Goal: Task Accomplishment & Management: Use online tool/utility

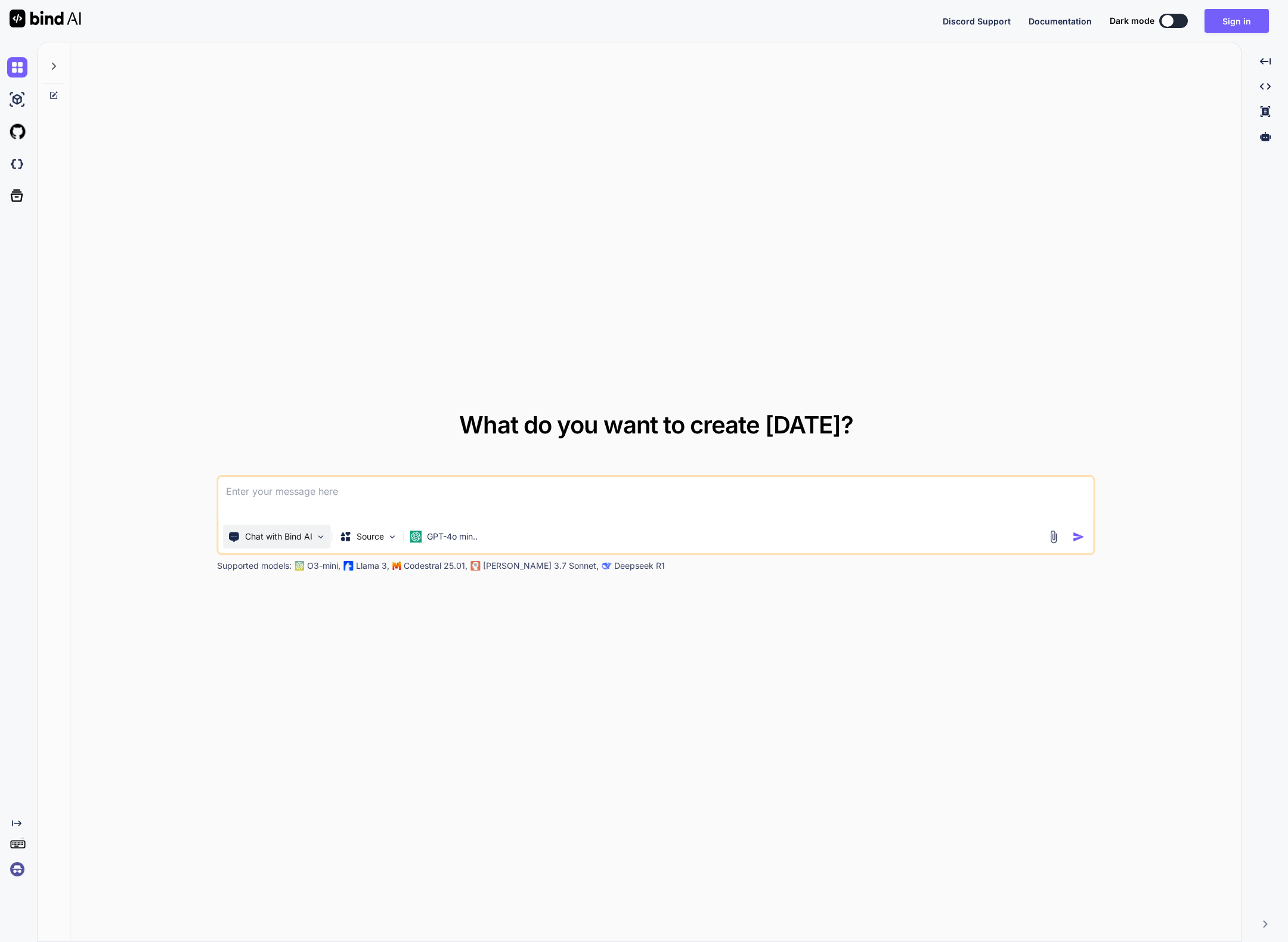
click at [320, 535] on img at bounding box center [321, 537] width 10 height 10
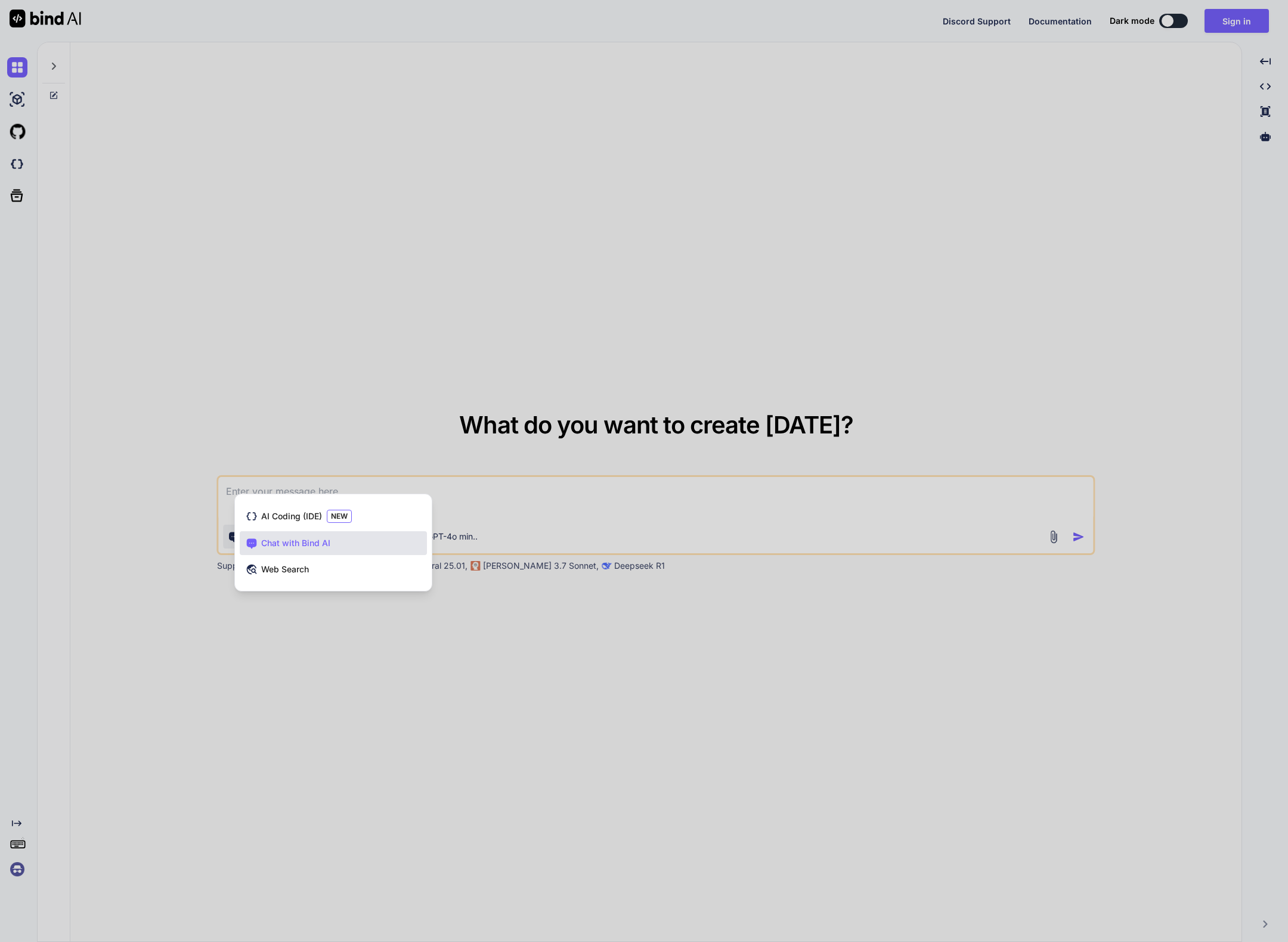
click at [191, 314] on div at bounding box center [644, 471] width 1288 height 942
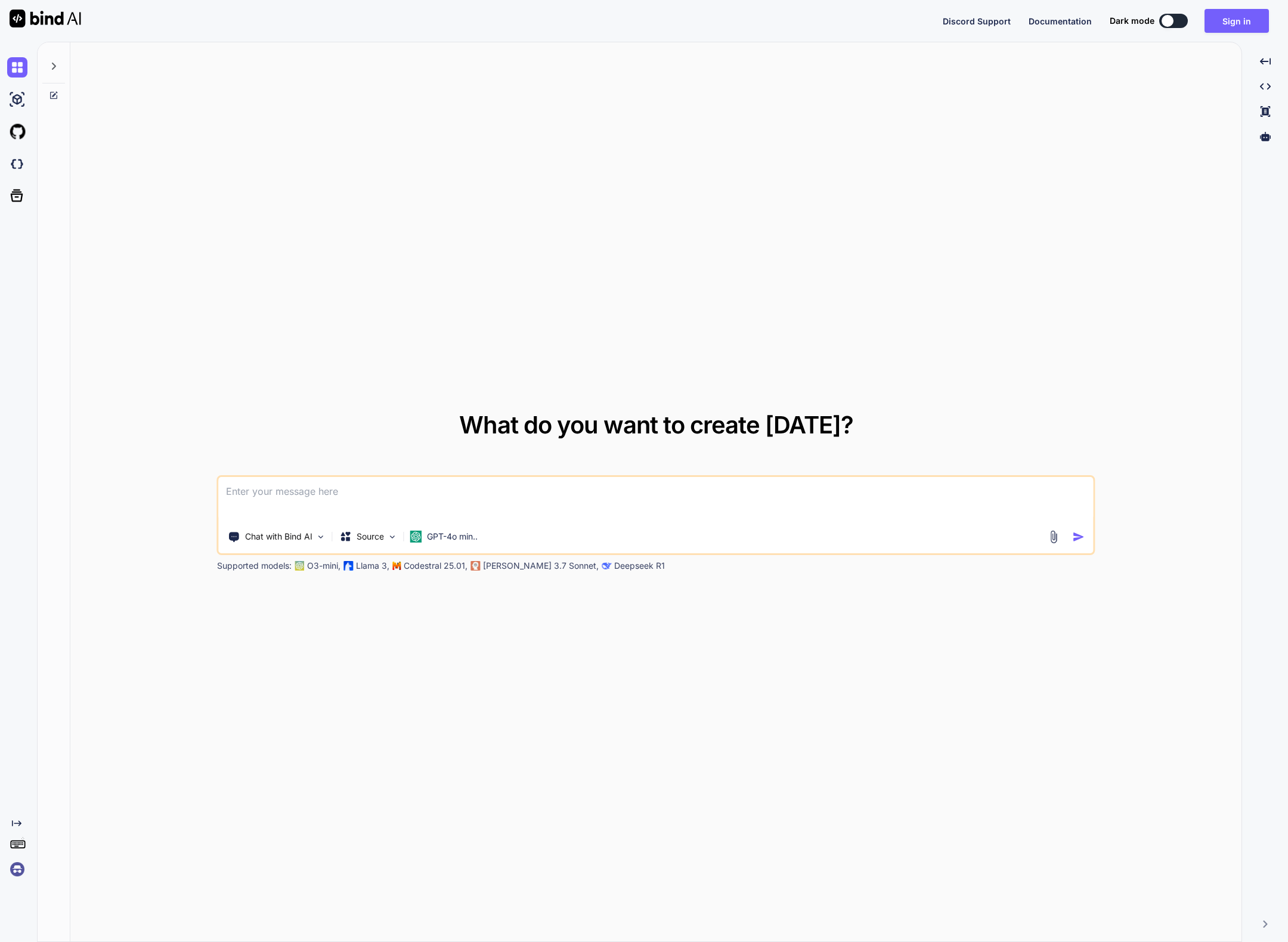
click at [55, 68] on icon at bounding box center [54, 66] width 10 height 10
type textarea "x"
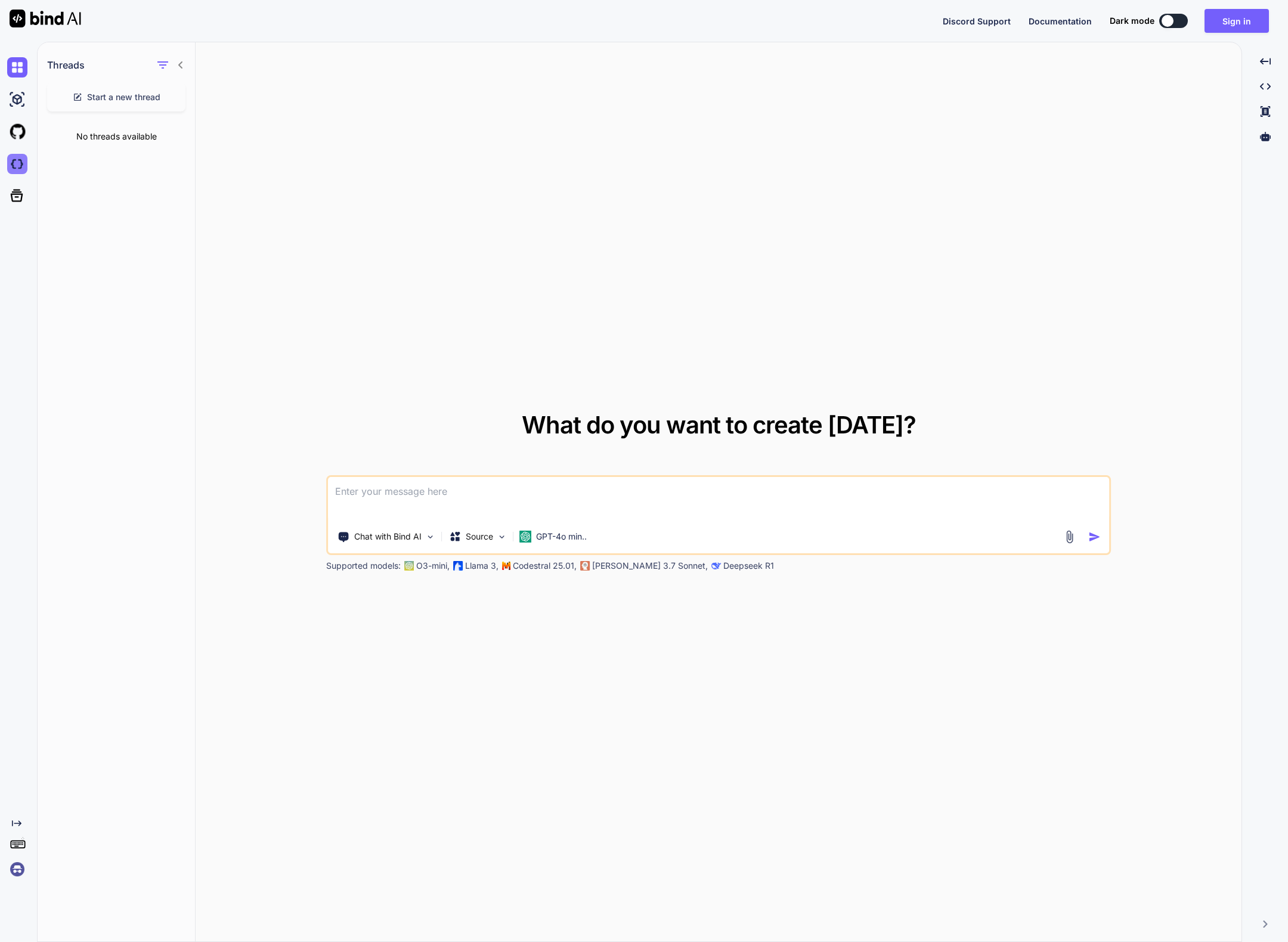
click at [19, 164] on img at bounding box center [17, 163] width 20 height 20
click at [585, 534] on p "GPT-4o min.." at bounding box center [561, 536] width 50 height 12
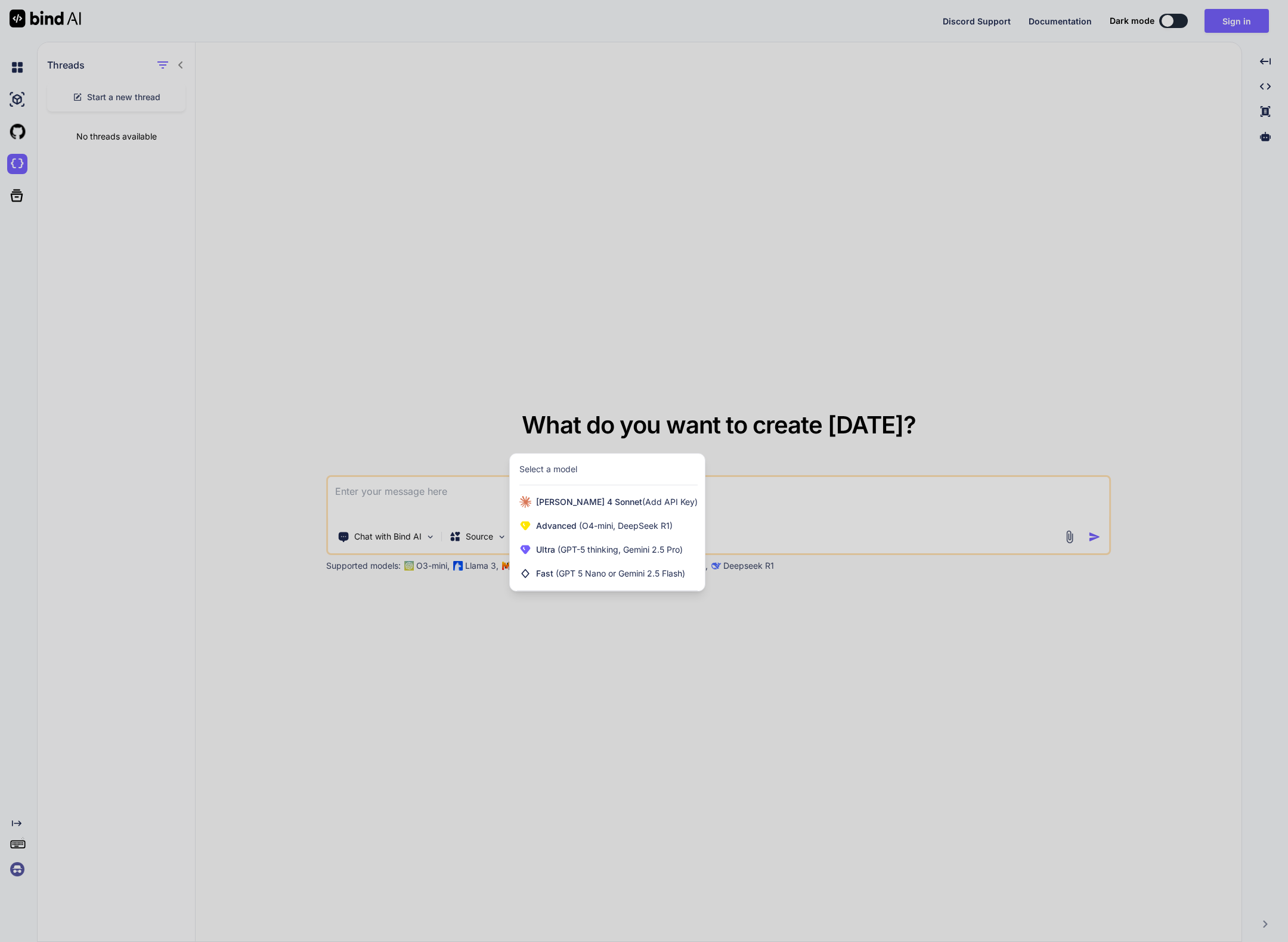
click at [299, 386] on div at bounding box center [644, 471] width 1288 height 942
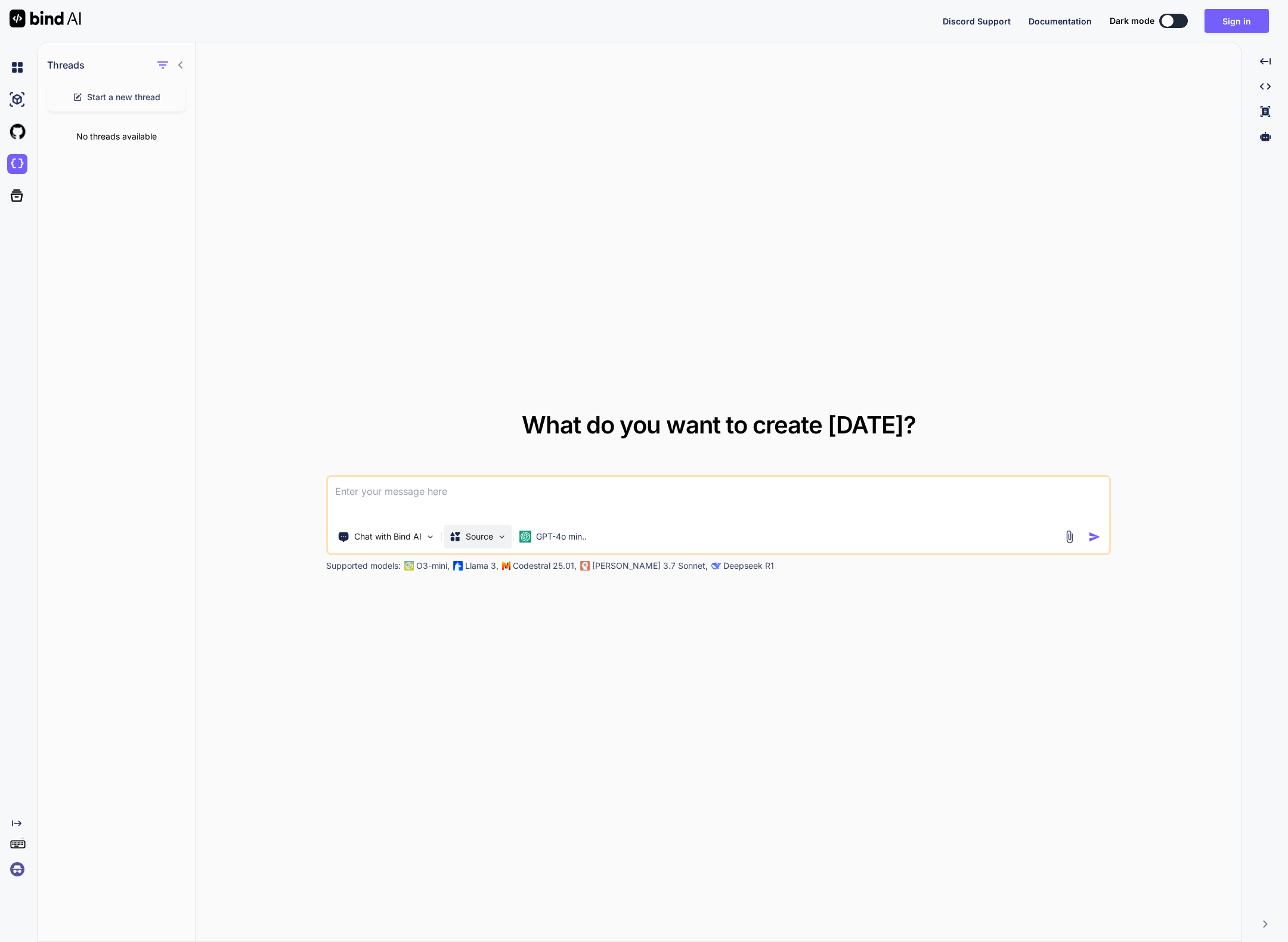
click at [496, 537] on div "Source" at bounding box center [478, 537] width 68 height 24
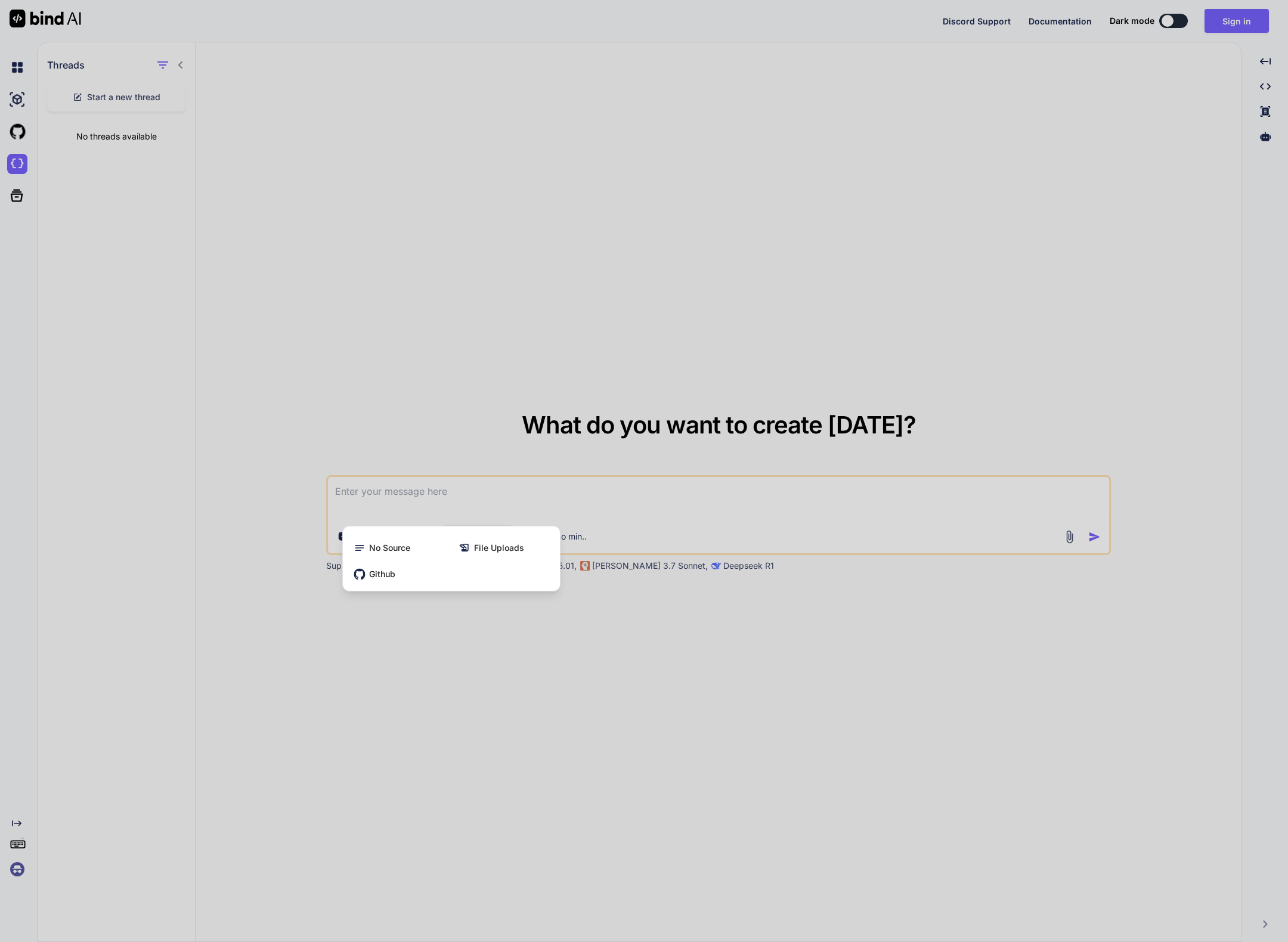
click at [381, 380] on div at bounding box center [644, 471] width 1288 height 942
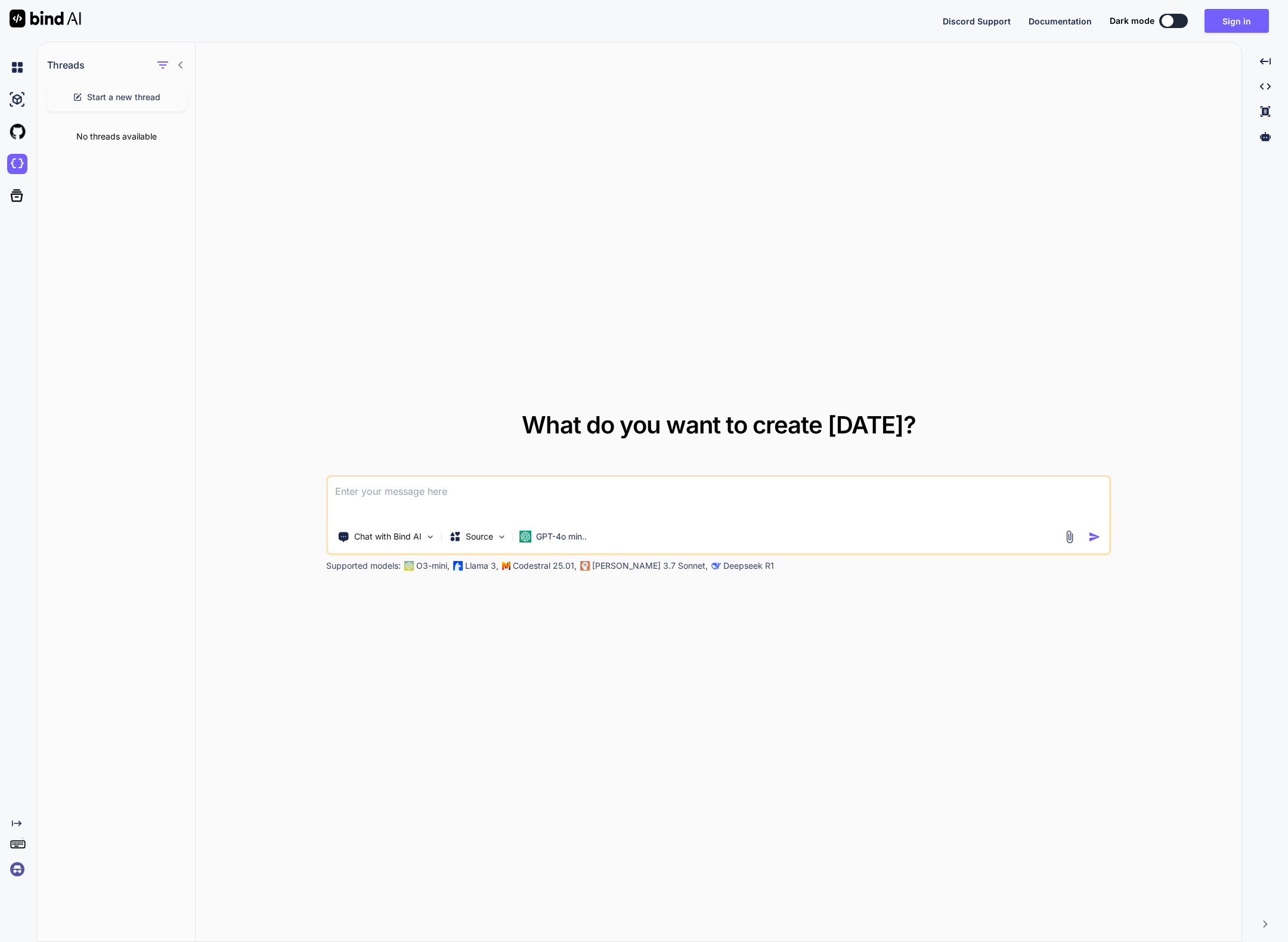
click at [1173, 22] on div at bounding box center [1167, 21] width 12 height 12
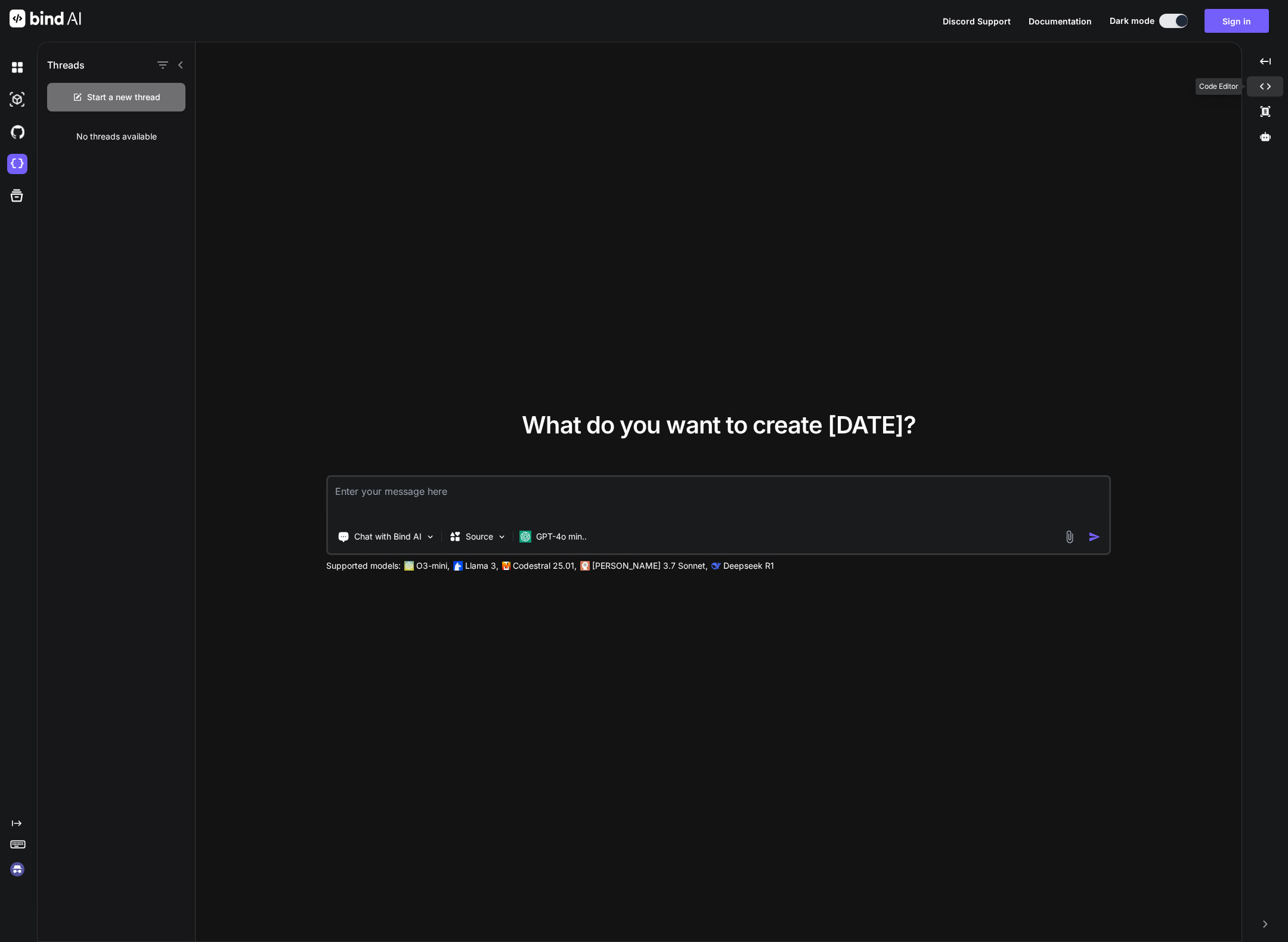
click at [1262, 89] on icon "Created with Pixso." at bounding box center [1265, 87] width 11 height 11
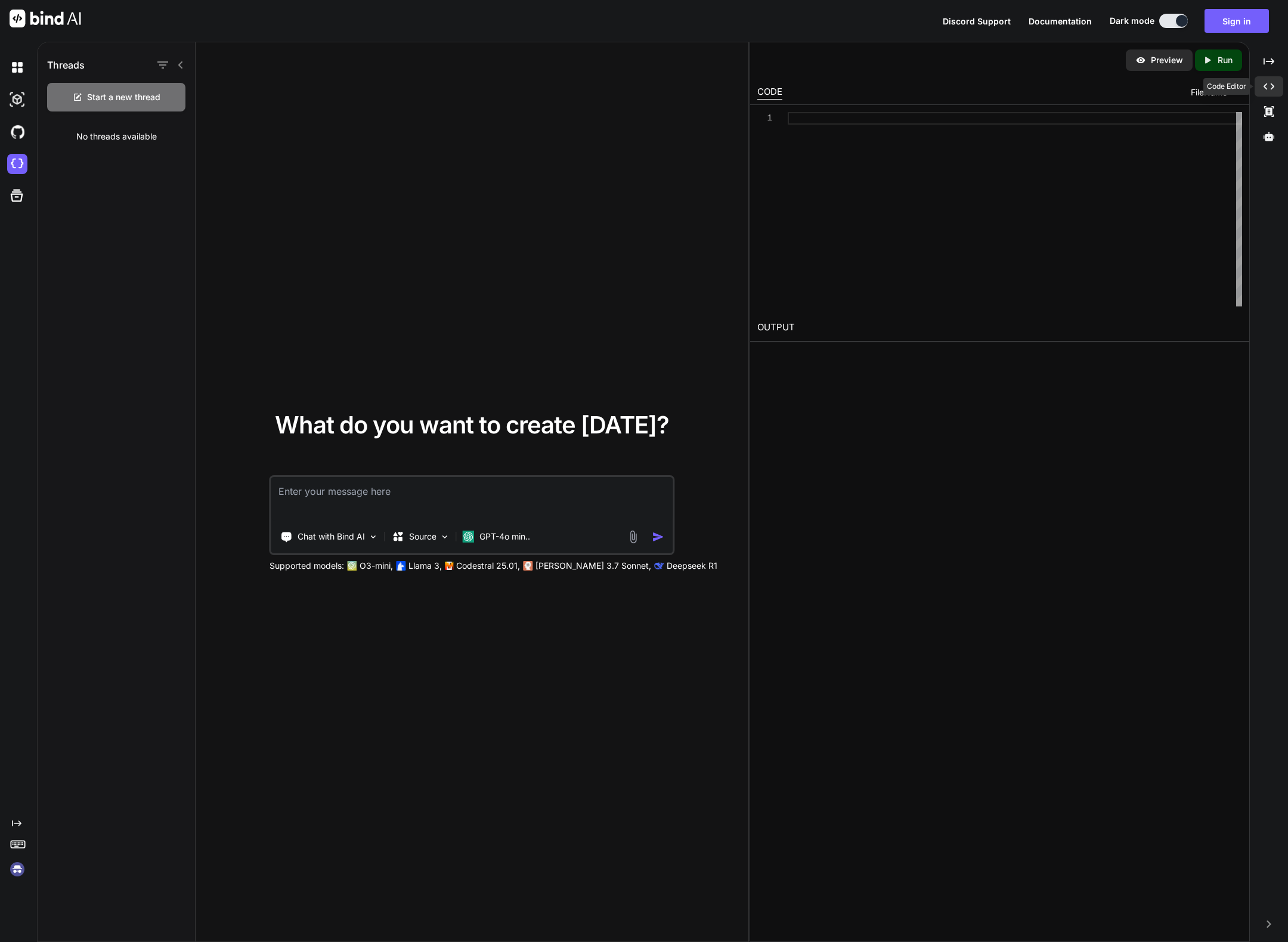
click at [1264, 87] on icon at bounding box center [1269, 87] width 11 height 7
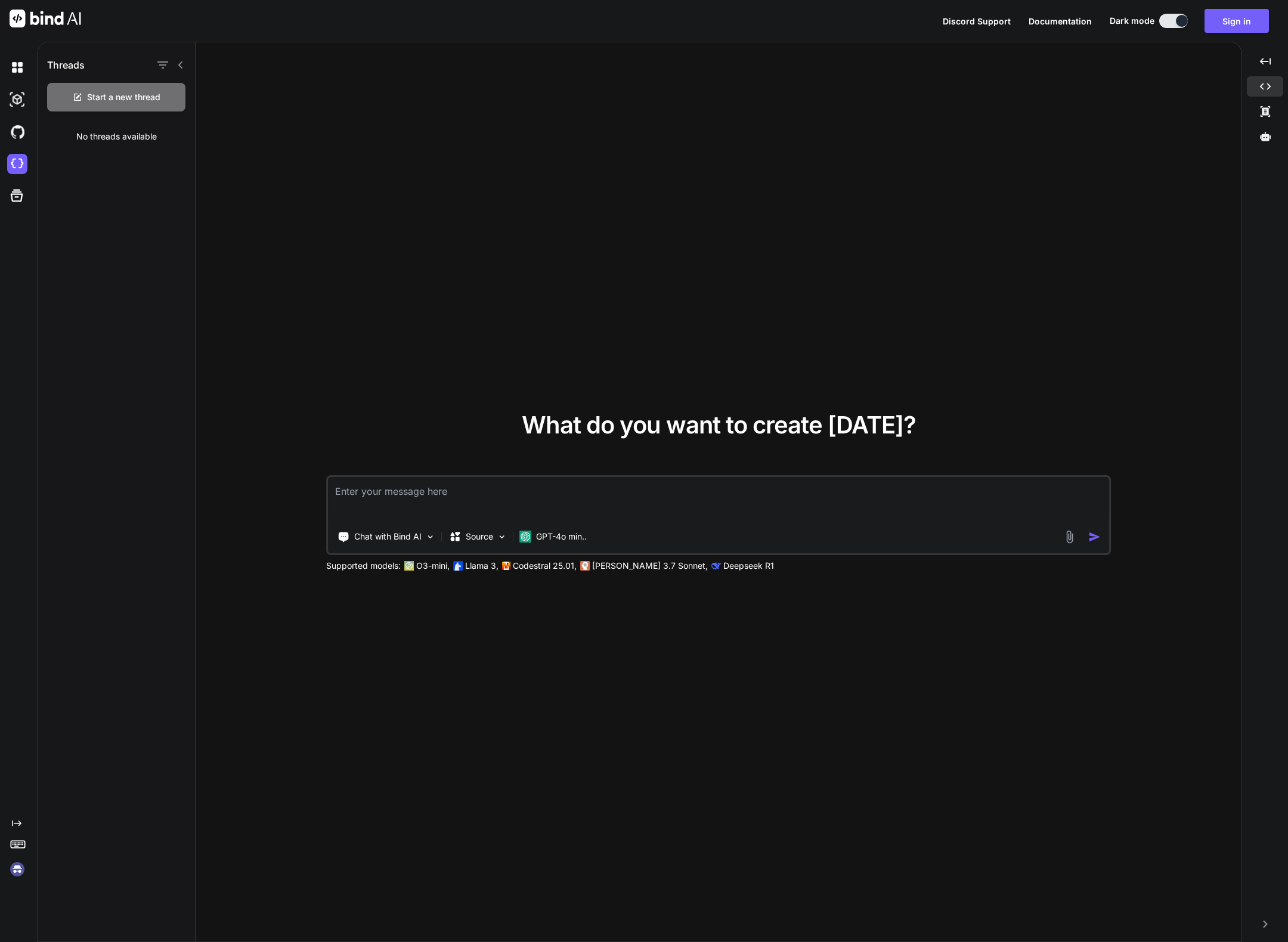
click at [873, 201] on div "What do you want to create today? Chat with Bind AI Source GPT-4o min.. Support…" at bounding box center [718, 492] width 1046 height 900
click at [488, 541] on p "Source" at bounding box center [479, 536] width 28 height 12
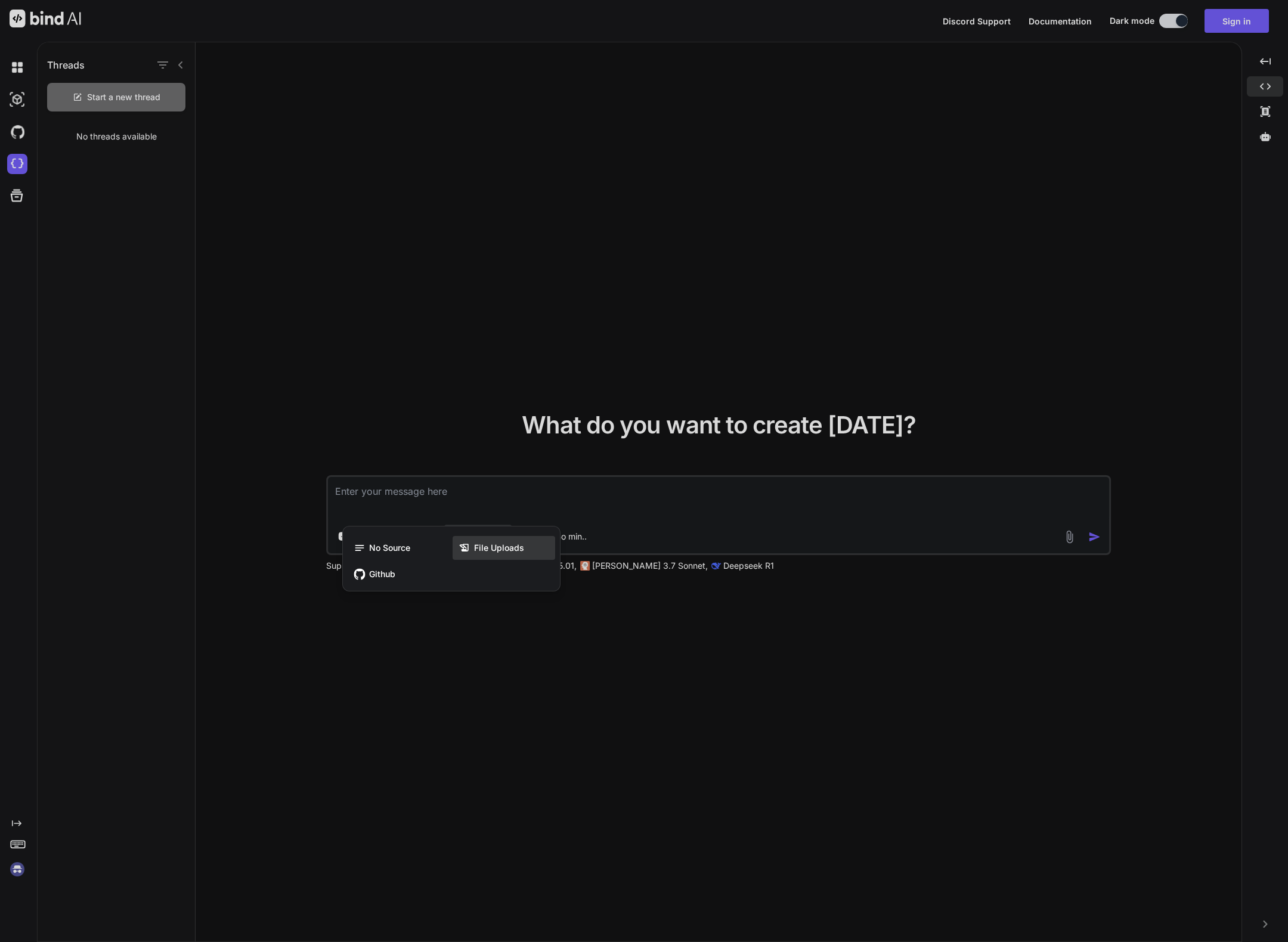
click at [491, 551] on span "File Uploads" at bounding box center [499, 548] width 50 height 12
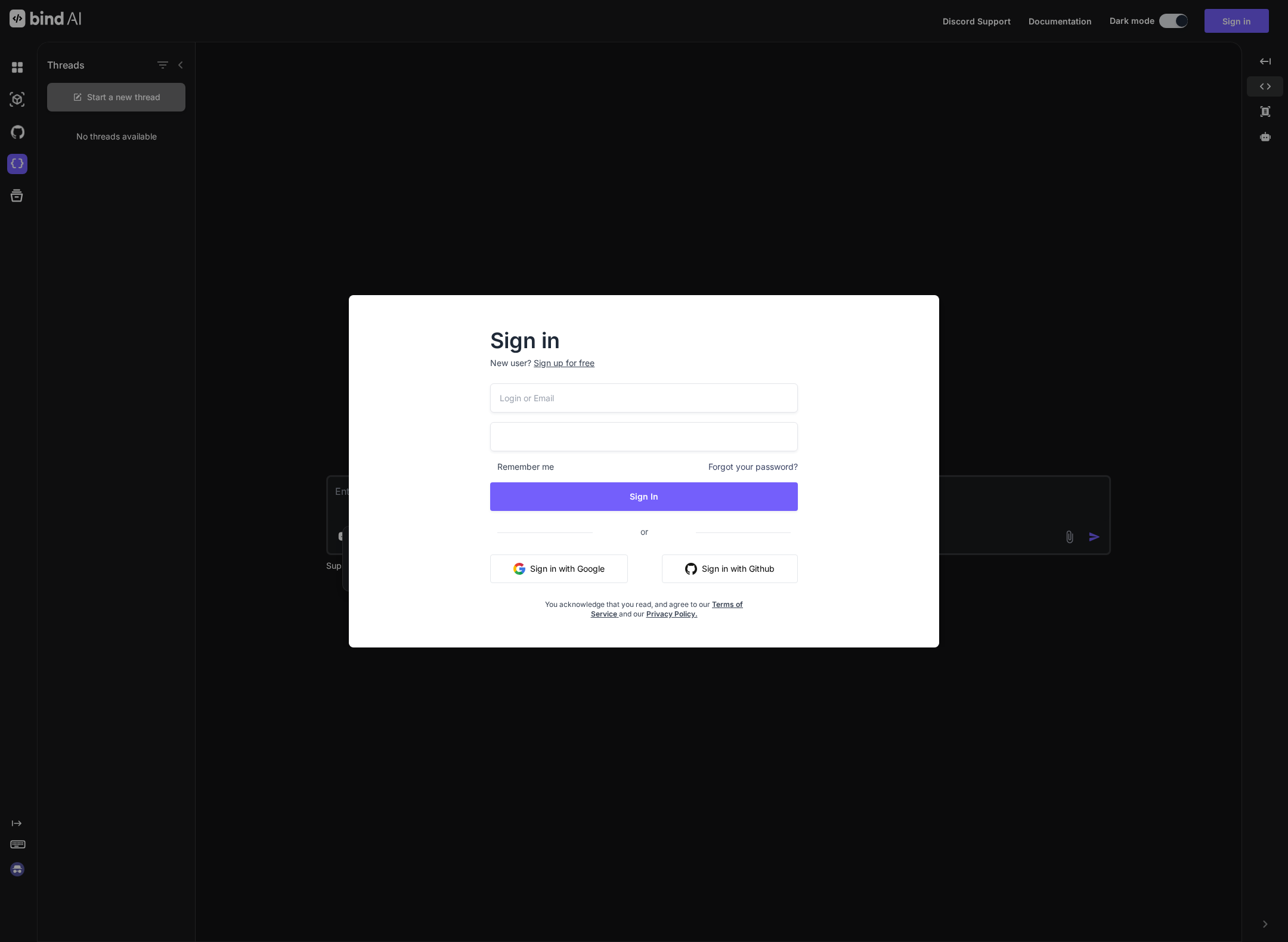
click at [573, 572] on button "Sign in with Google" at bounding box center [559, 568] width 138 height 28
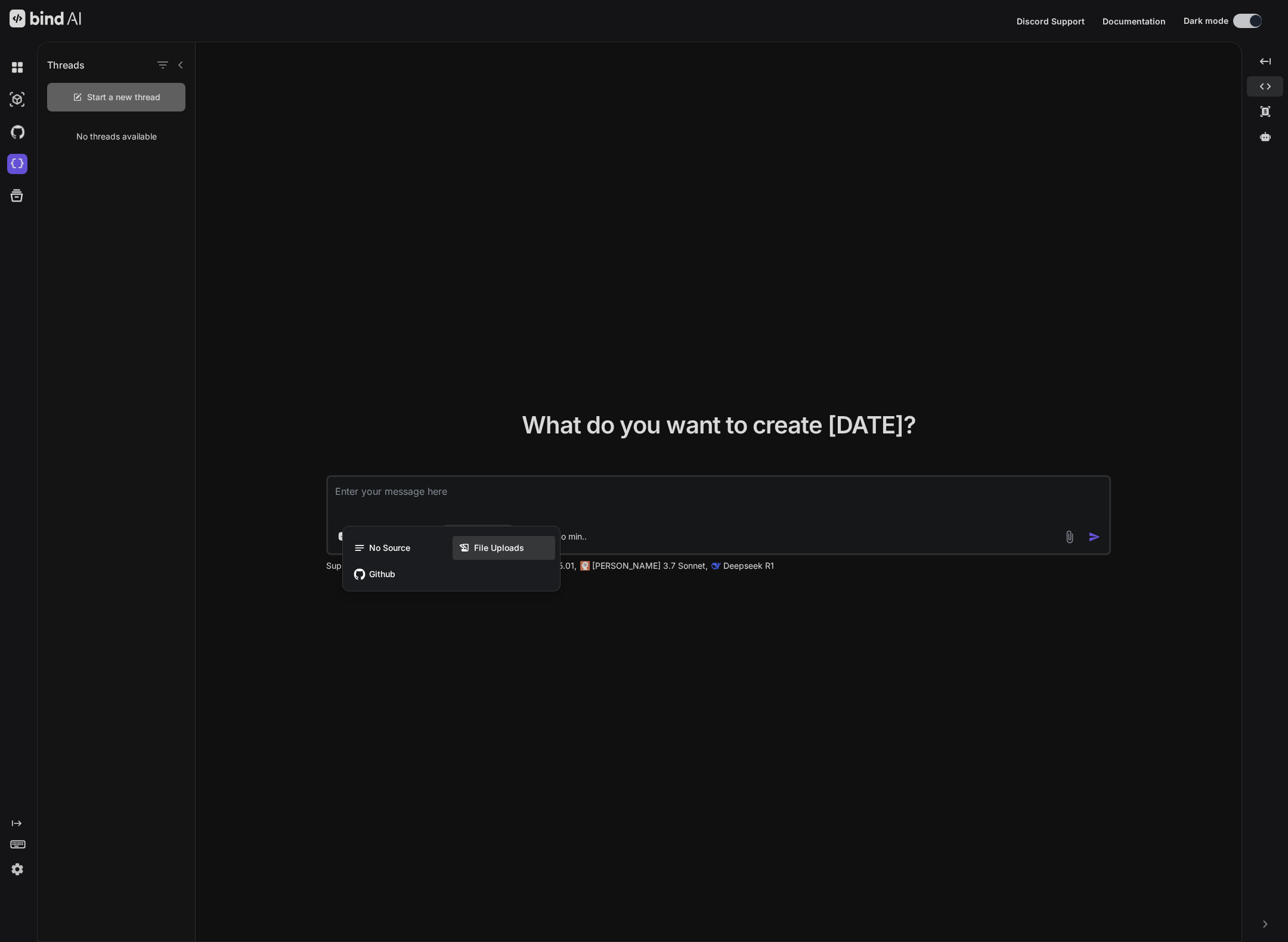
click at [511, 549] on span "File Uploads" at bounding box center [499, 548] width 50 height 12
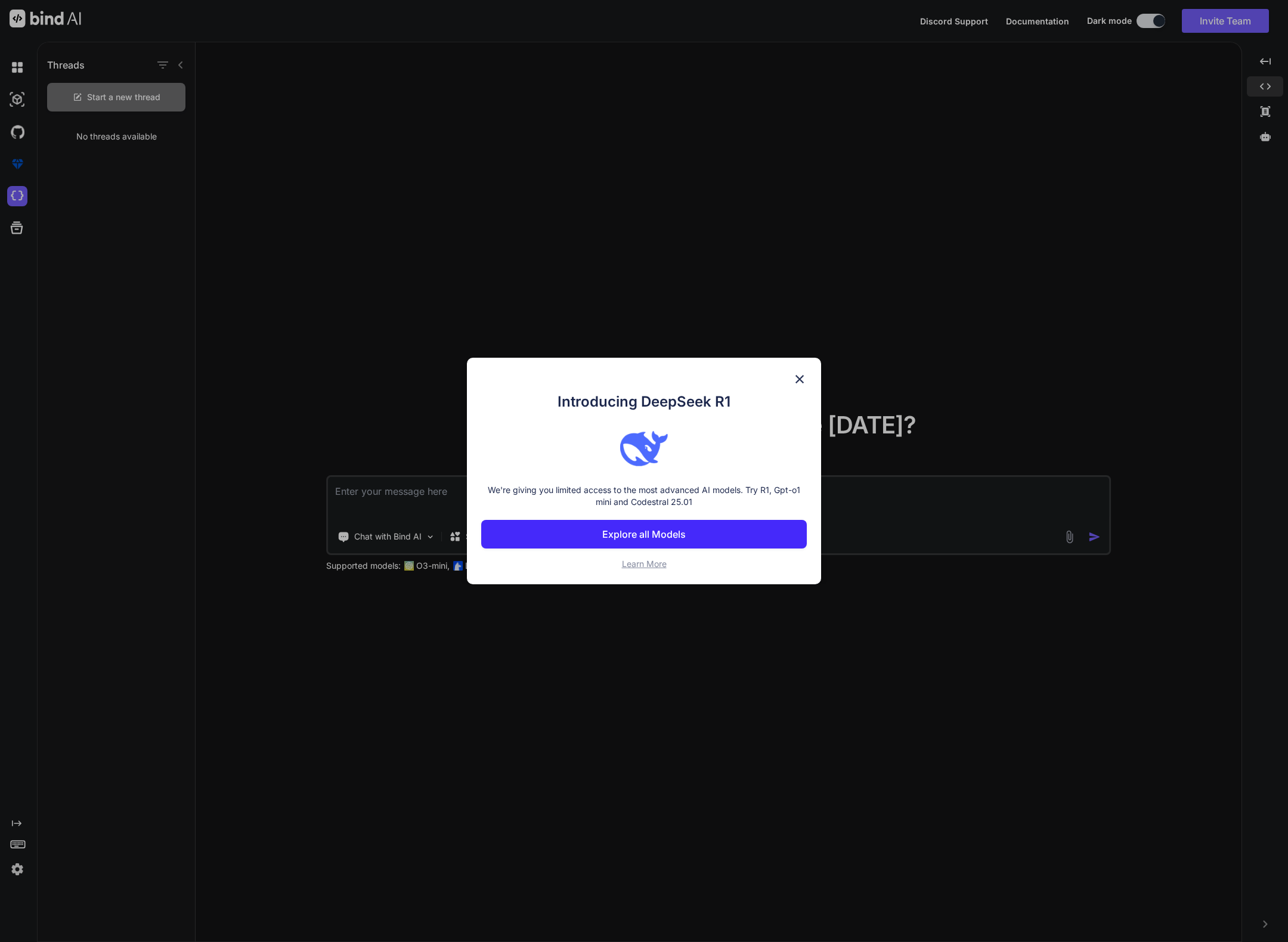
click at [615, 536] on p "Explore all Models" at bounding box center [644, 534] width 83 height 14
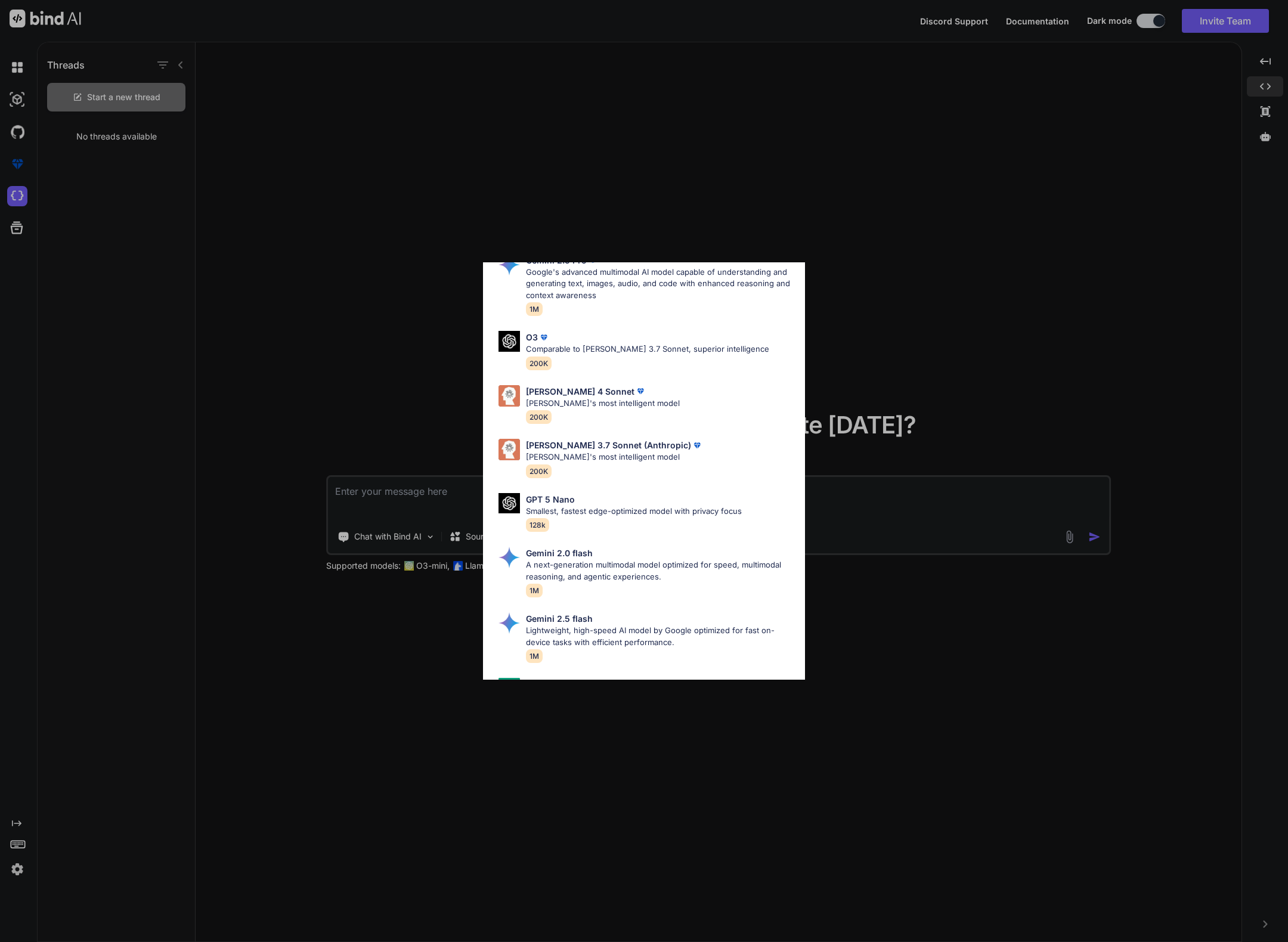
scroll to position [551, 0]
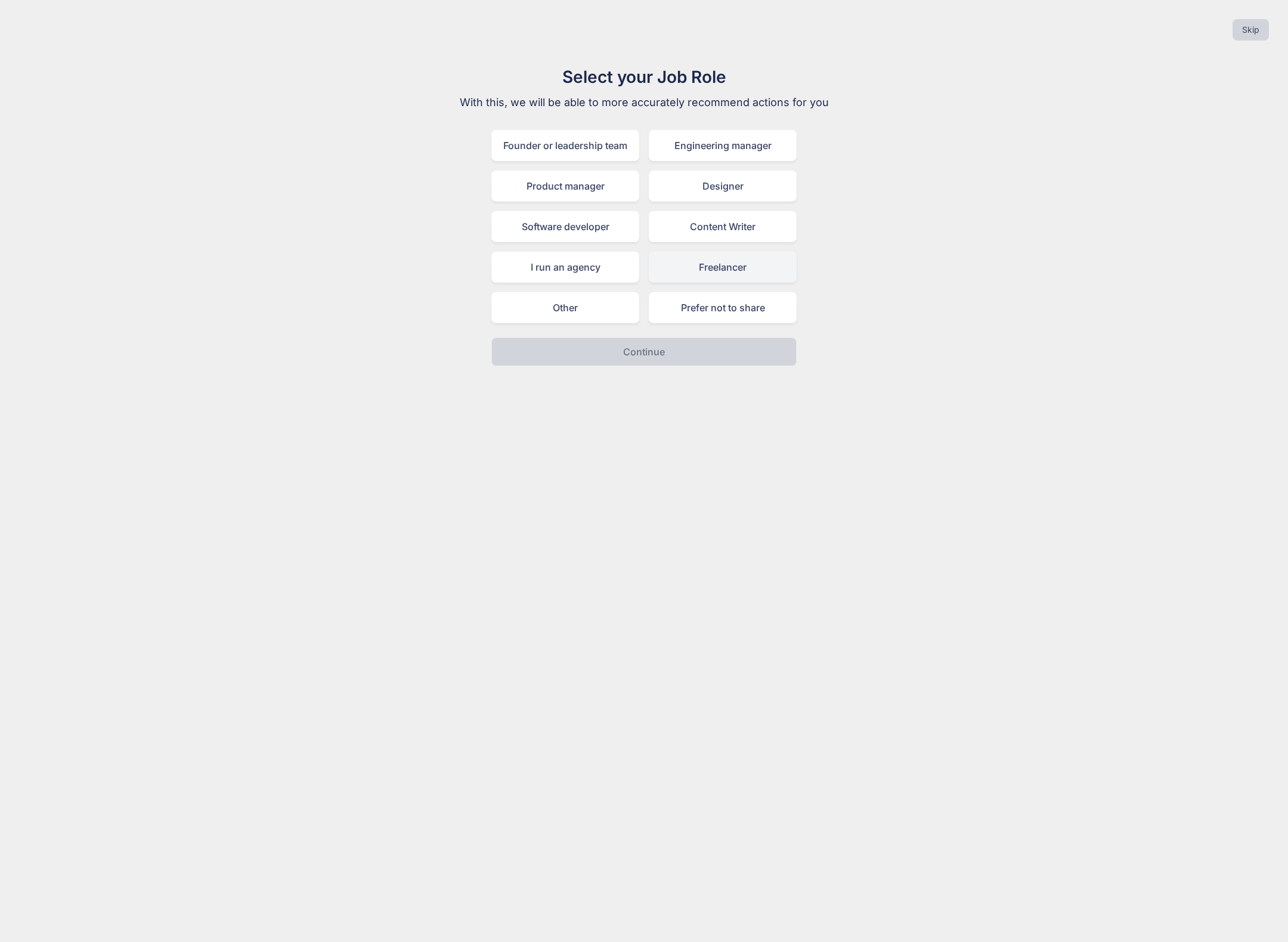
click at [712, 264] on div "Freelancer" at bounding box center [722, 267] width 148 height 31
click at [640, 357] on p "Continue" at bounding box center [644, 352] width 42 height 14
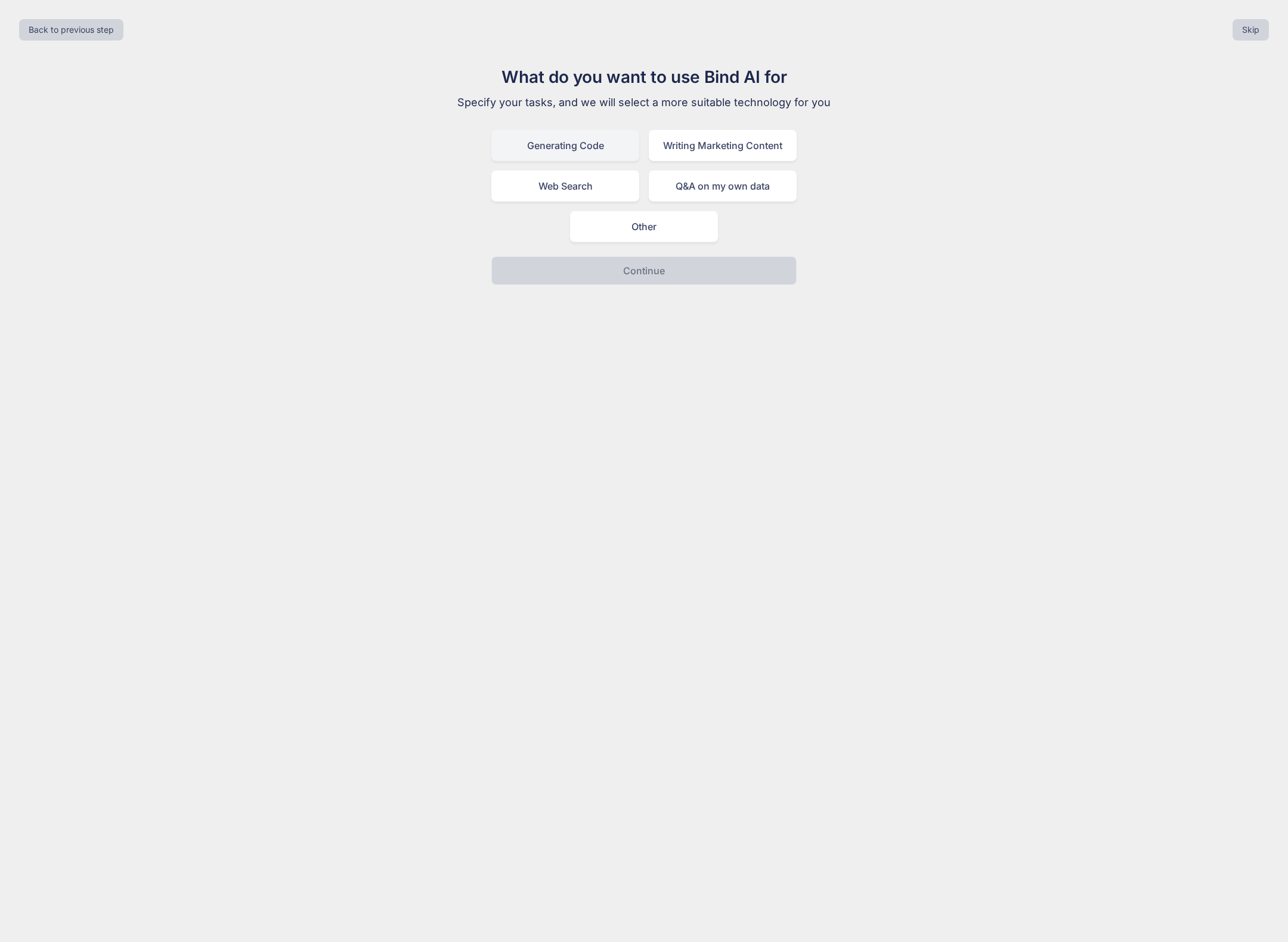
click at [554, 142] on div "Generating Code" at bounding box center [565, 145] width 148 height 31
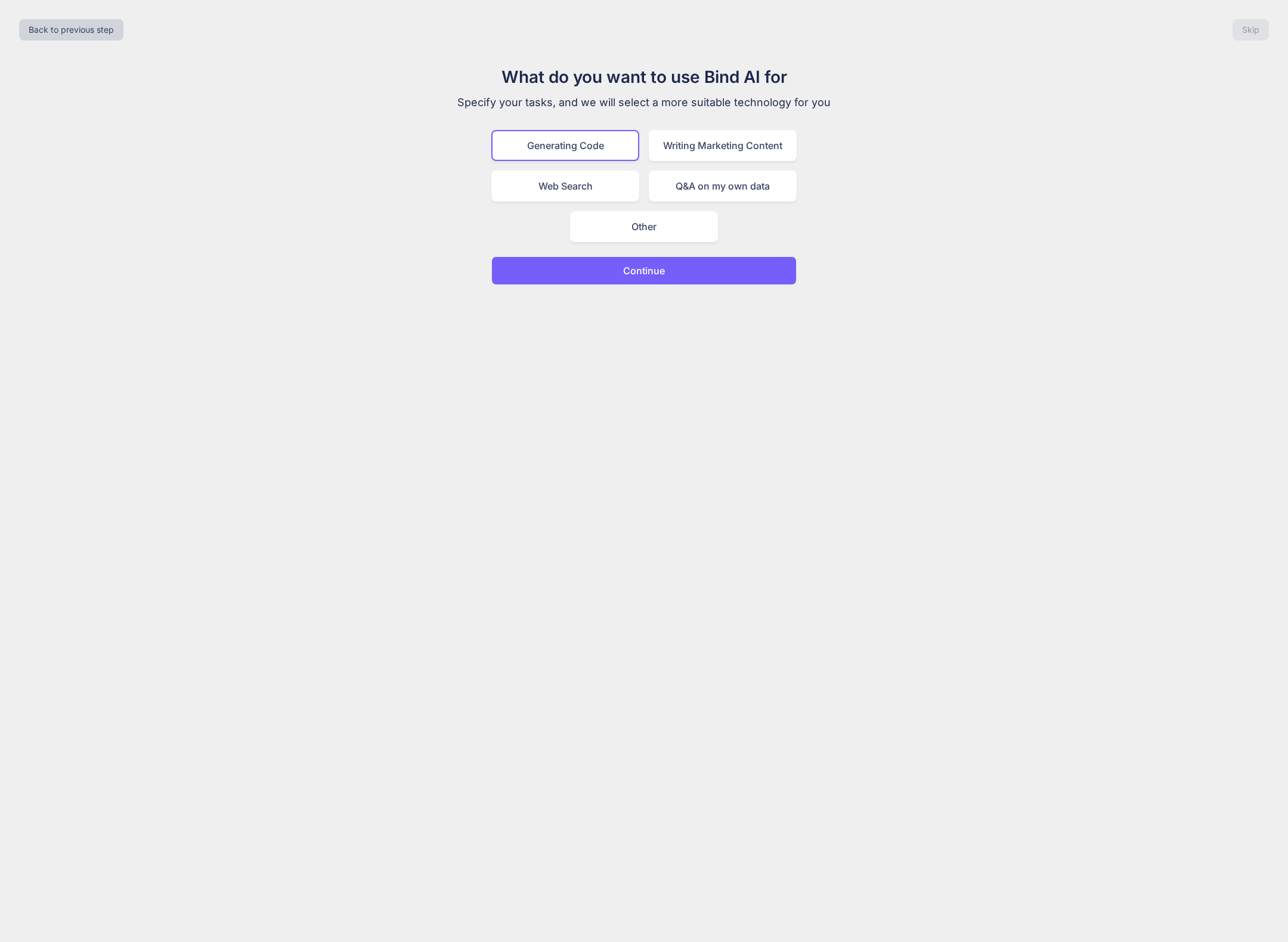
click at [660, 270] on p "Continue" at bounding box center [644, 270] width 42 height 14
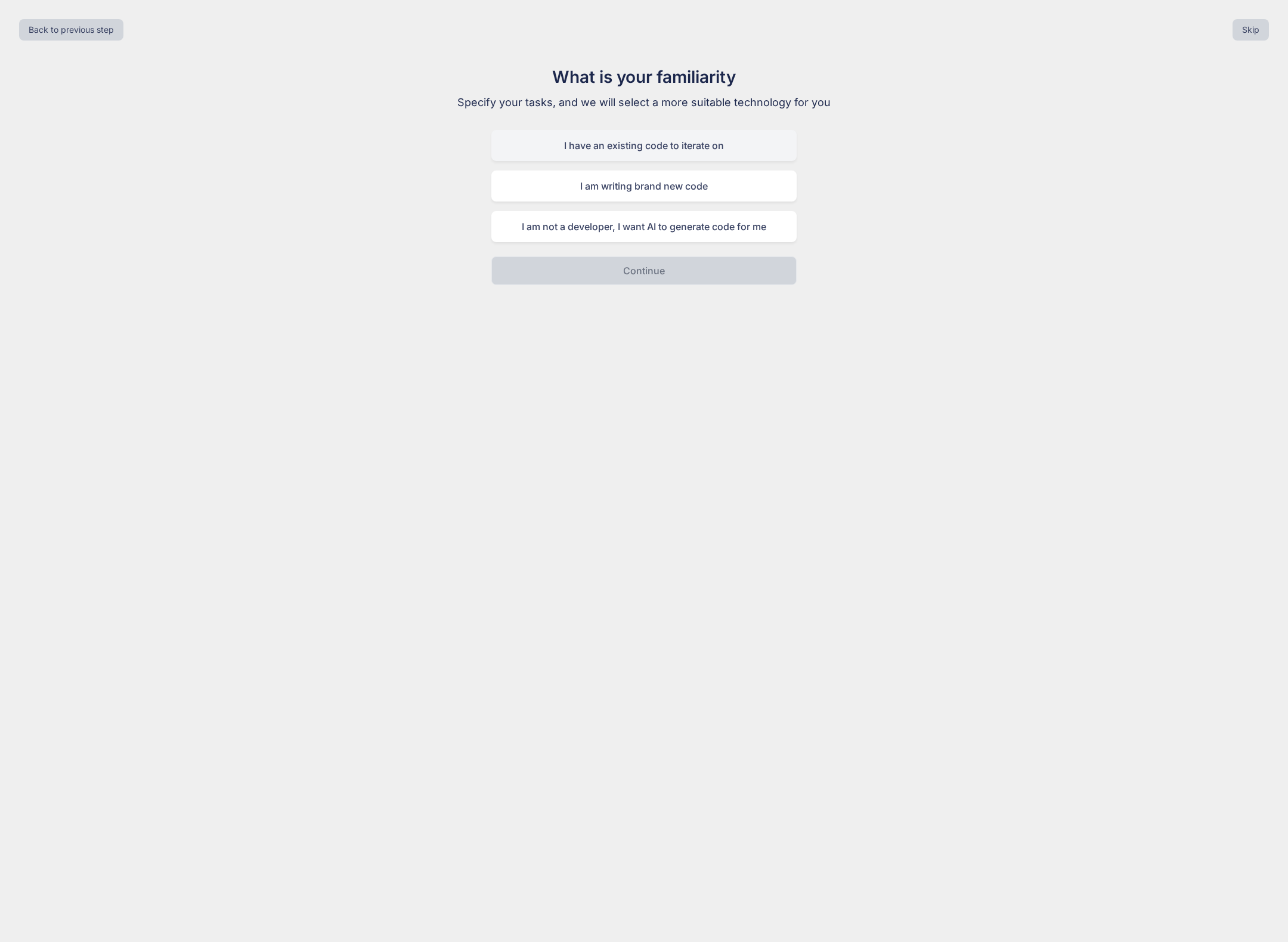
click at [640, 147] on div "I have an existing code to iterate on" at bounding box center [644, 145] width 306 height 31
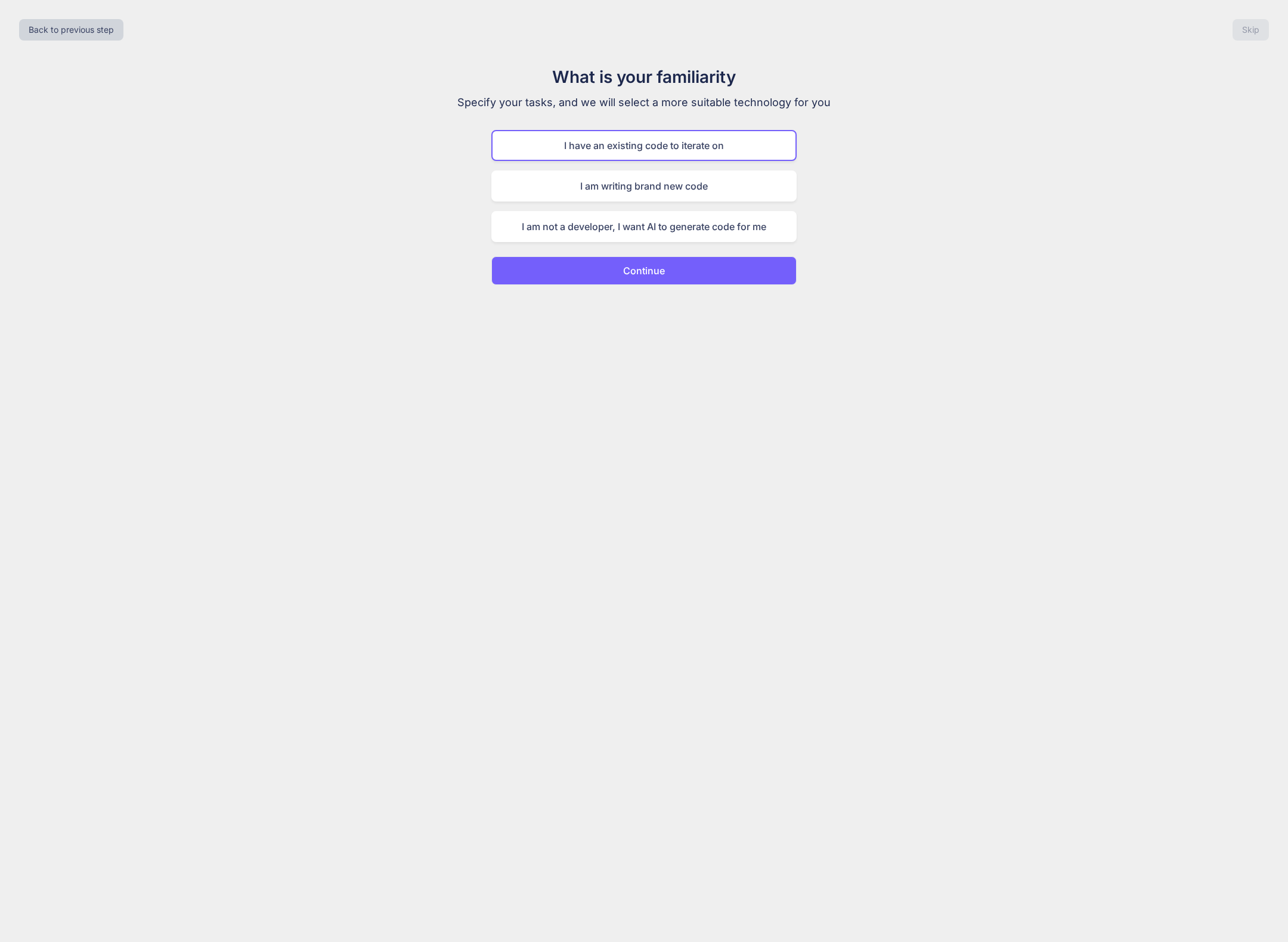
click at [634, 268] on p "Continue" at bounding box center [644, 270] width 42 height 14
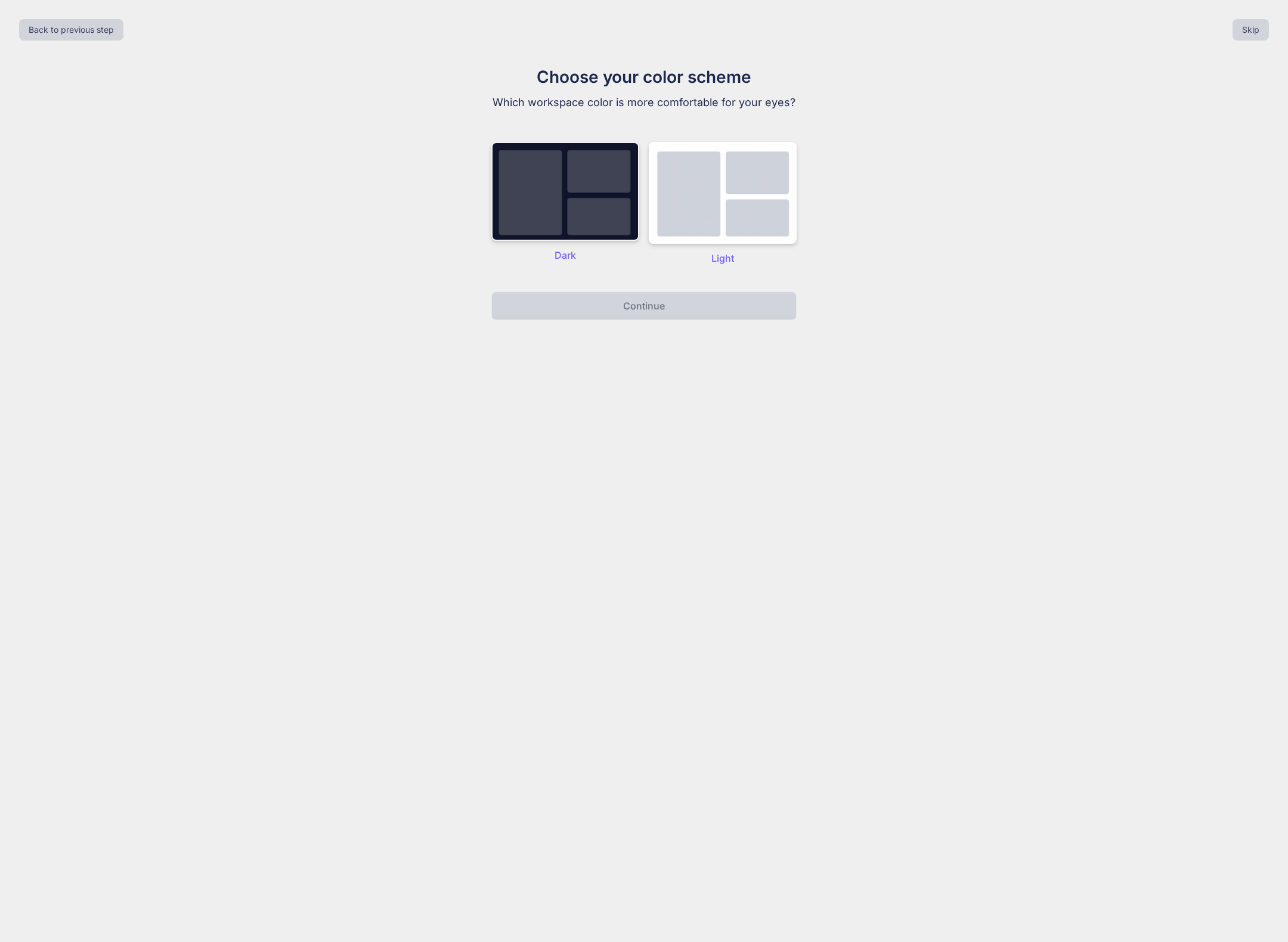
click at [586, 196] on img at bounding box center [565, 191] width 148 height 99
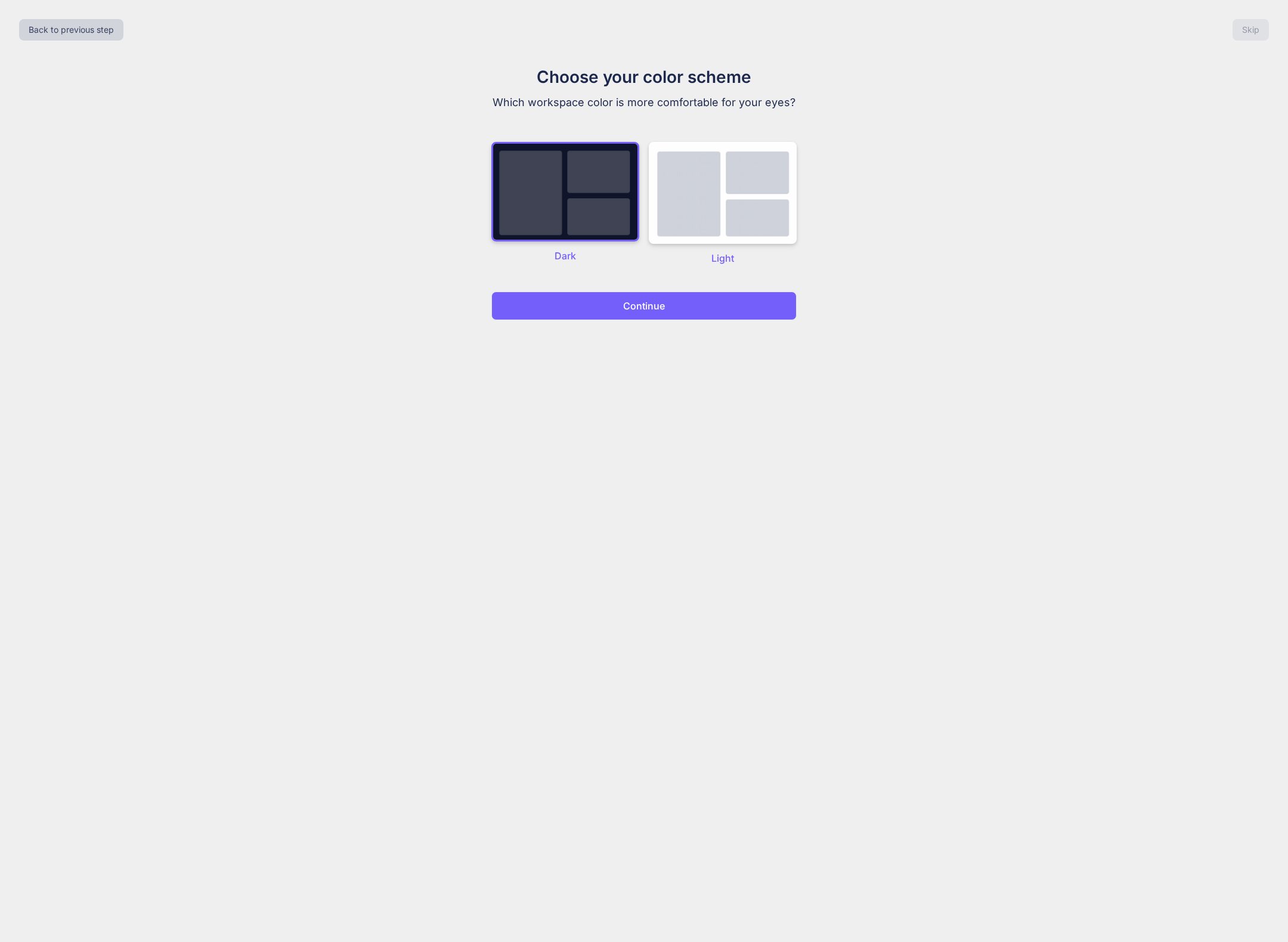
click at [649, 311] on p "Continue" at bounding box center [644, 305] width 42 height 14
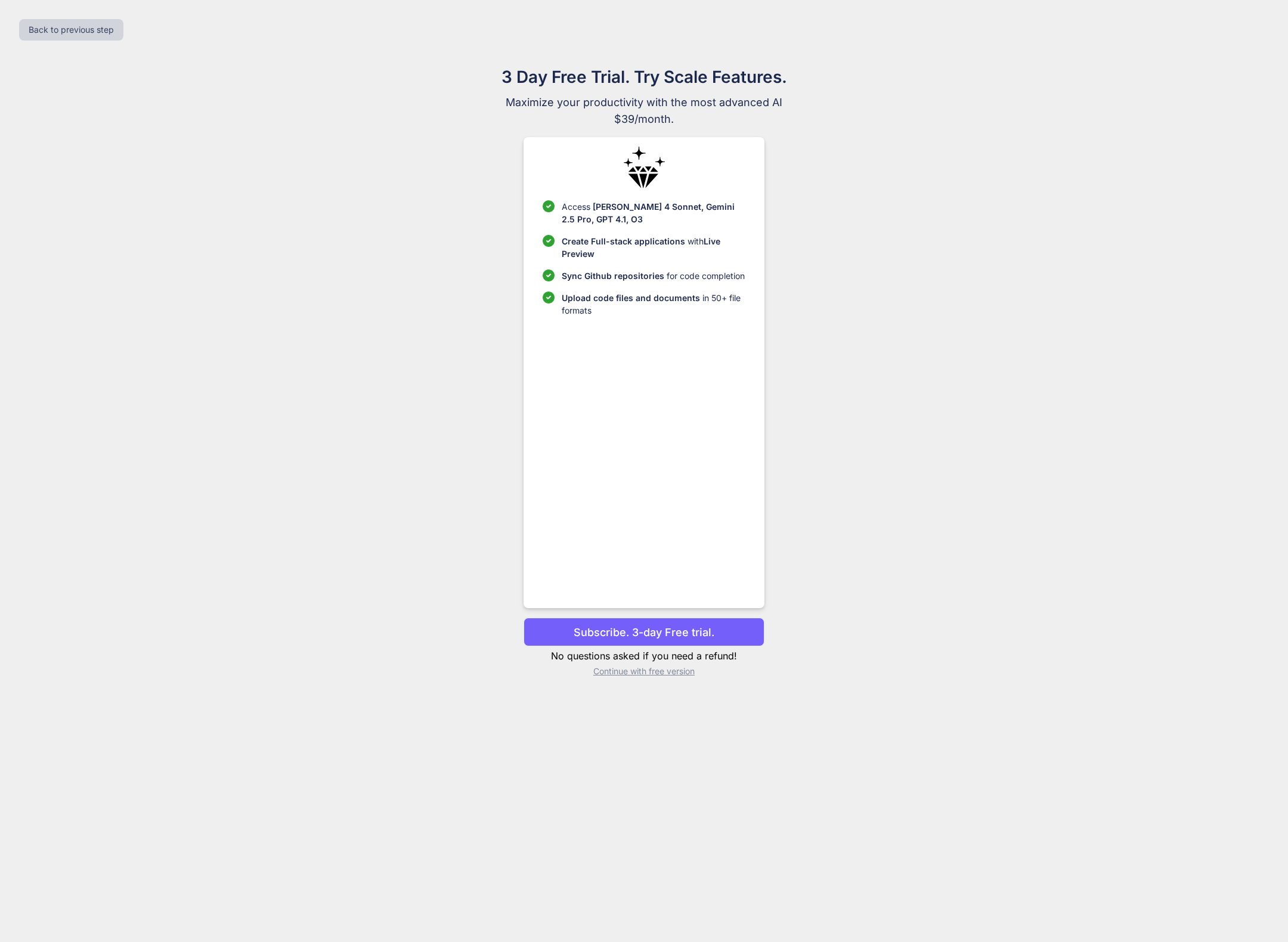
drag, startPoint x: 714, startPoint y: 633, endPoint x: 709, endPoint y: 632, distance: 5.1
click at [714, 633] on button "Subscribe. 3-day Free trial." at bounding box center [644, 631] width 240 height 28
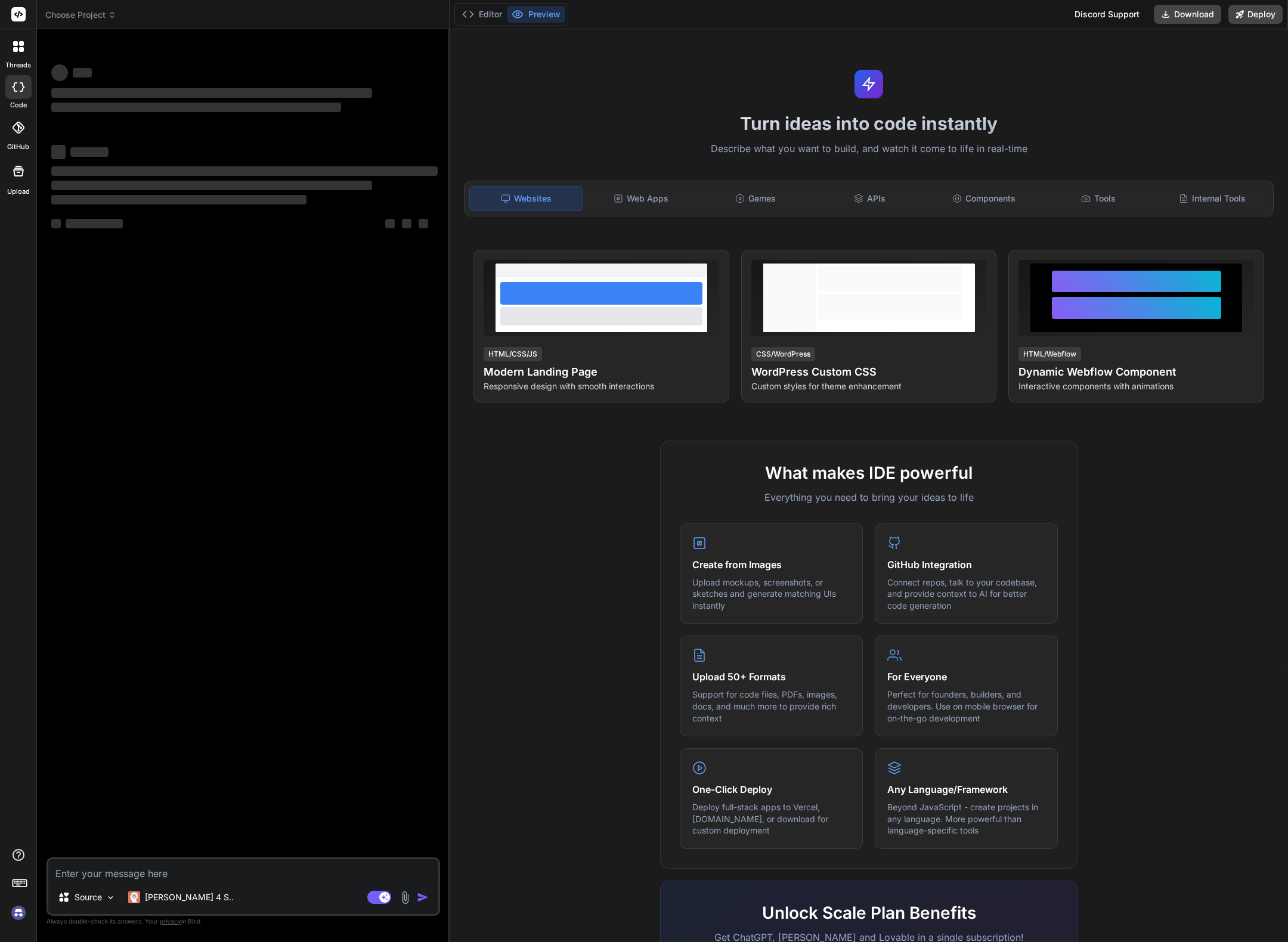
type textarea "x"
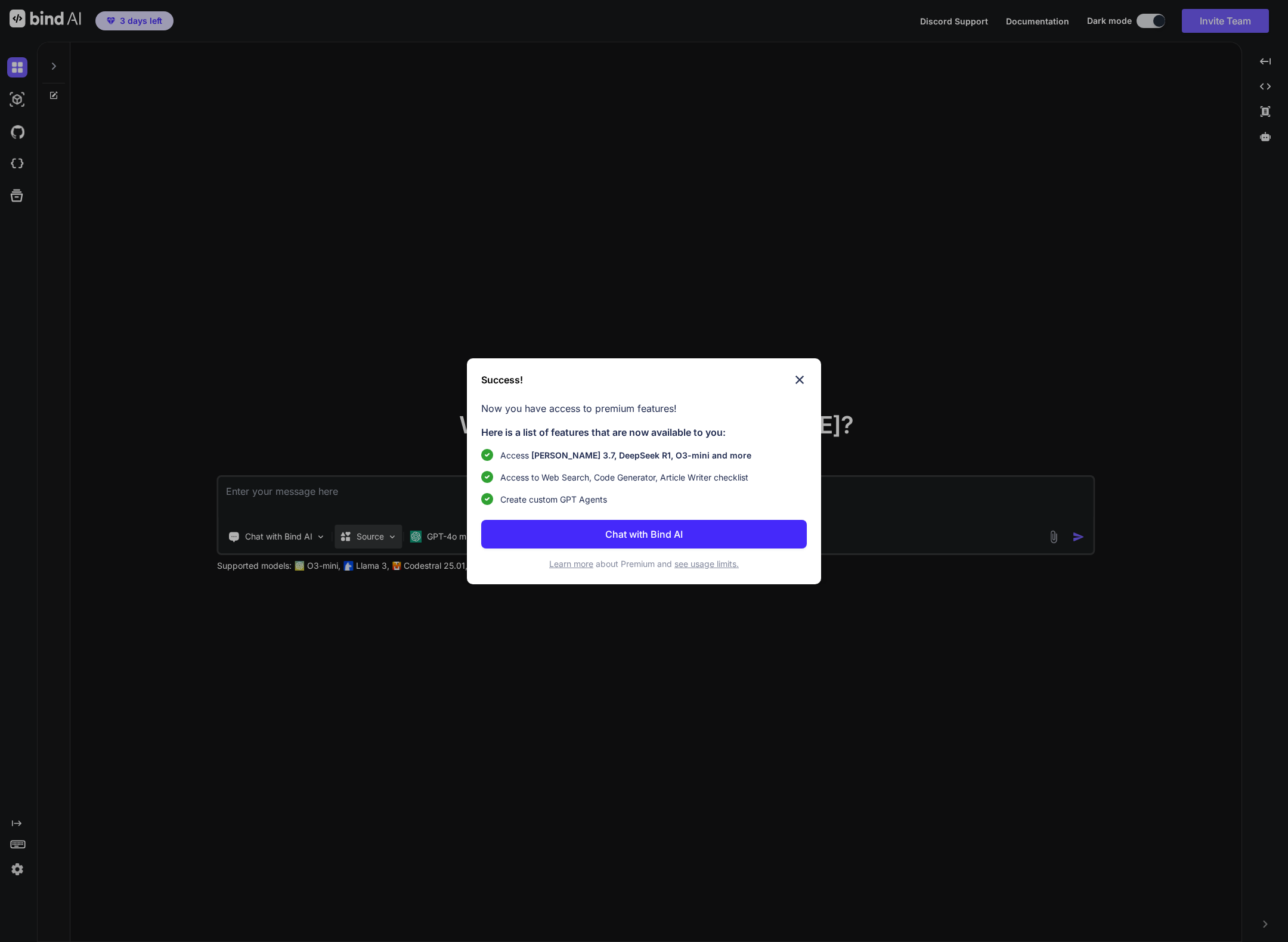
click at [394, 540] on div "Success! Now you have access to premium features! Here is a list of features th…" at bounding box center [644, 471] width 1288 height 942
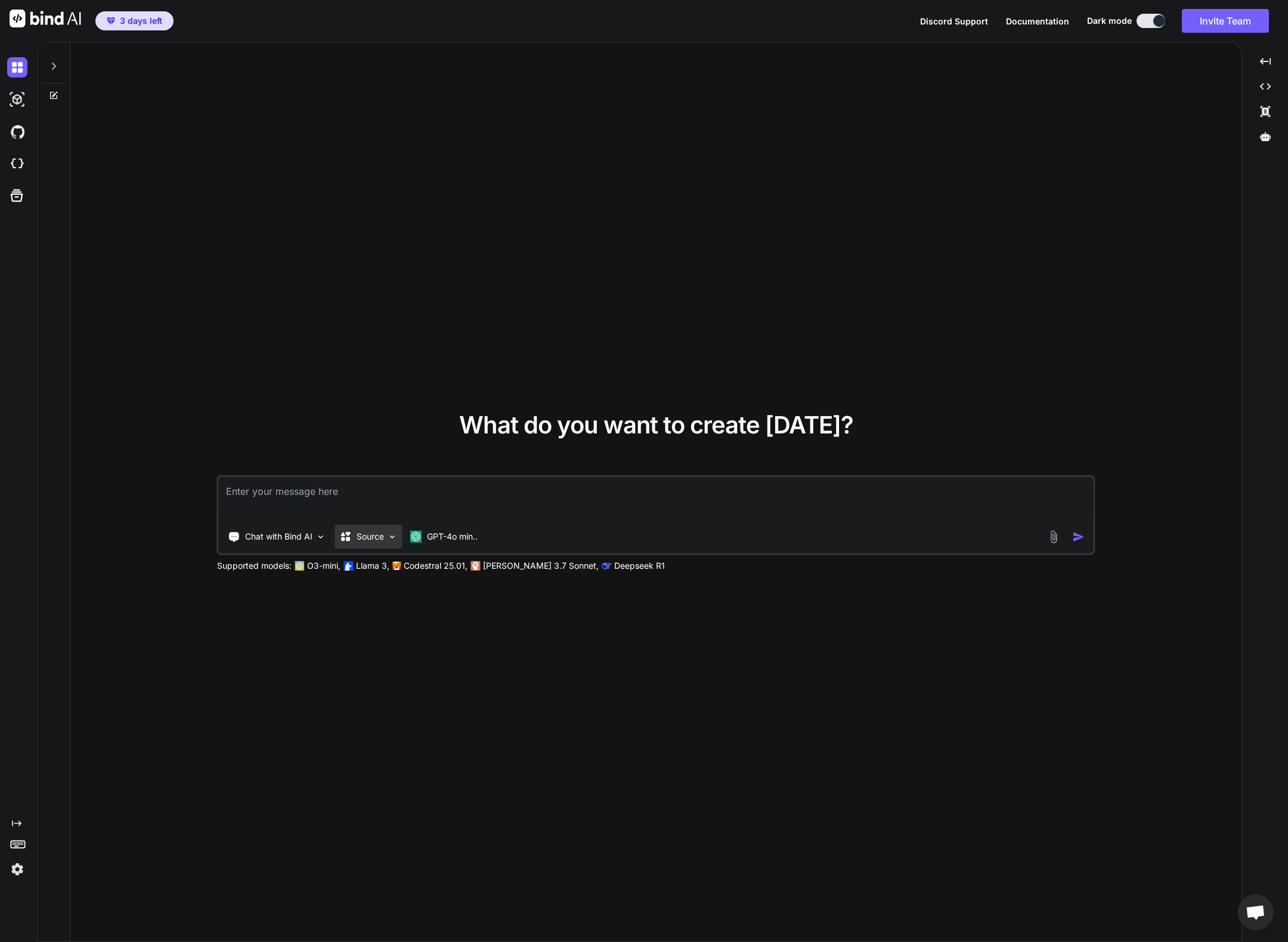
click at [394, 540] on img at bounding box center [393, 537] width 10 height 10
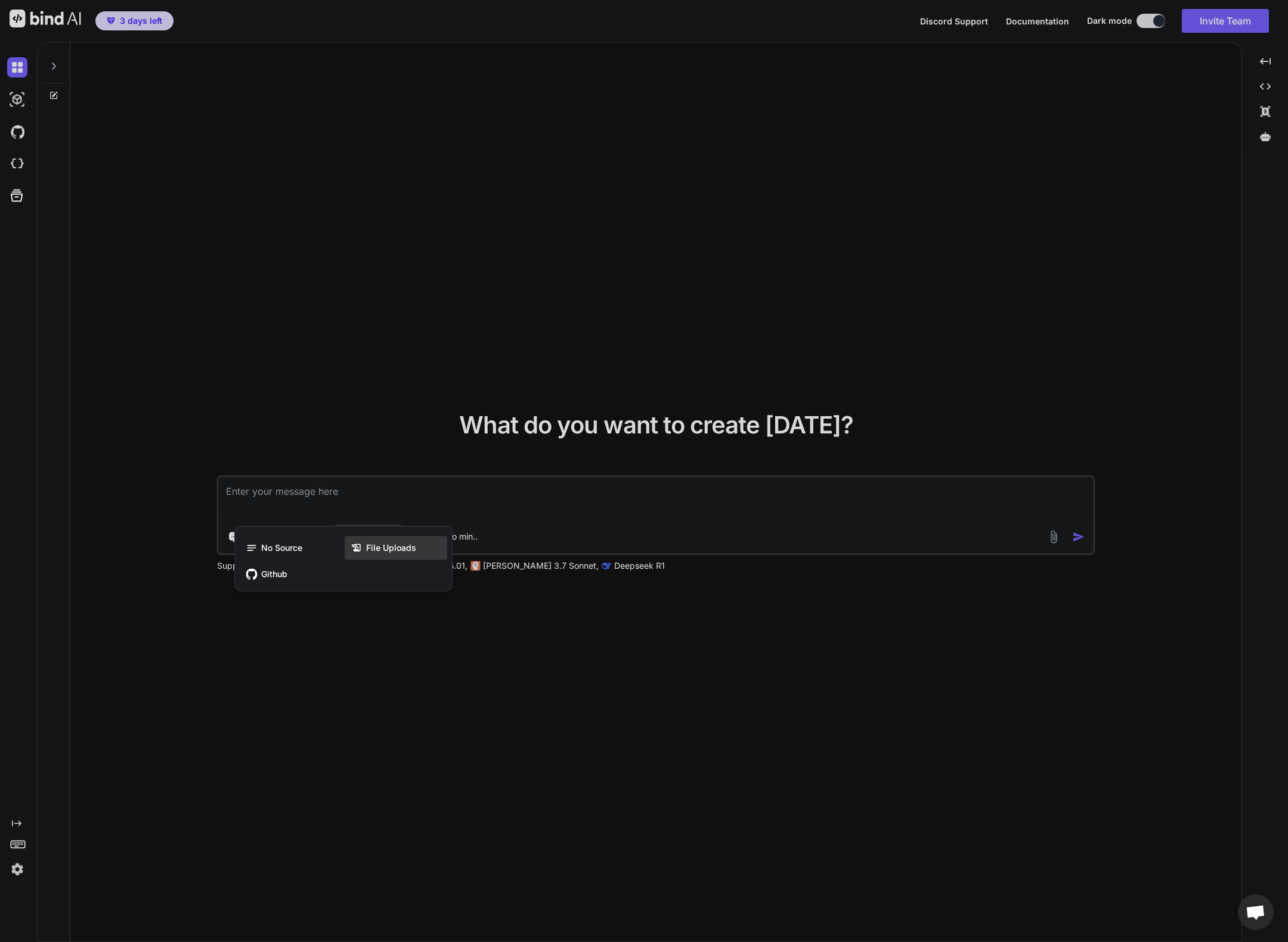
click at [410, 547] on span "File Uploads" at bounding box center [391, 548] width 50 height 12
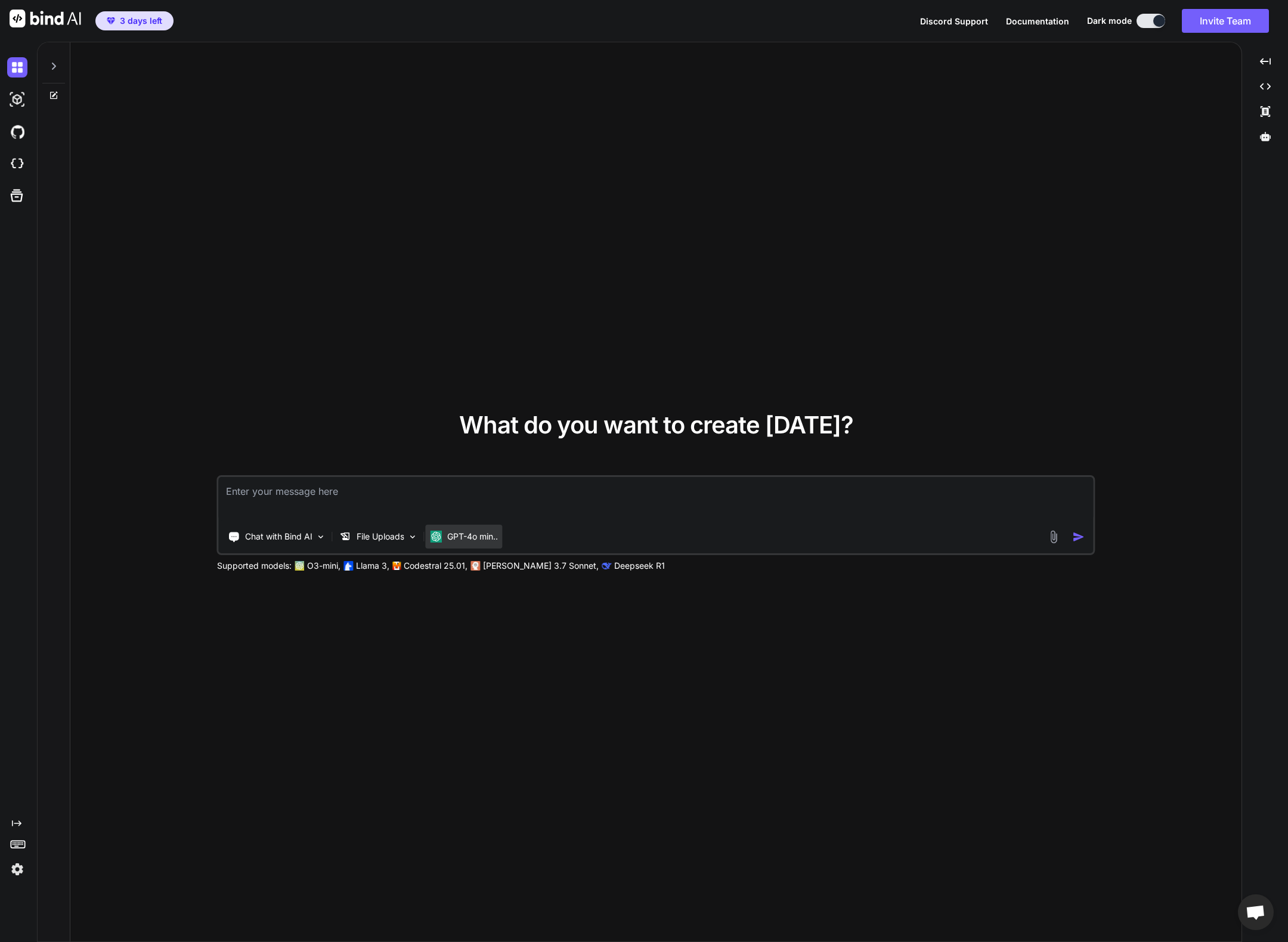
click at [502, 535] on div "GPT-4o min.." at bounding box center [464, 537] width 77 height 24
click at [275, 539] on p "Chat with Bind AI" at bounding box center [279, 536] width 68 height 12
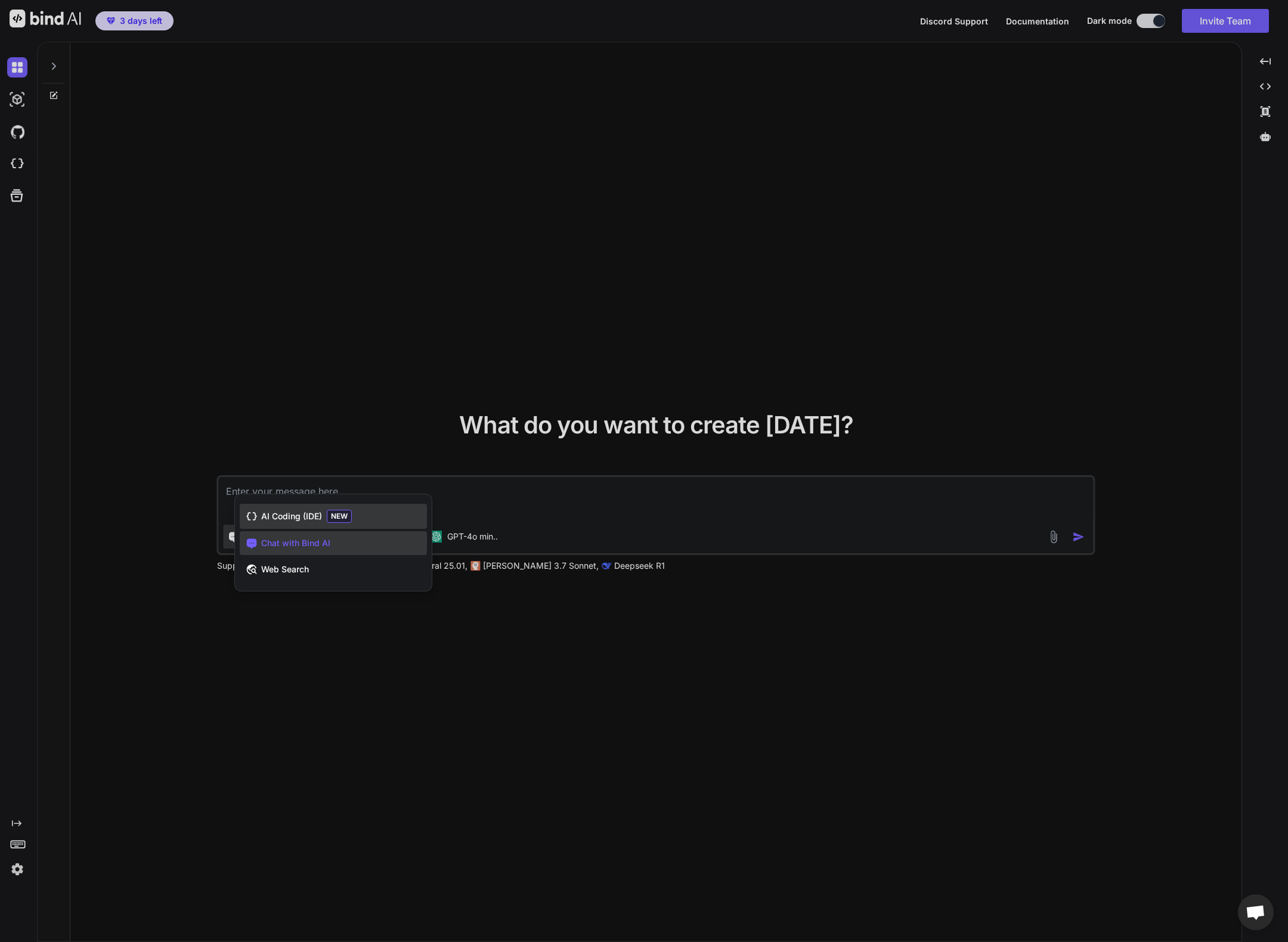
click at [306, 520] on span "AI Coding (IDE)" at bounding box center [292, 516] width 61 height 12
type textarea "x"
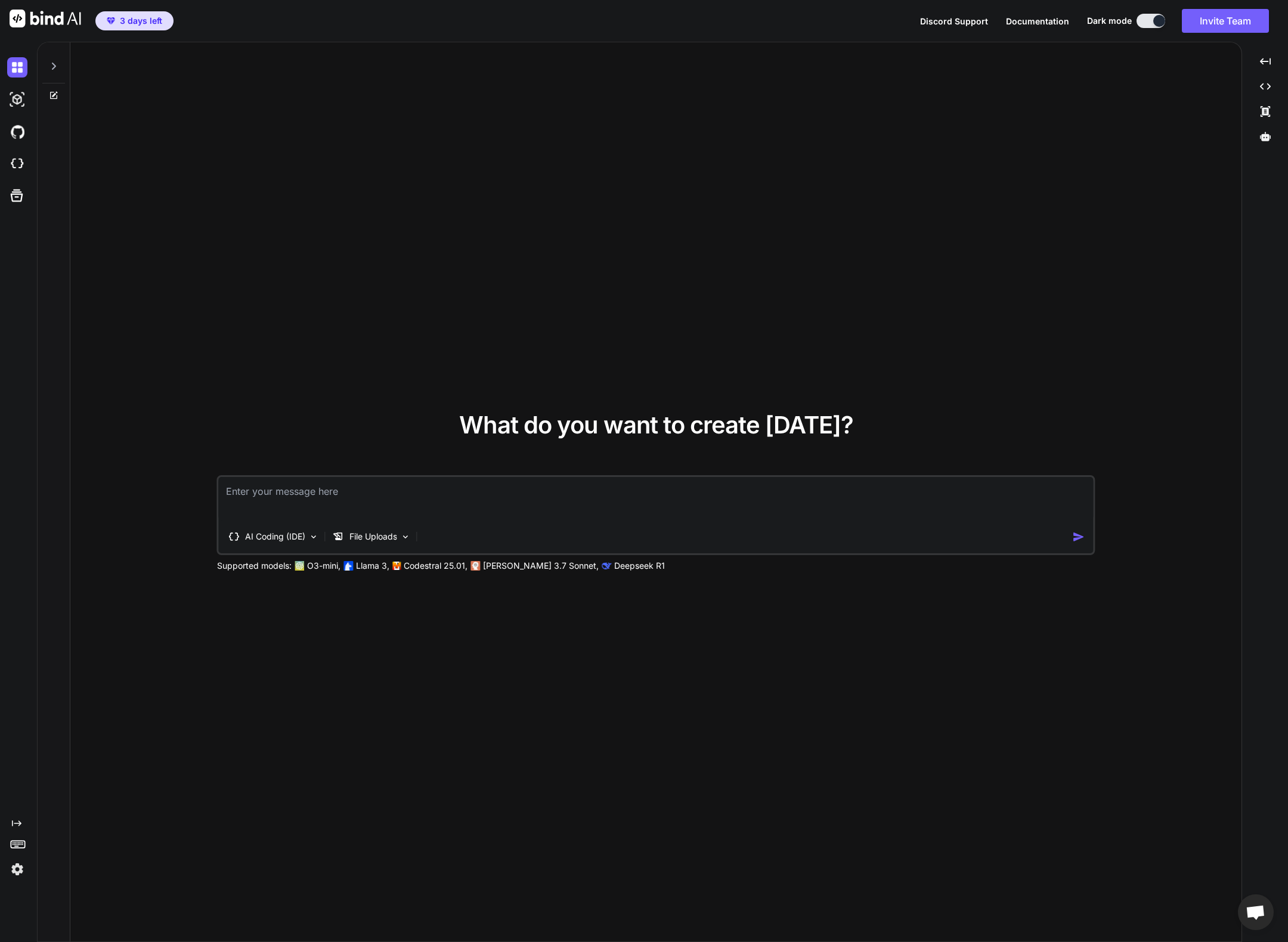
click at [325, 485] on textarea at bounding box center [656, 499] width 875 height 44
click at [399, 489] on textarea at bounding box center [656, 499] width 875 height 44
click at [368, 497] on textarea at bounding box center [656, 499] width 875 height 44
click at [386, 533] on p "File Uploads" at bounding box center [373, 536] width 48 height 12
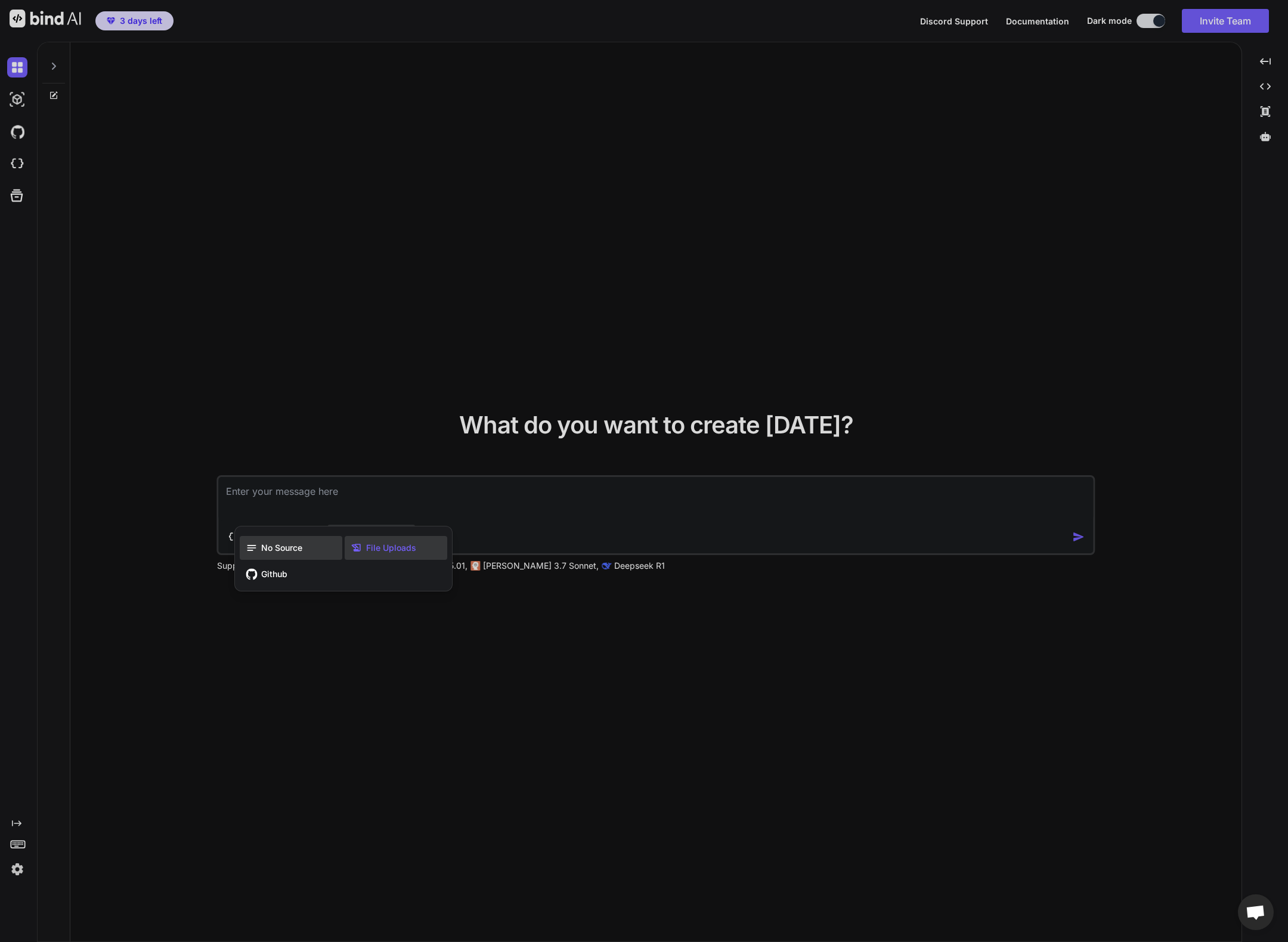
click at [277, 556] on div "No Source" at bounding box center [290, 548] width 103 height 24
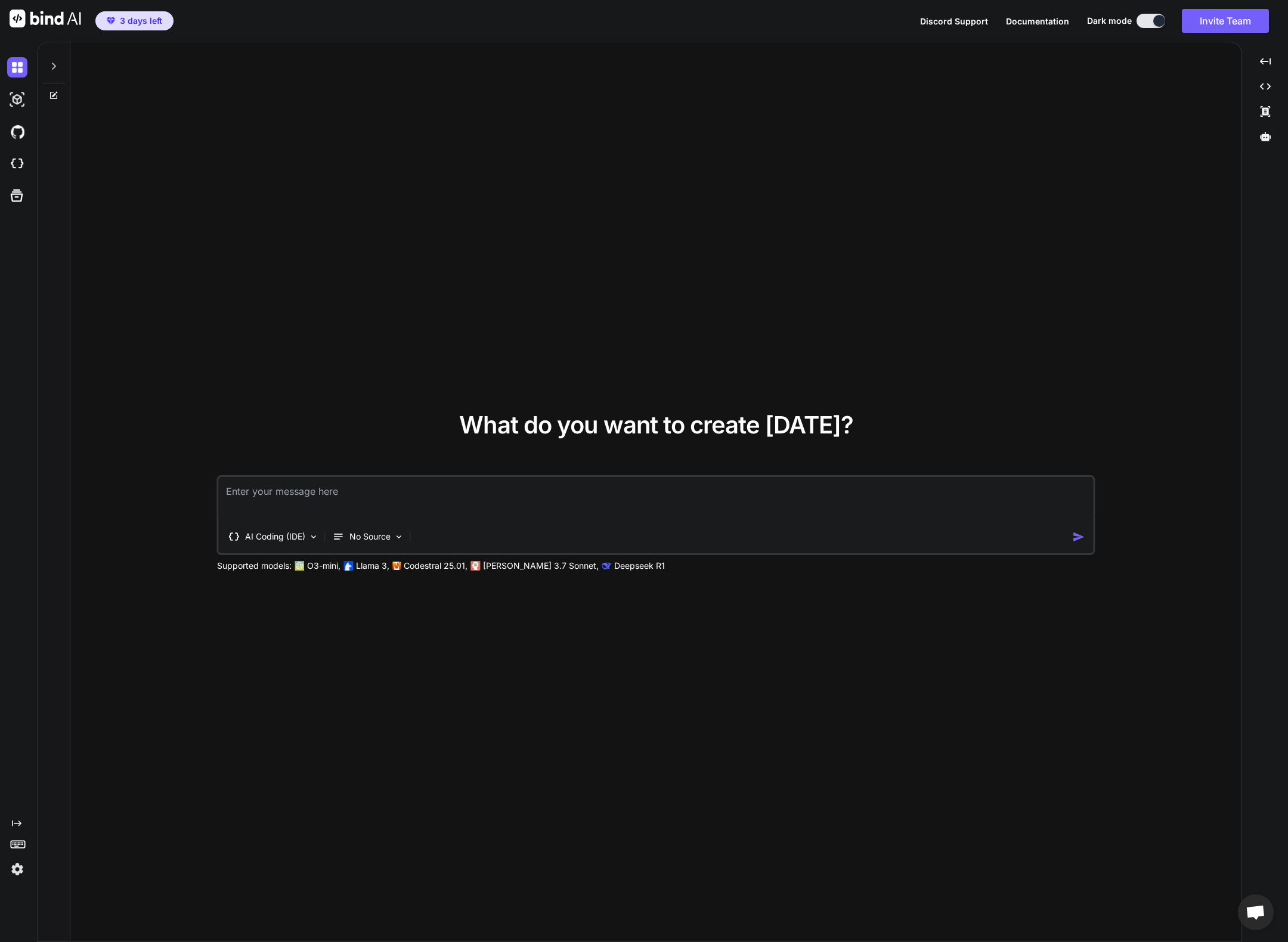
click at [333, 508] on textarea at bounding box center [656, 499] width 875 height 44
click at [368, 535] on p "No Source" at bounding box center [370, 536] width 41 height 12
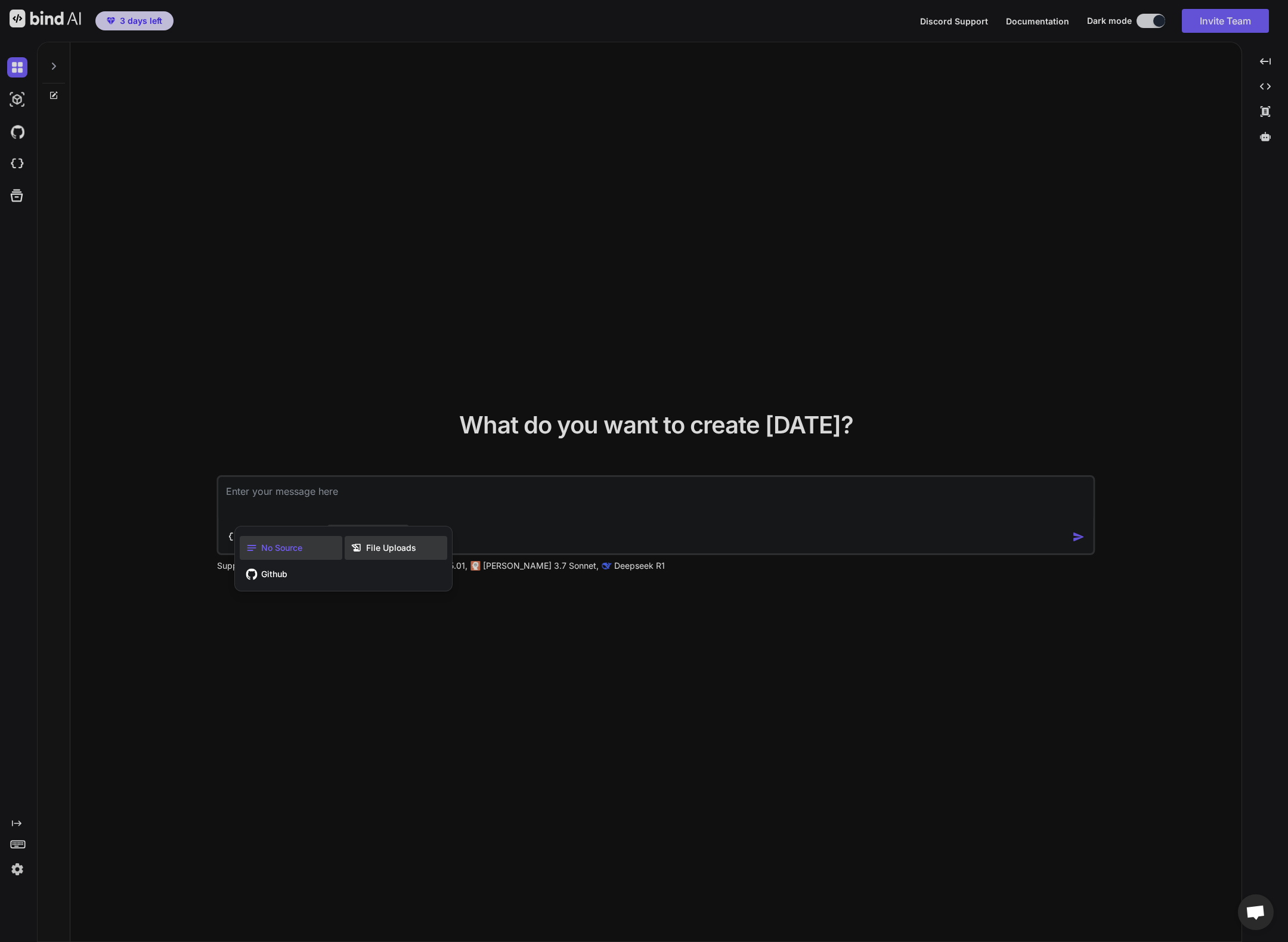
click at [373, 551] on span "File Uploads" at bounding box center [391, 548] width 50 height 12
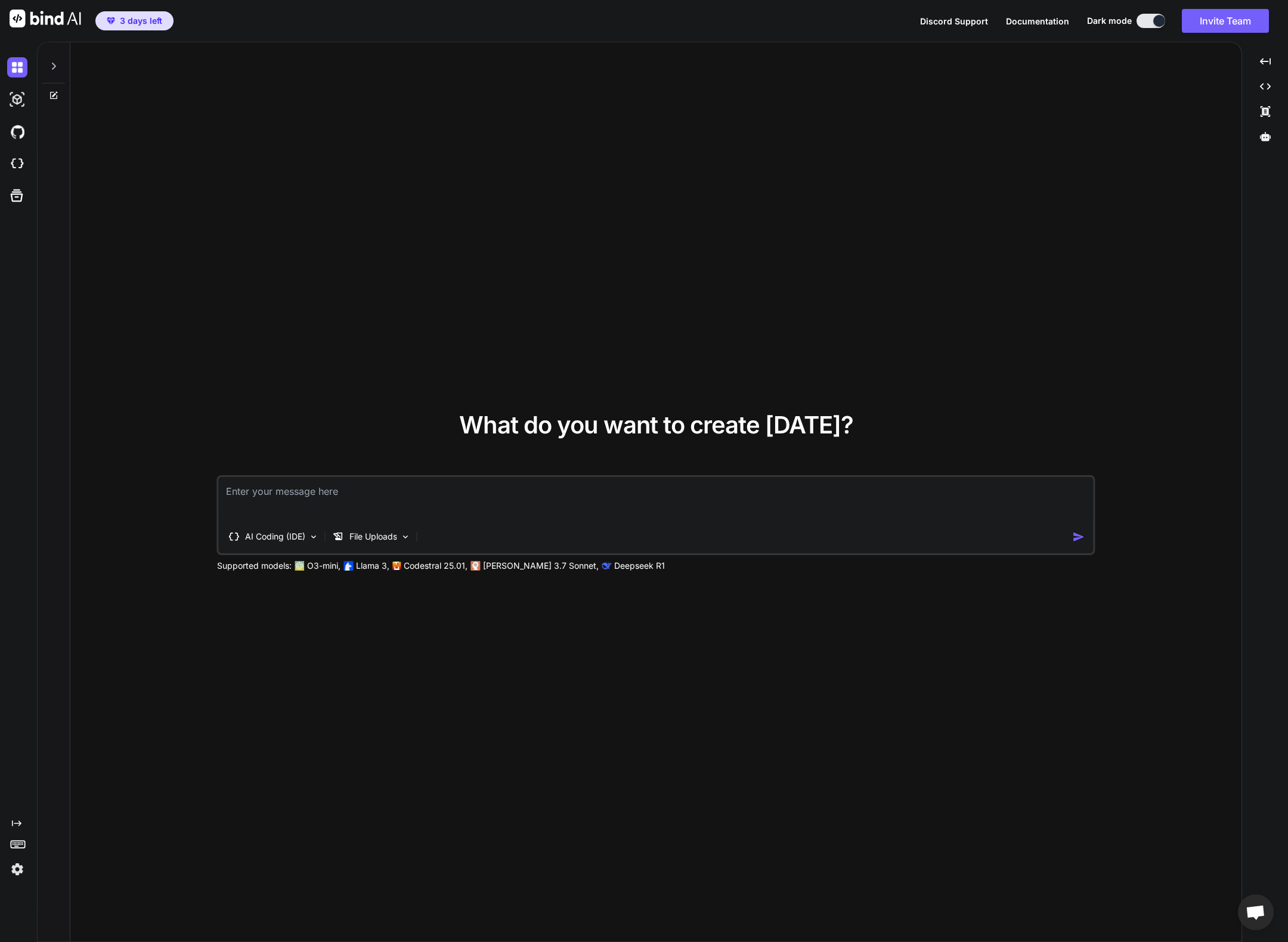
click at [358, 506] on textarea at bounding box center [656, 499] width 875 height 44
click at [291, 547] on div "AI Coding (IDE)" at bounding box center [273, 537] width 100 height 24
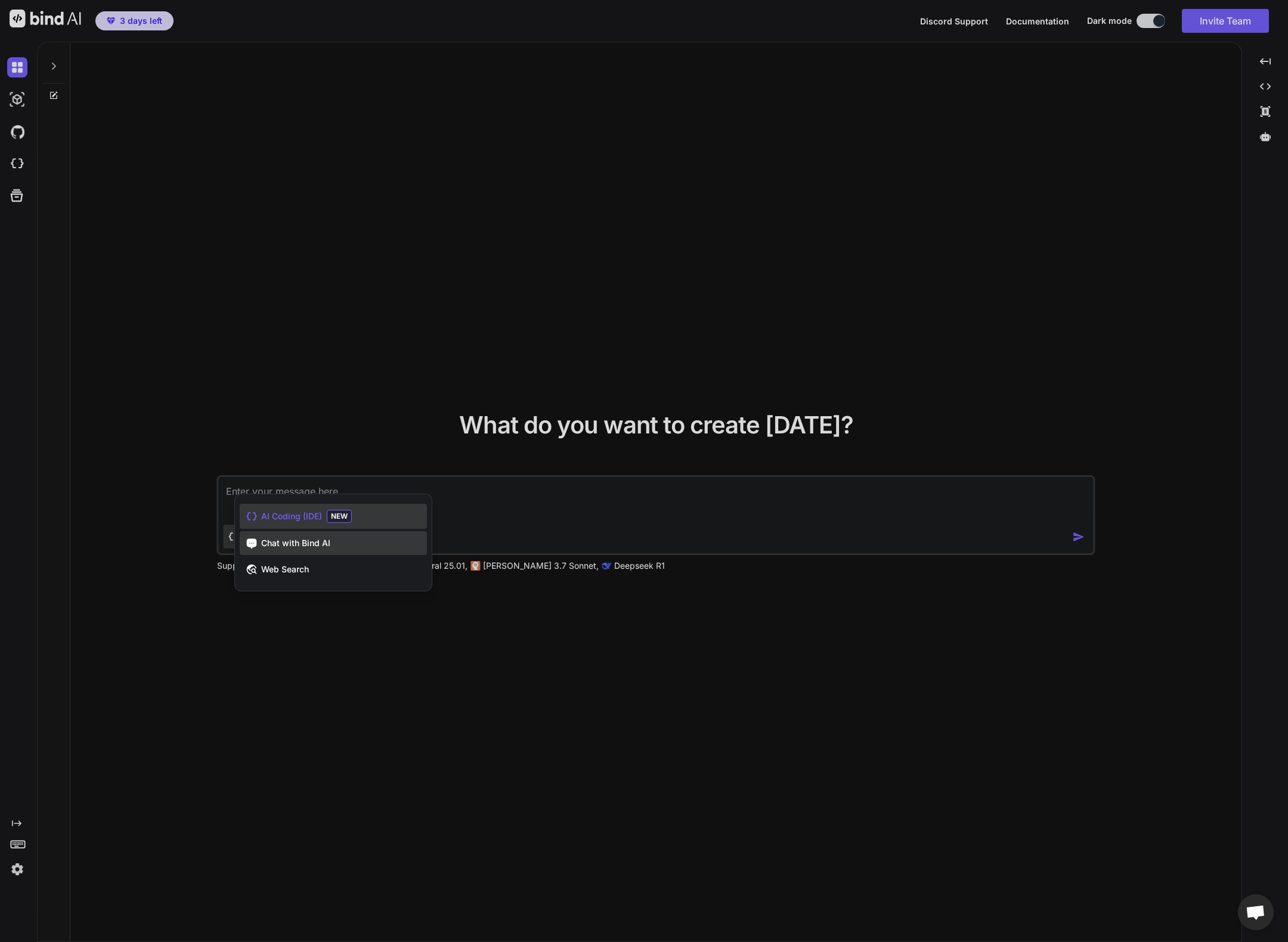
click at [293, 539] on span "Chat with Bind AI" at bounding box center [296, 543] width 69 height 12
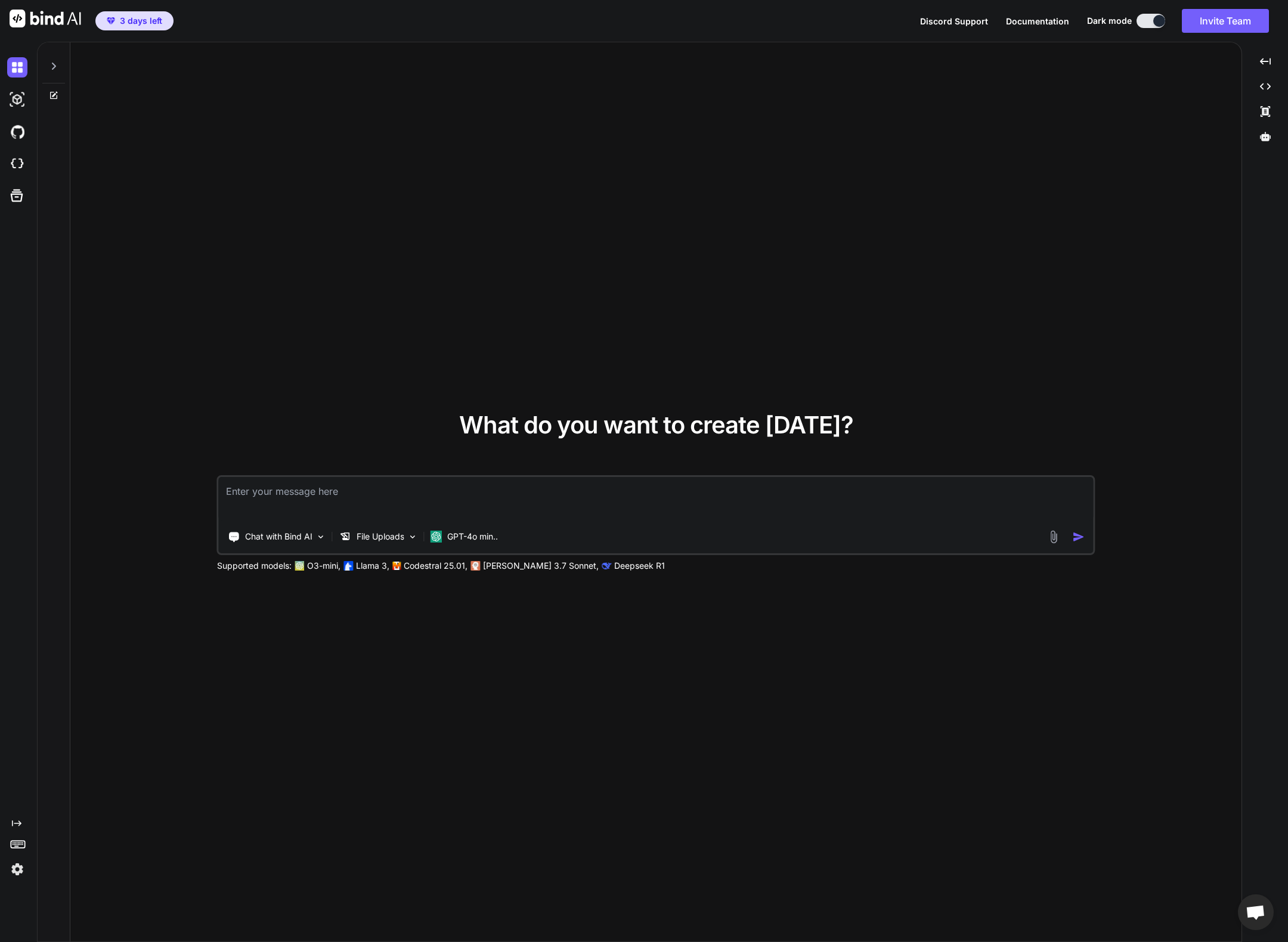
click at [295, 495] on textarea at bounding box center [656, 499] width 875 height 44
click at [1052, 538] on img at bounding box center [1054, 537] width 14 height 14
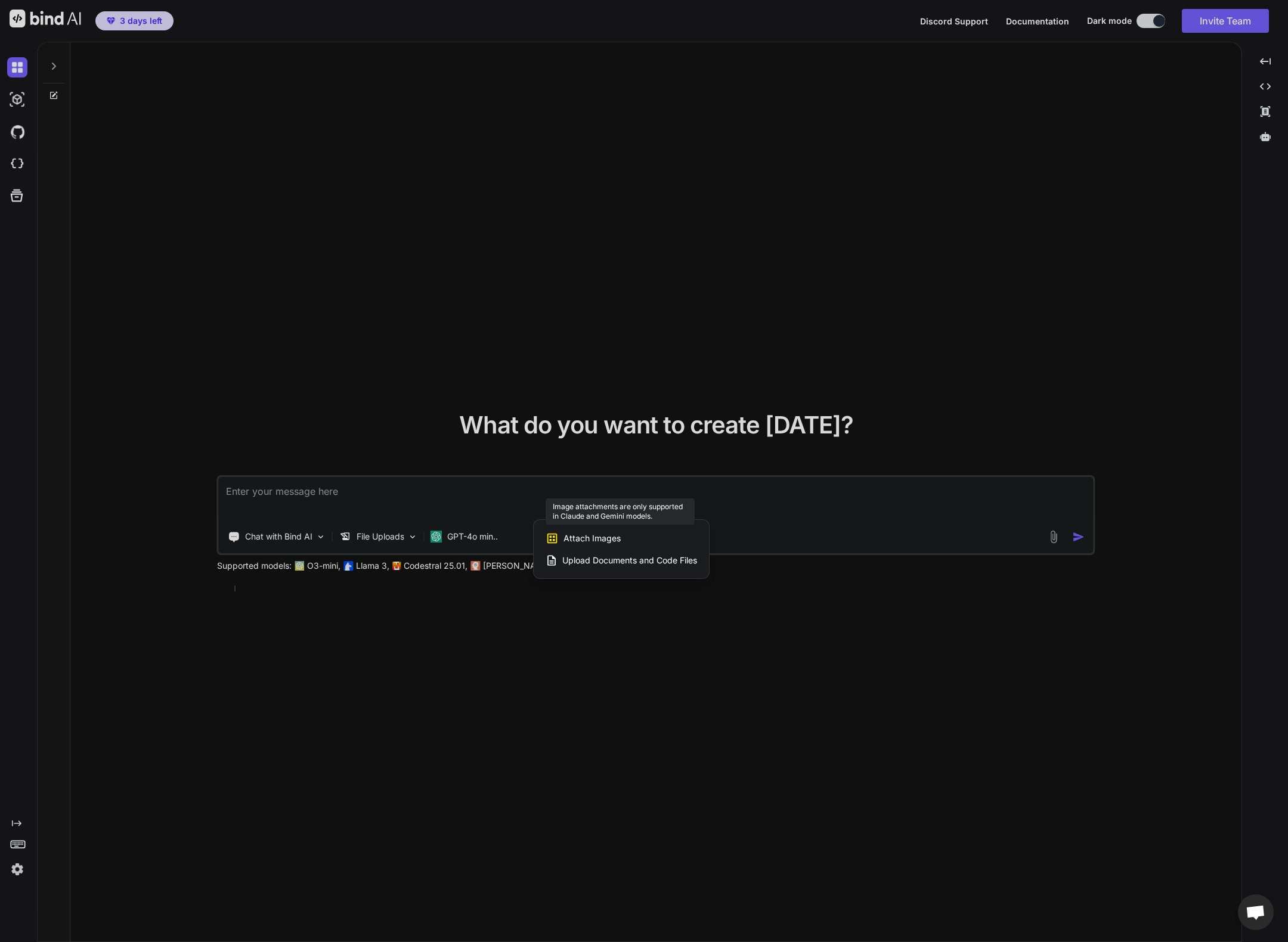
click at [602, 541] on span "Attach Images" at bounding box center [592, 538] width 57 height 12
click at [577, 533] on span "Attach Images" at bounding box center [592, 538] width 57 height 12
click at [470, 539] on div at bounding box center [644, 471] width 1288 height 942
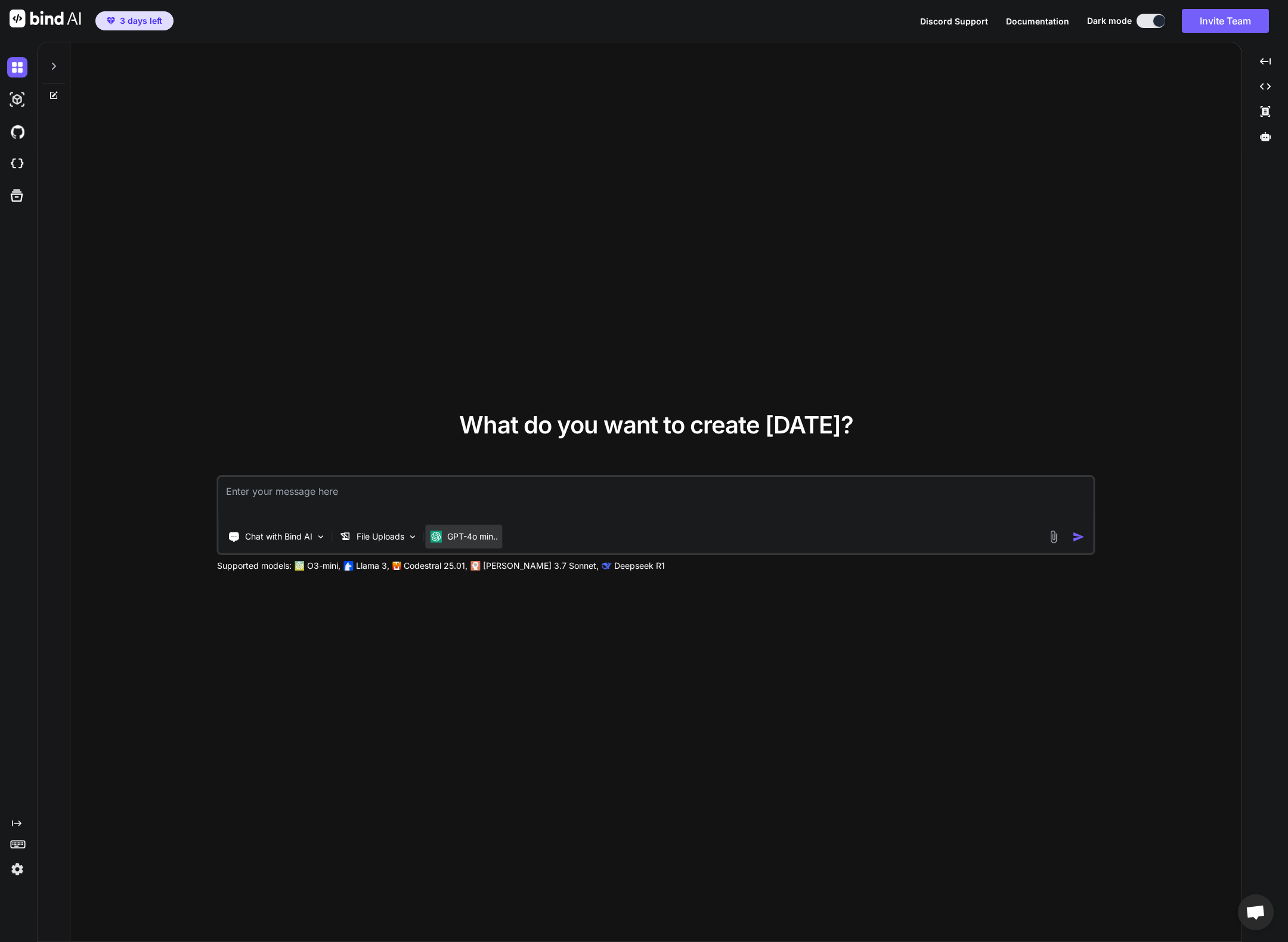
click at [450, 534] on p "GPT-4o min.." at bounding box center [472, 536] width 50 height 12
drag, startPoint x: 432, startPoint y: 567, endPoint x: 617, endPoint y: 572, distance: 185.1
click at [432, 567] on p "Codestral 25.01," at bounding box center [435, 565] width 63 height 12
click at [473, 534] on p "GPT-4o min.." at bounding box center [472, 536] width 50 height 12
click at [415, 538] on img at bounding box center [413, 537] width 10 height 10
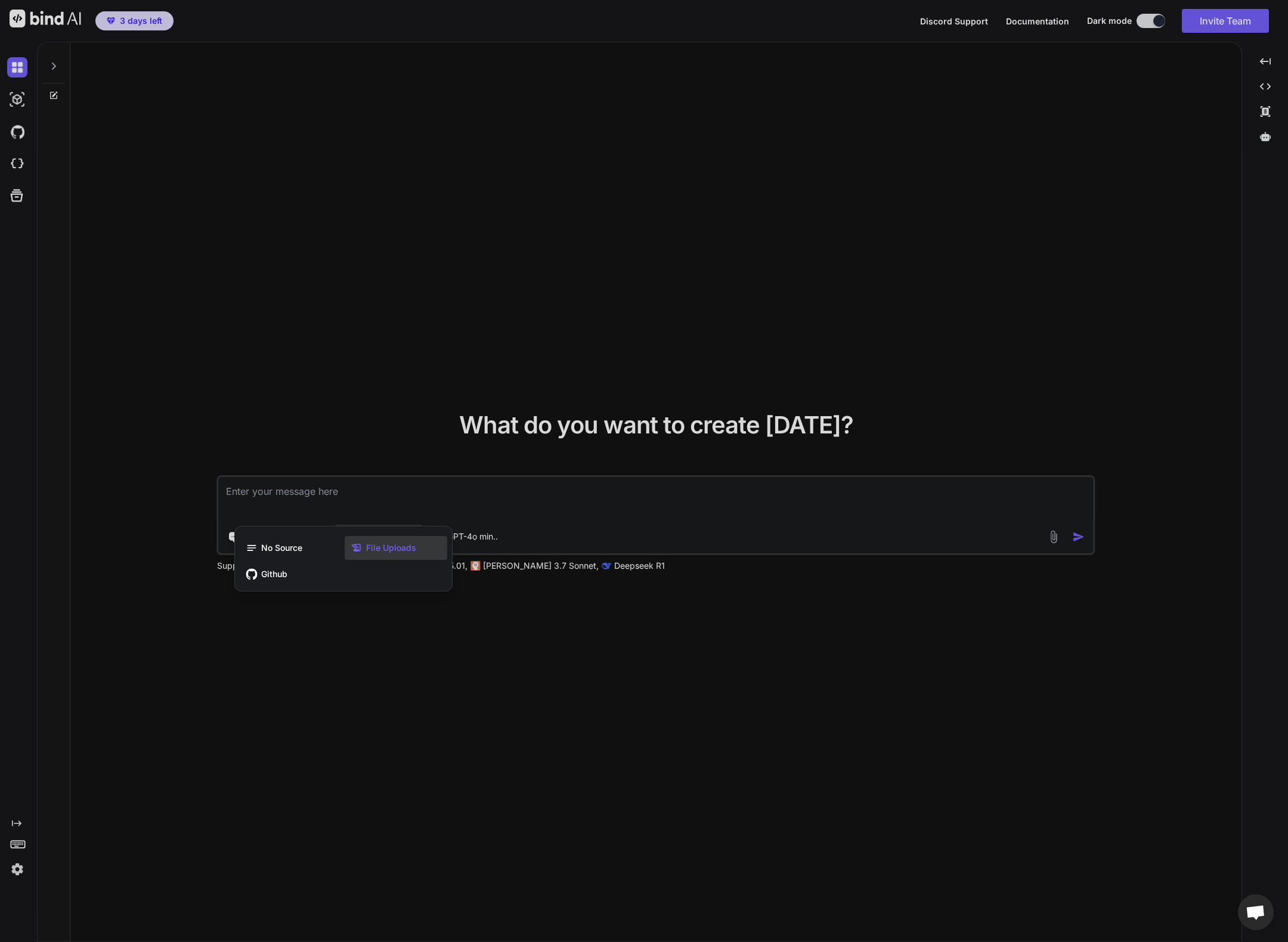
click at [301, 508] on div at bounding box center [644, 471] width 1288 height 942
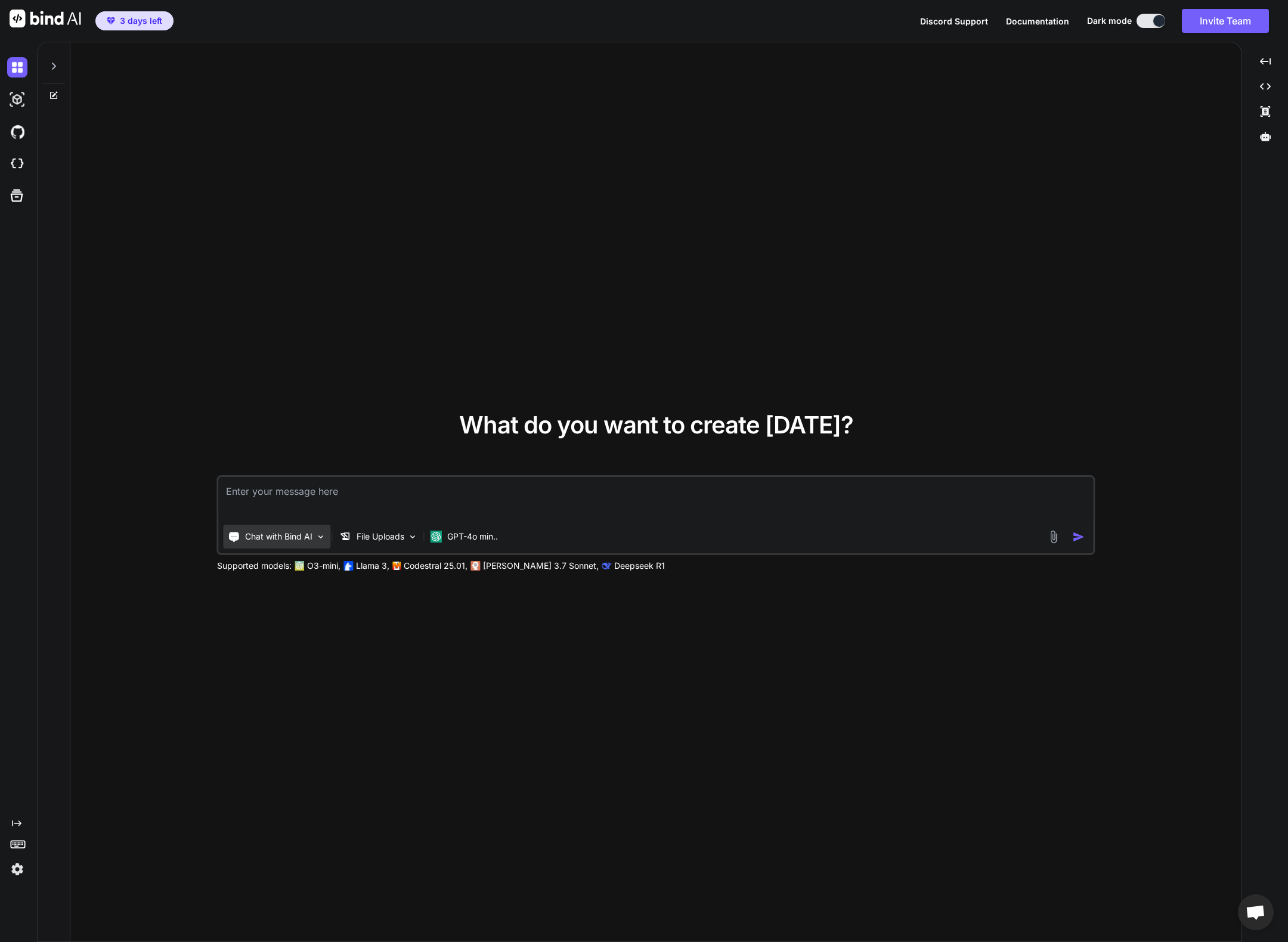
click at [293, 538] on p "Chat with Bind AI" at bounding box center [279, 536] width 68 height 12
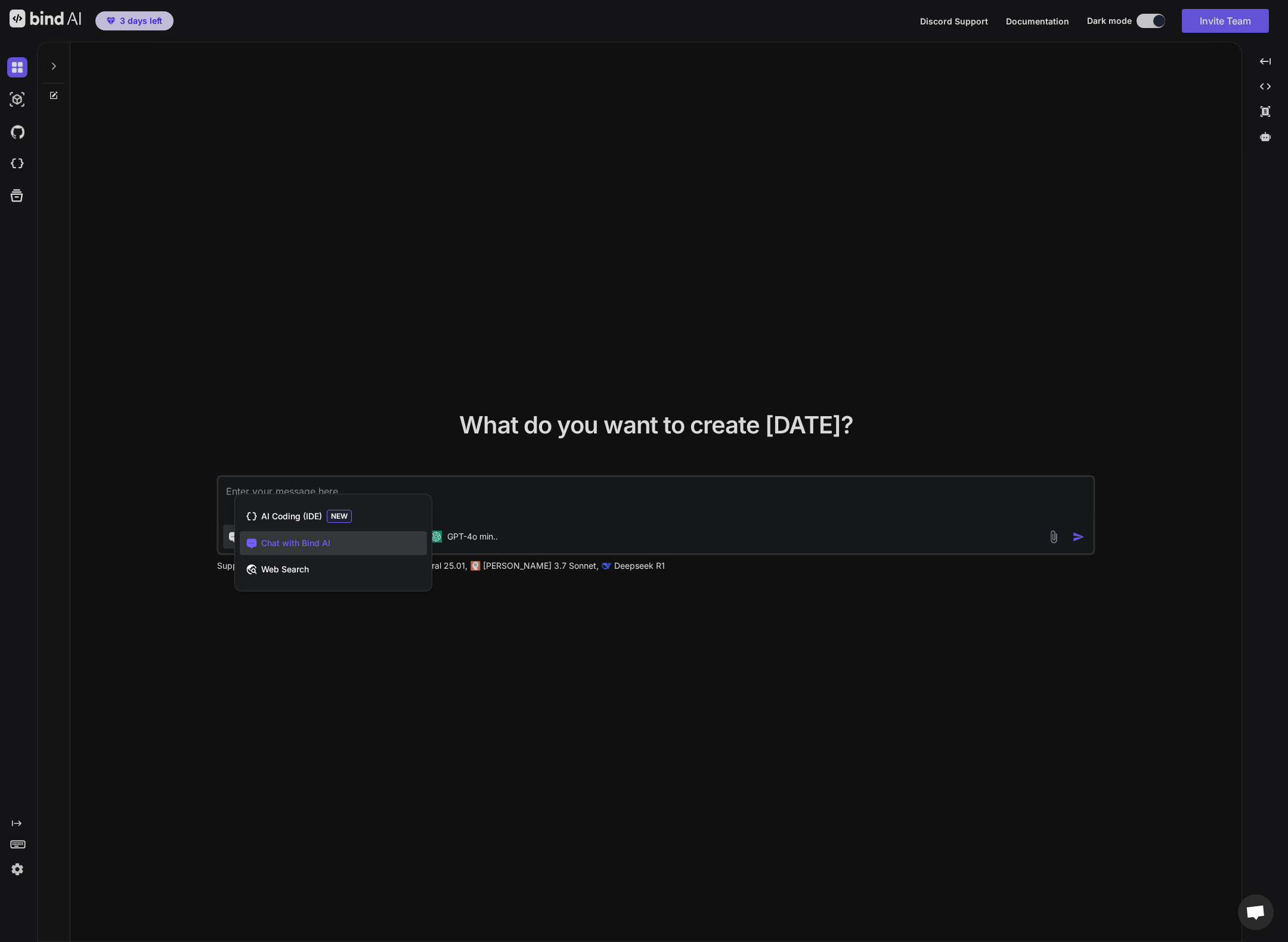
drag, startPoint x: 521, startPoint y: 521, endPoint x: 295, endPoint y: 550, distance: 227.9
click at [521, 521] on div at bounding box center [644, 471] width 1288 height 942
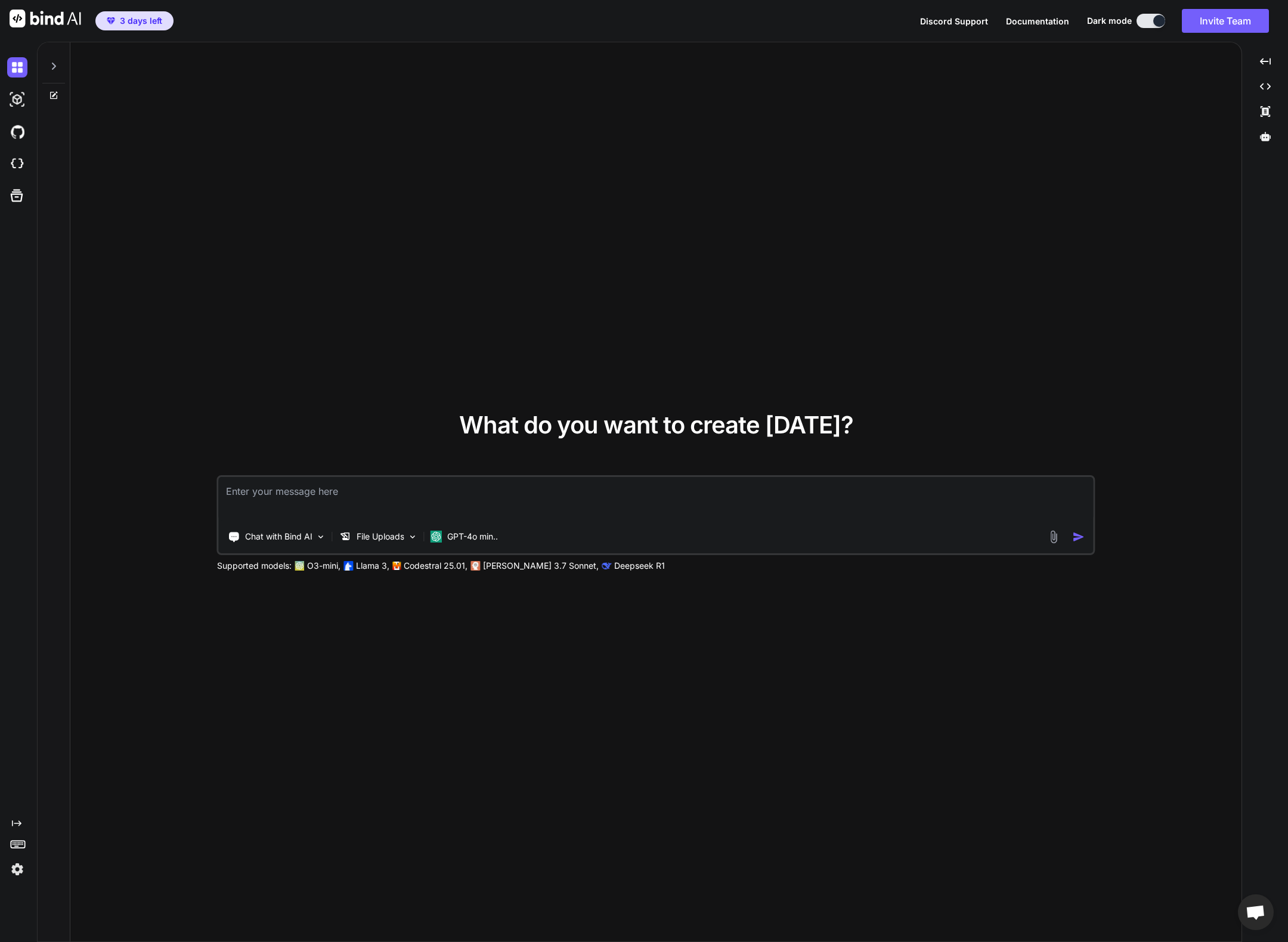
click at [320, 570] on p "O3-mini," at bounding box center [324, 565] width 33 height 12
click at [484, 529] on div "GPT-4o min.." at bounding box center [464, 537] width 77 height 24
click at [473, 540] on p "GPT-4o min.." at bounding box center [472, 536] width 50 height 12
click at [473, 539] on p "GPT-4o min.." at bounding box center [472, 536] width 50 height 12
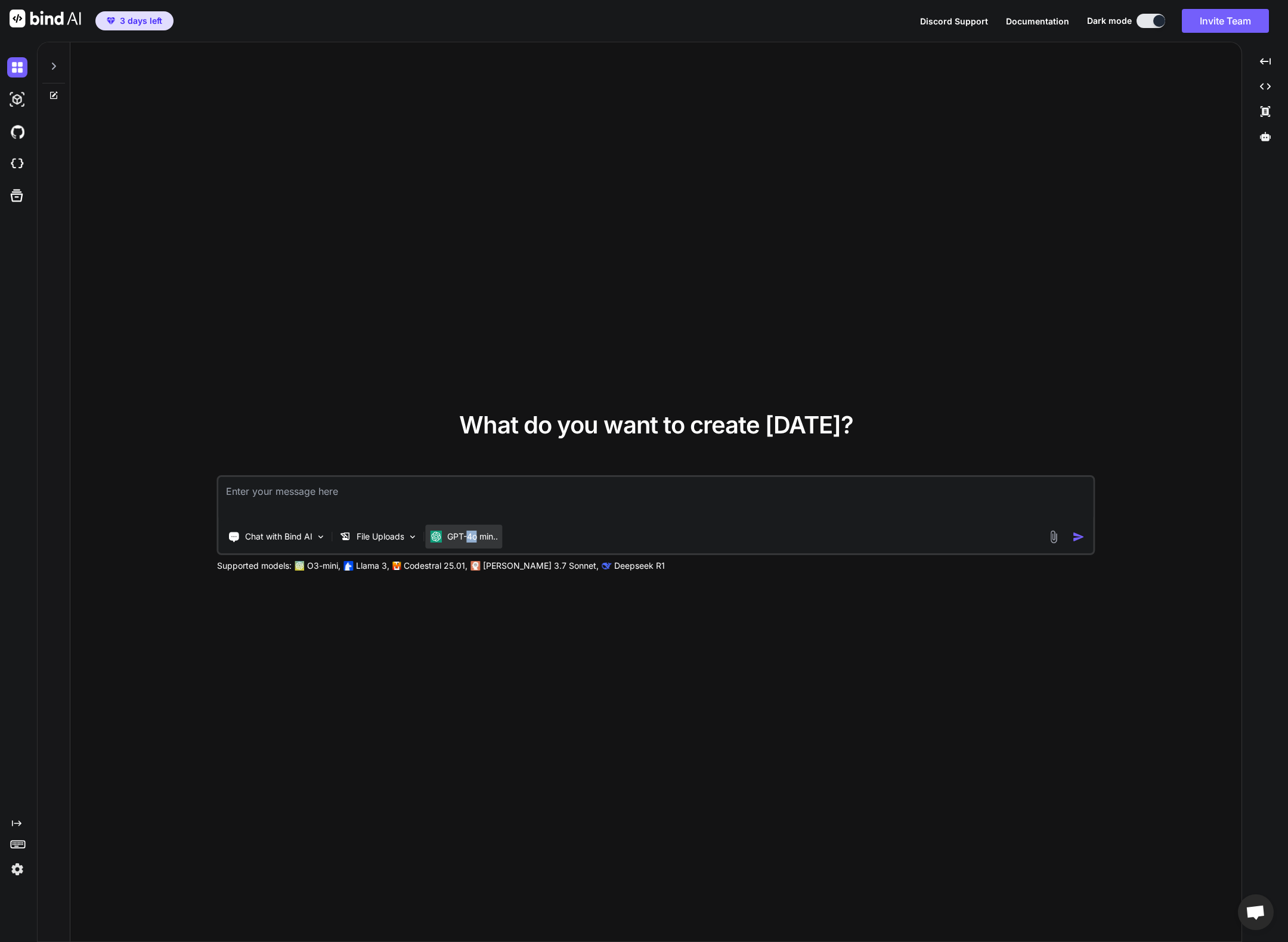
click at [473, 539] on p "GPT-4o min.." at bounding box center [472, 536] width 50 height 12
click at [52, 97] on icon at bounding box center [54, 95] width 10 height 10
click at [53, 68] on icon at bounding box center [54, 66] width 4 height 7
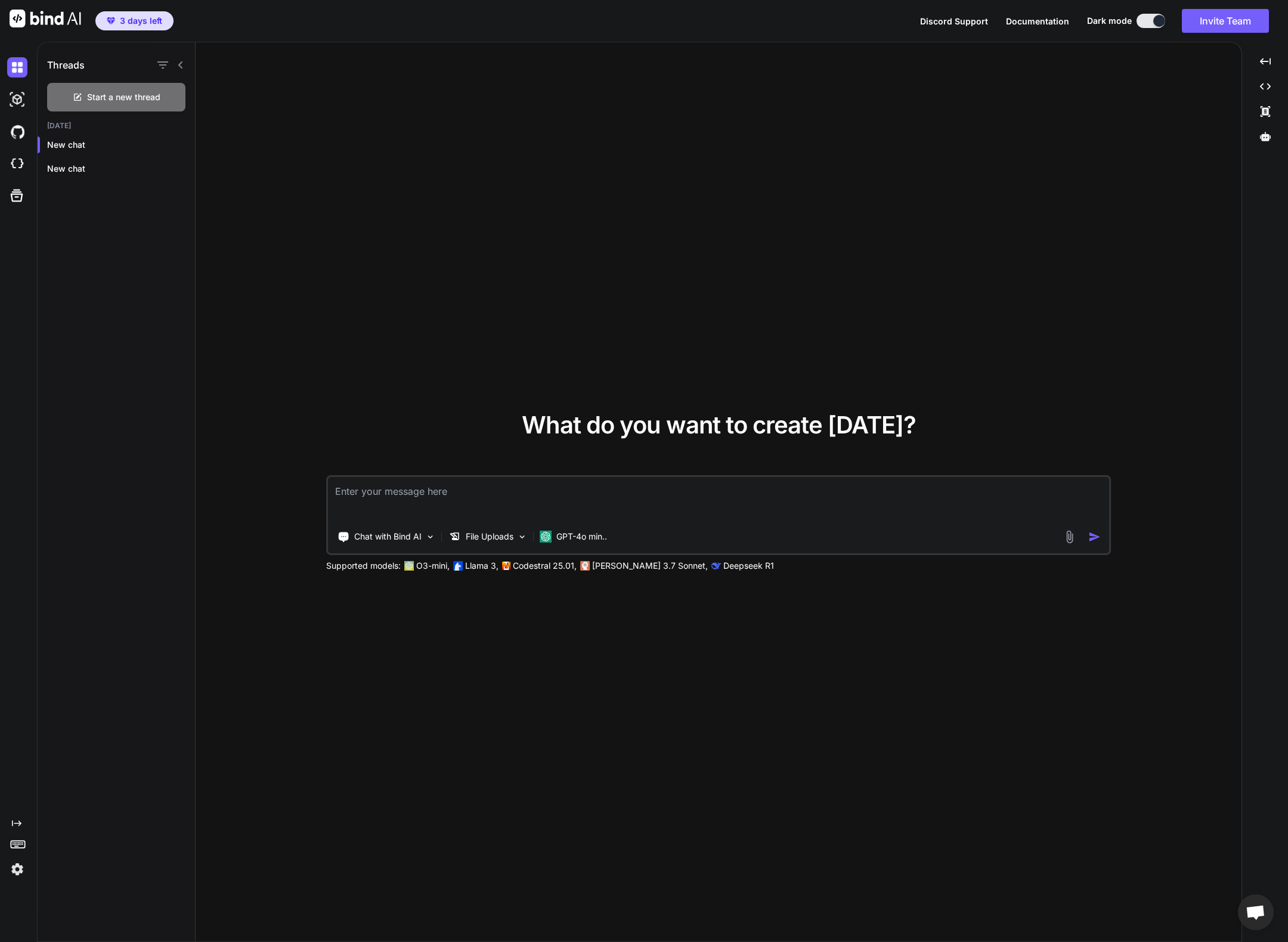
click at [480, 184] on div "What do you want to create today? Chat with Bind AI File Uploads GPT-4o min.. S…" at bounding box center [718, 492] width 1046 height 900
click at [1145, 119] on div "What do you want to create today? Chat with Bind AI File Uploads GPT-4o min.. S…" at bounding box center [718, 492] width 1046 height 900
drag, startPoint x: 662, startPoint y: 130, endPoint x: 338, endPoint y: 109, distance: 324.7
click at [657, 130] on div "What do you want to create today? Chat with Bind AI File Uploads GPT-4o min.. S…" at bounding box center [718, 492] width 1046 height 900
click at [23, 99] on img at bounding box center [17, 99] width 20 height 20
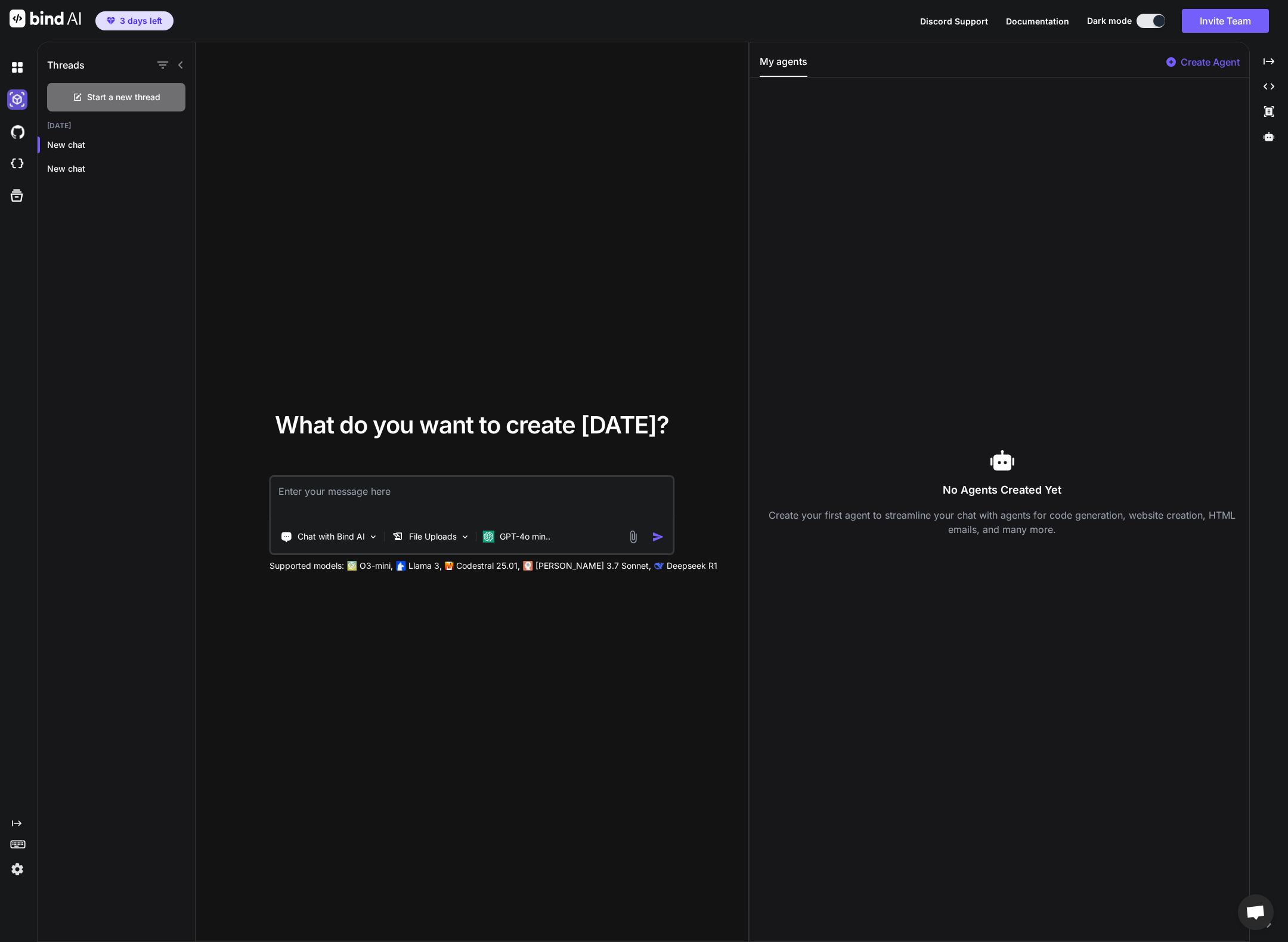
click at [13, 90] on img at bounding box center [17, 99] width 20 height 20
click at [27, 134] on img at bounding box center [17, 131] width 20 height 20
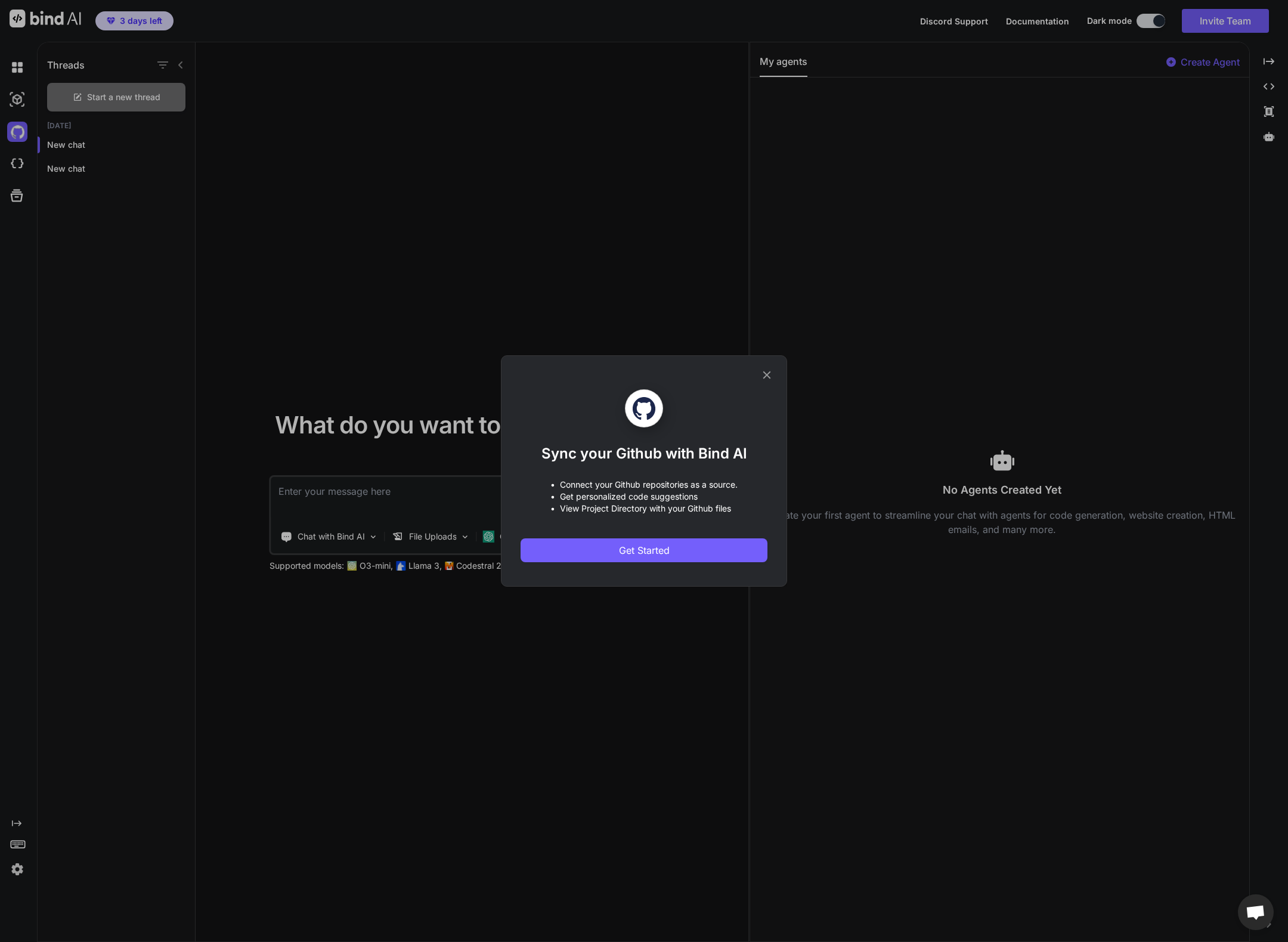
click at [770, 376] on icon at bounding box center [766, 374] width 13 height 13
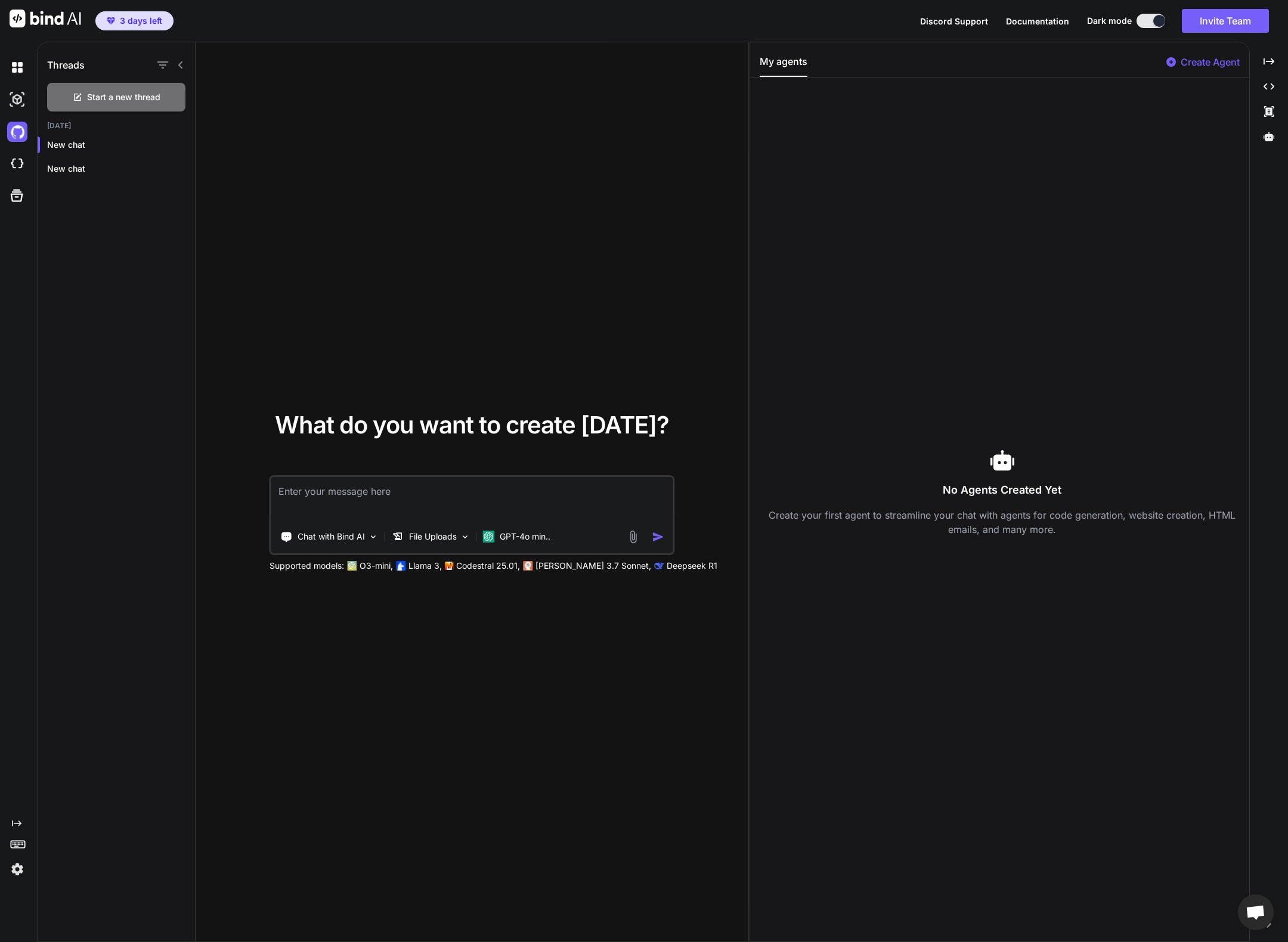
click at [491, 288] on div "What do you want to create today? Chat with Bind AI File Uploads GPT-4o min.. S…" at bounding box center [471, 492] width 553 height 900
click at [1278, 64] on div "Created with Pixso." at bounding box center [1269, 61] width 28 height 20
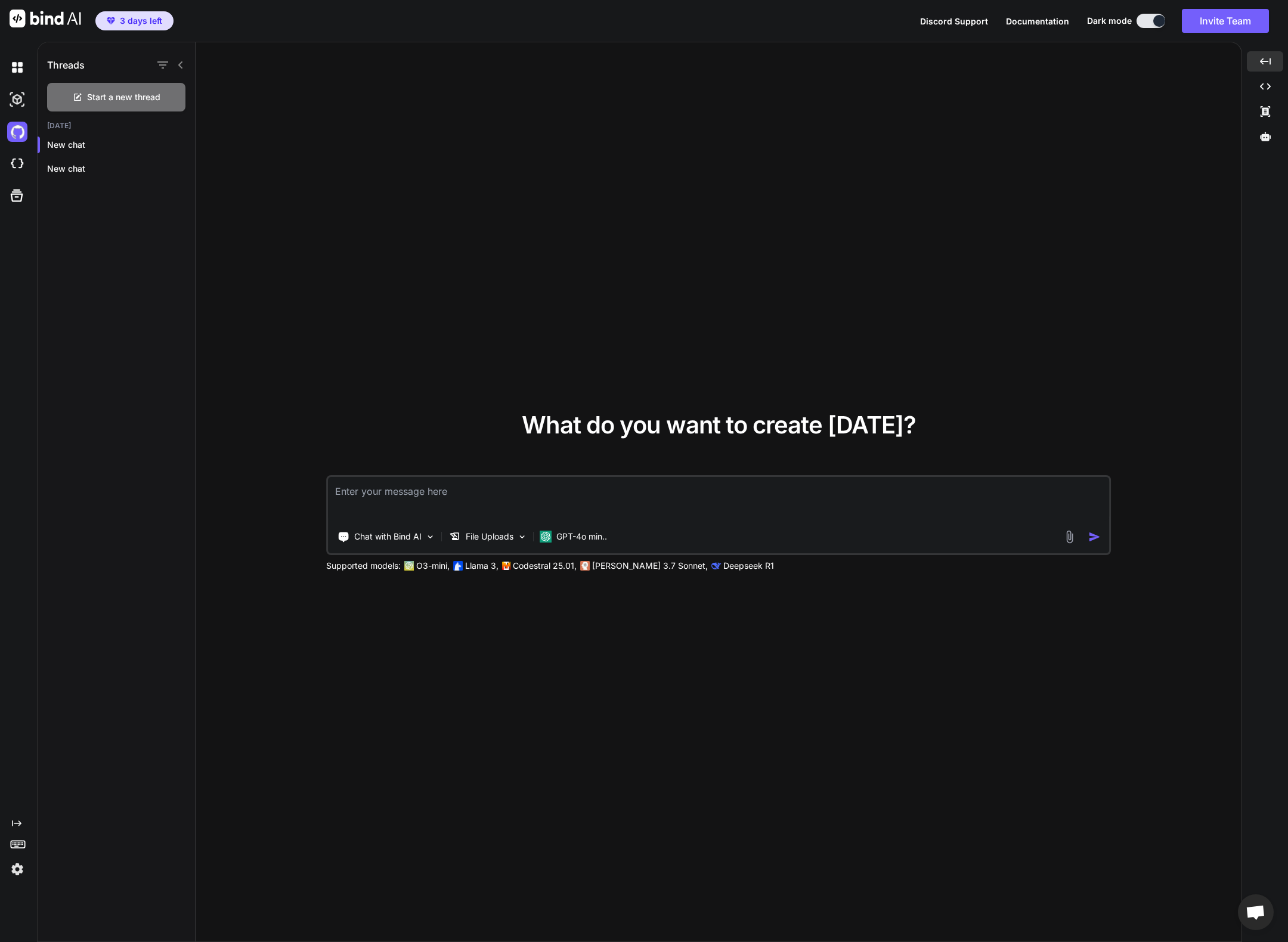
click at [657, 238] on div "What do you want to create today? Chat with Bind AI File Uploads GPT-4o min.. S…" at bounding box center [718, 492] width 1046 height 900
click at [492, 541] on p "File Uploads" at bounding box center [489, 536] width 48 height 12
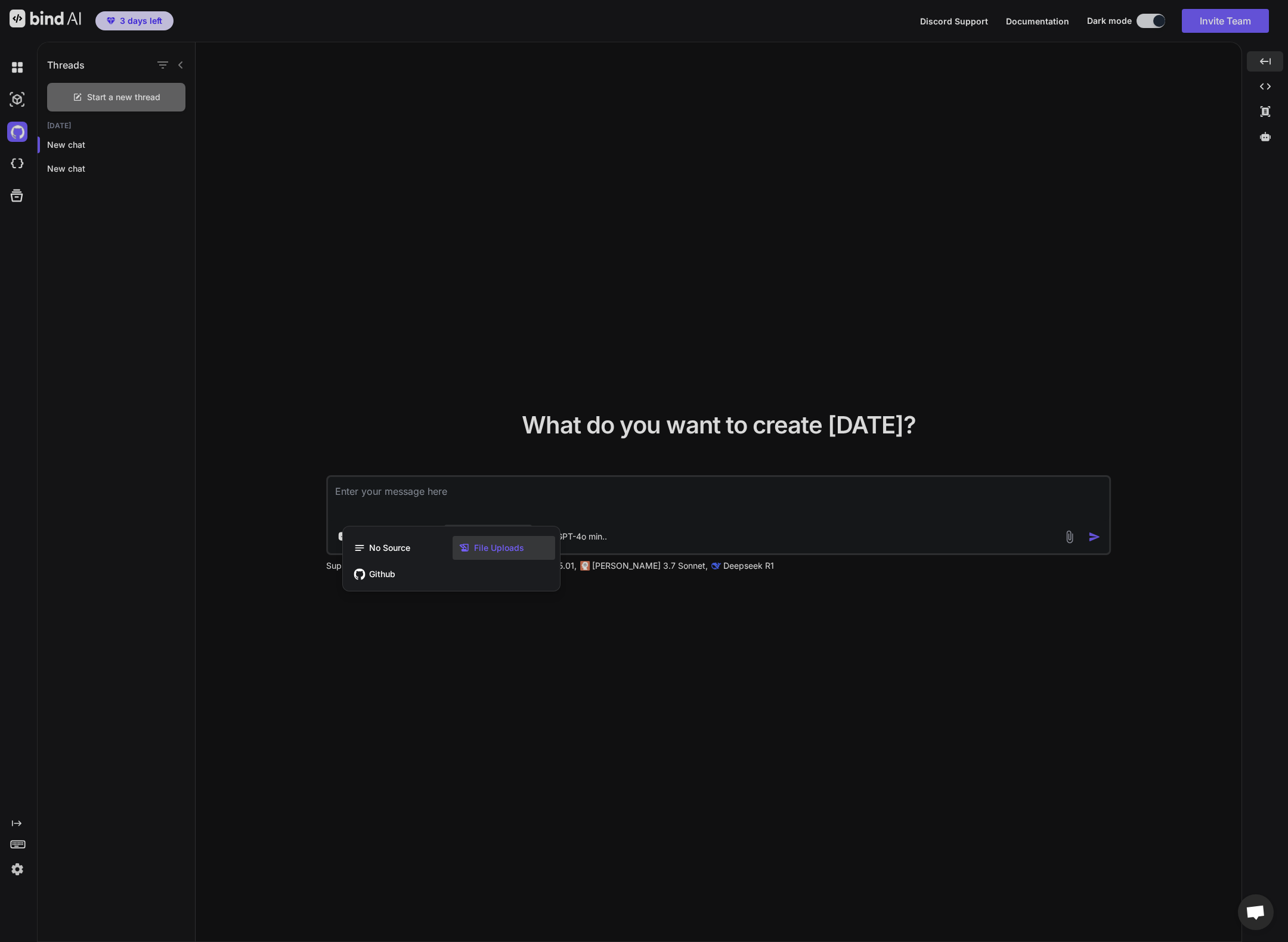
click at [433, 505] on div at bounding box center [644, 471] width 1288 height 942
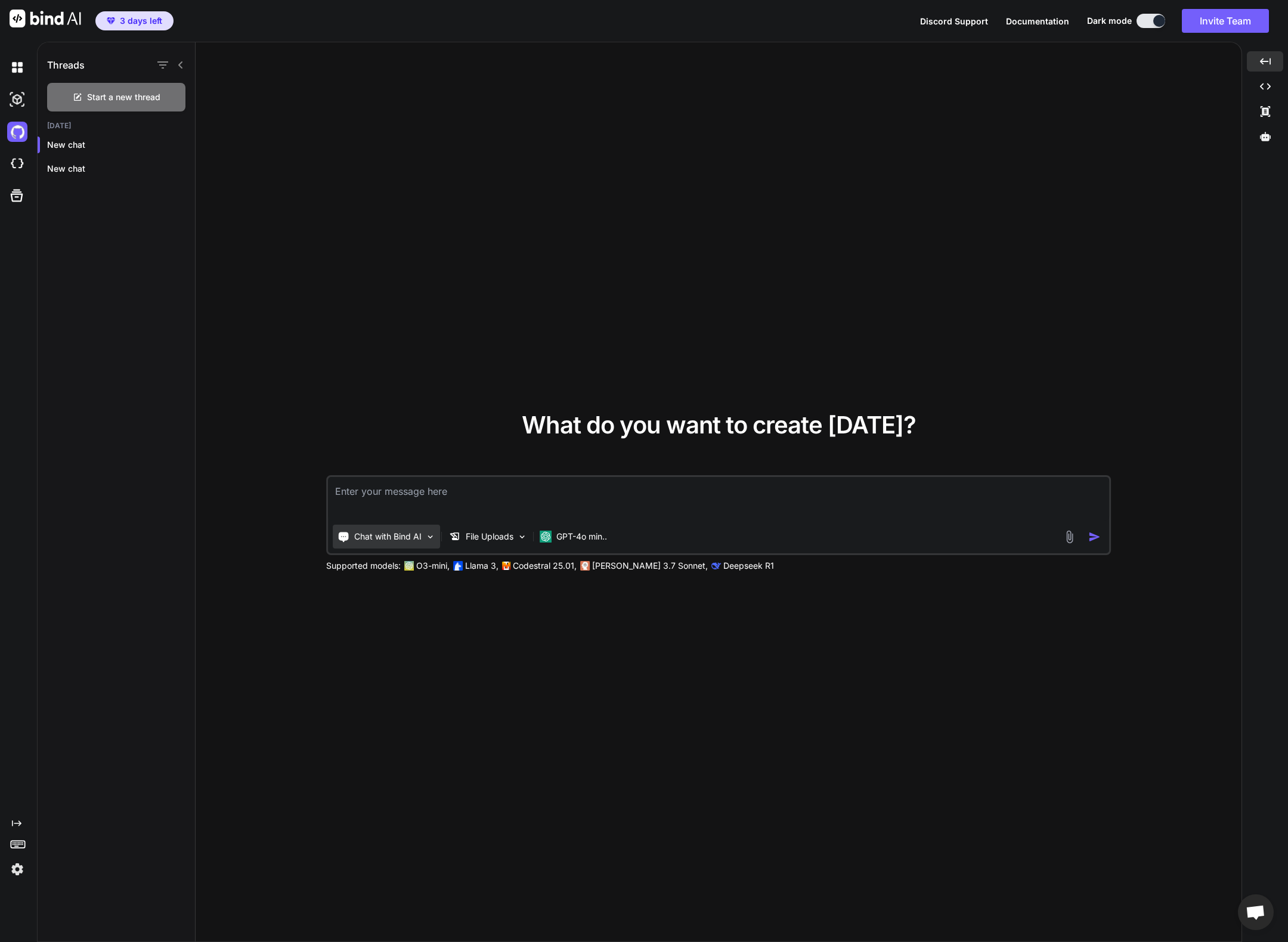
click at [410, 540] on p "Chat with Bind AI" at bounding box center [388, 536] width 68 height 12
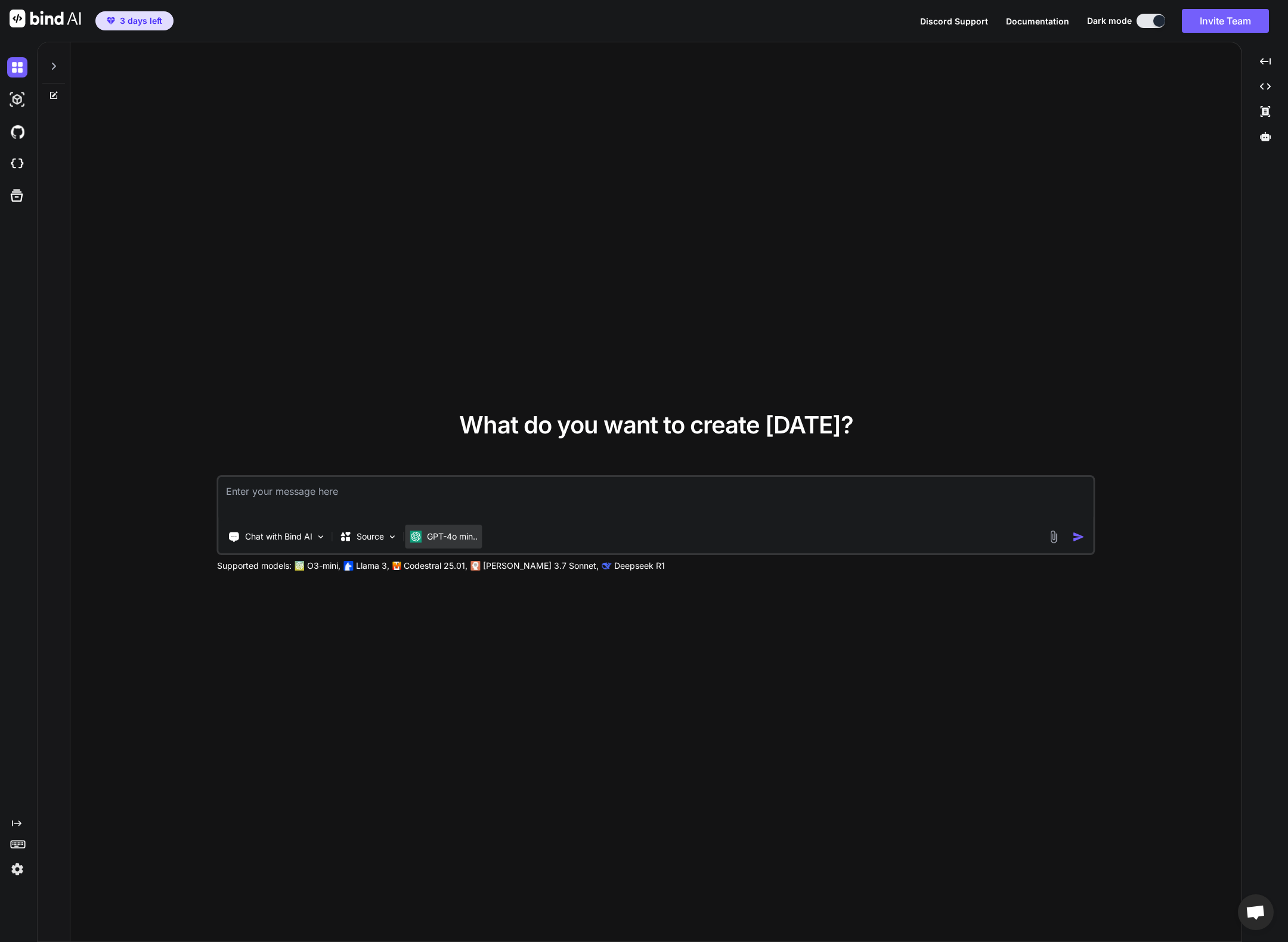
click at [462, 541] on p "GPT-4o min.." at bounding box center [452, 536] width 50 height 12
click at [16, 828] on div "Created with Pixso." at bounding box center [16, 849] width 32 height 61
drag, startPoint x: 19, startPoint y: 827, endPoint x: 24, endPoint y: 856, distance: 29.4
click at [19, 827] on icon "Created with Pixso." at bounding box center [17, 823] width 10 height 10
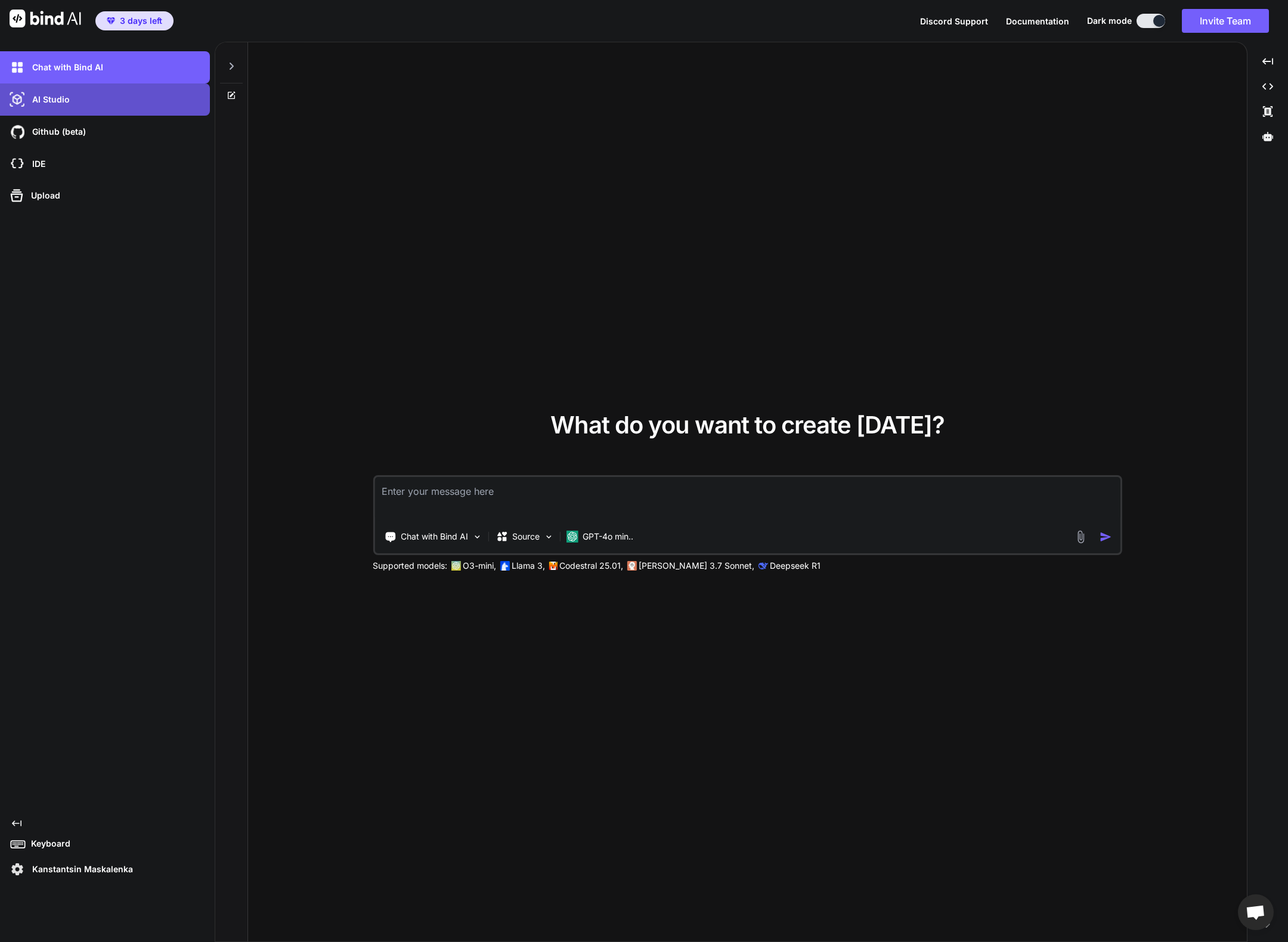
click at [61, 101] on p "AI Studio" at bounding box center [48, 99] width 42 height 12
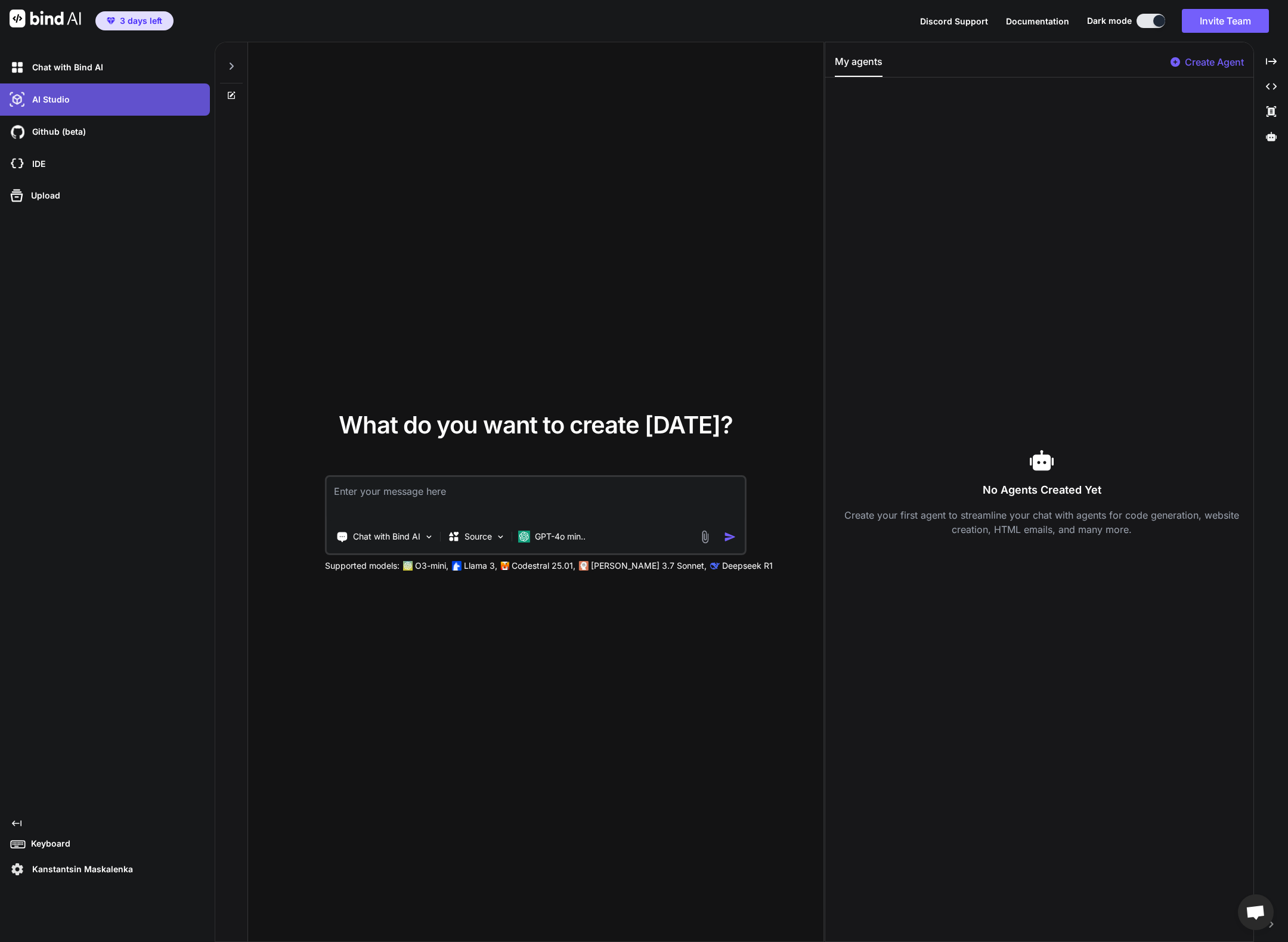
click at [61, 101] on p "AI Studio" at bounding box center [48, 99] width 42 height 12
click at [39, 823] on div "Created with Pixso." at bounding box center [108, 823] width 203 height 10
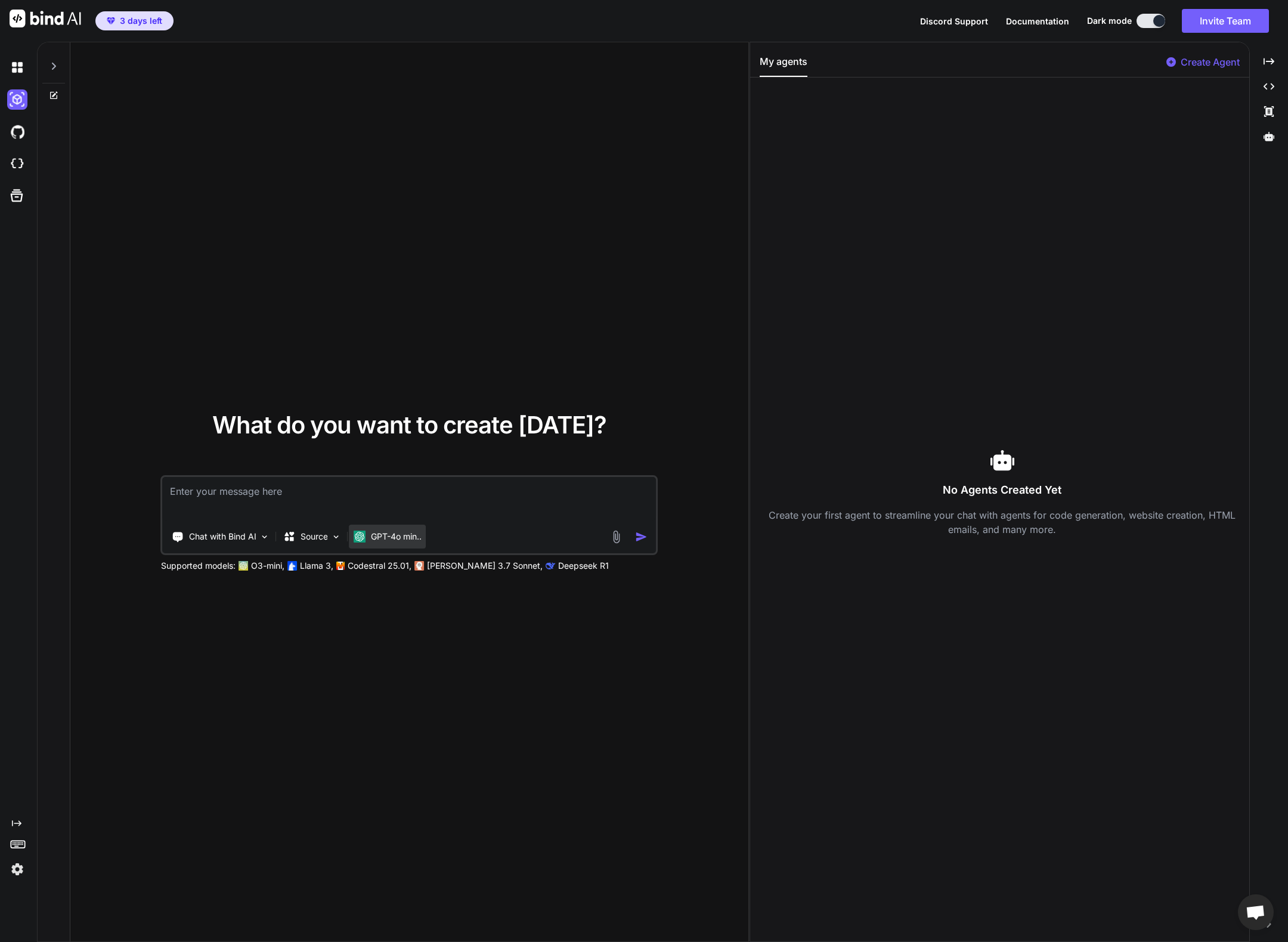
click at [403, 533] on p "GPT-4o min.." at bounding box center [396, 536] width 50 height 12
click at [613, 541] on img at bounding box center [616, 537] width 14 height 14
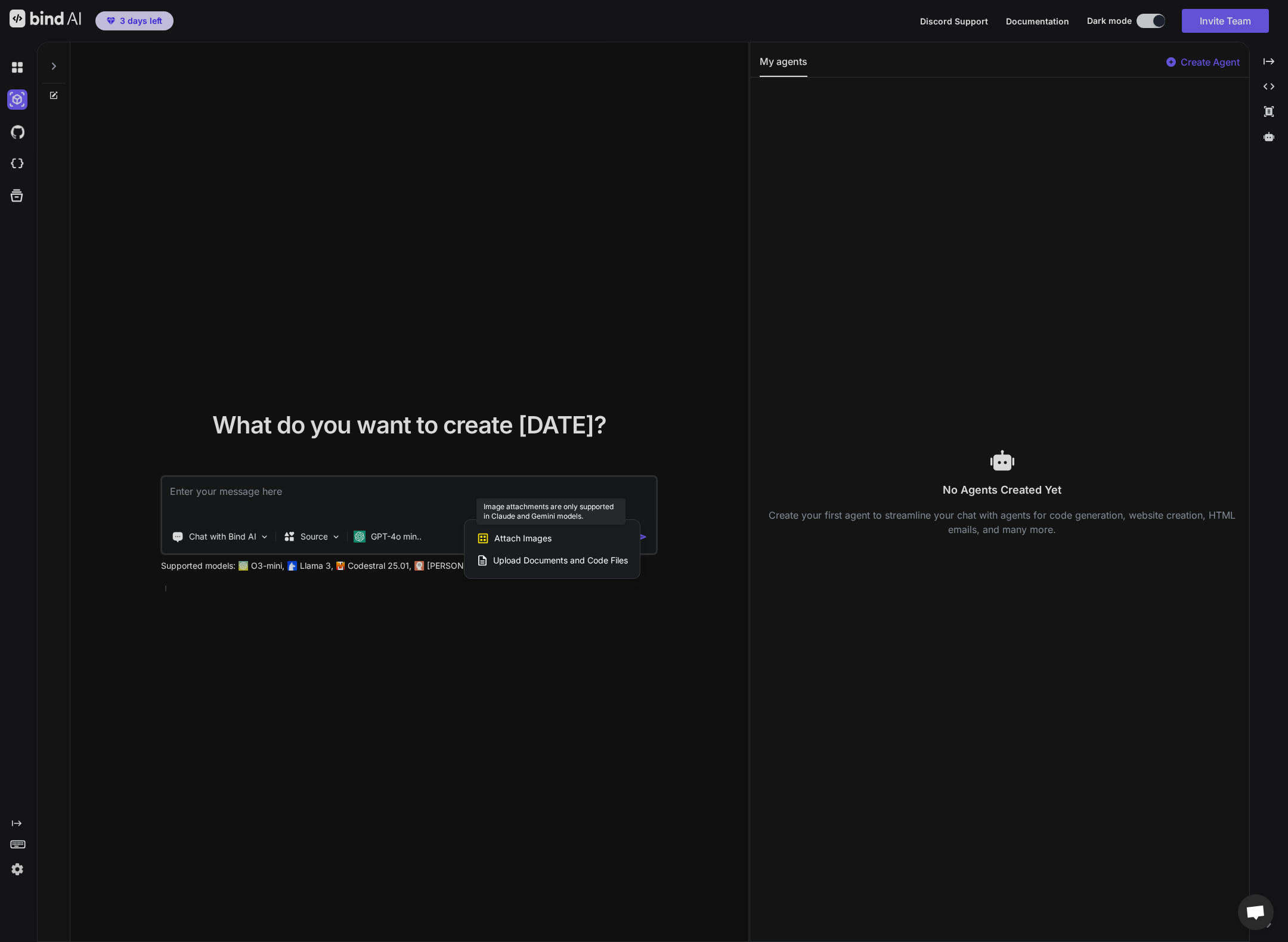
click at [542, 541] on span "Attach Images" at bounding box center [523, 538] width 57 height 12
click at [1267, 62] on div at bounding box center [644, 471] width 1288 height 942
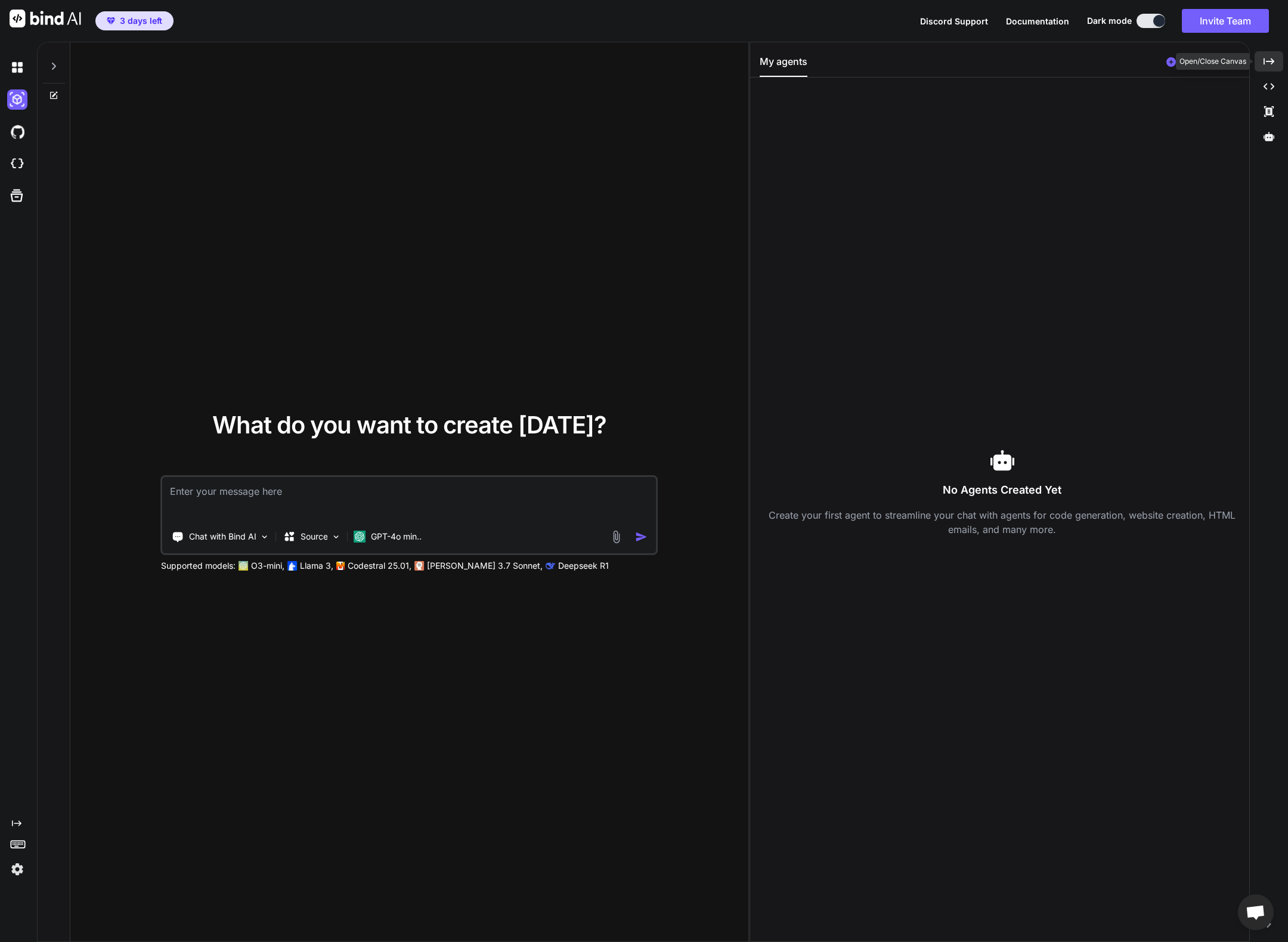
click at [1281, 62] on div "Created with Pixso." at bounding box center [1269, 61] width 28 height 20
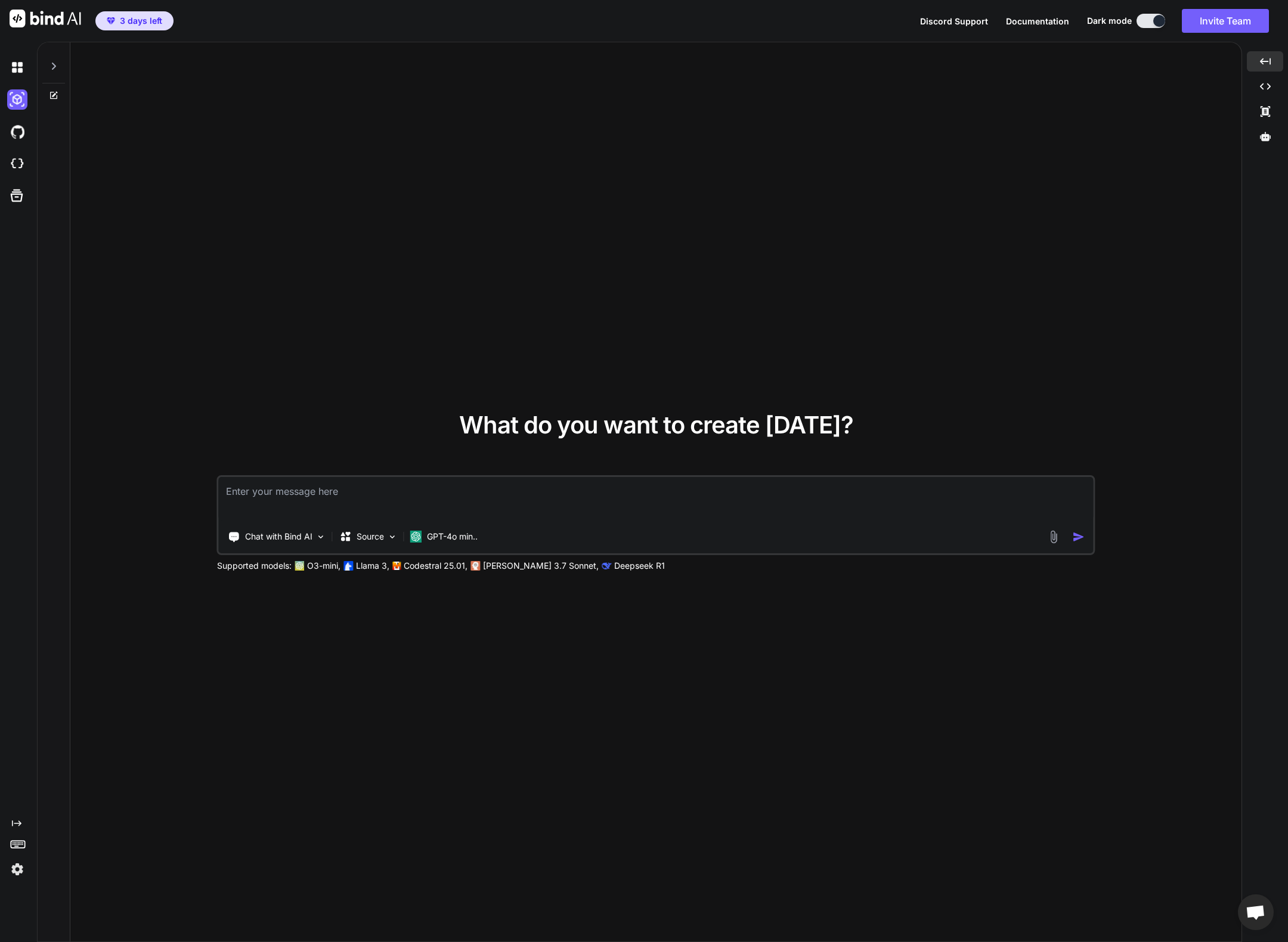
click at [890, 199] on div "What do you want to create today? Chat with Bind AI Source GPT-4o min.. Support…" at bounding box center [655, 492] width 1171 height 900
click at [666, 436] on span "What do you want to create [DATE]?" at bounding box center [656, 425] width 394 height 29
click at [1056, 537] on img at bounding box center [1054, 537] width 14 height 14
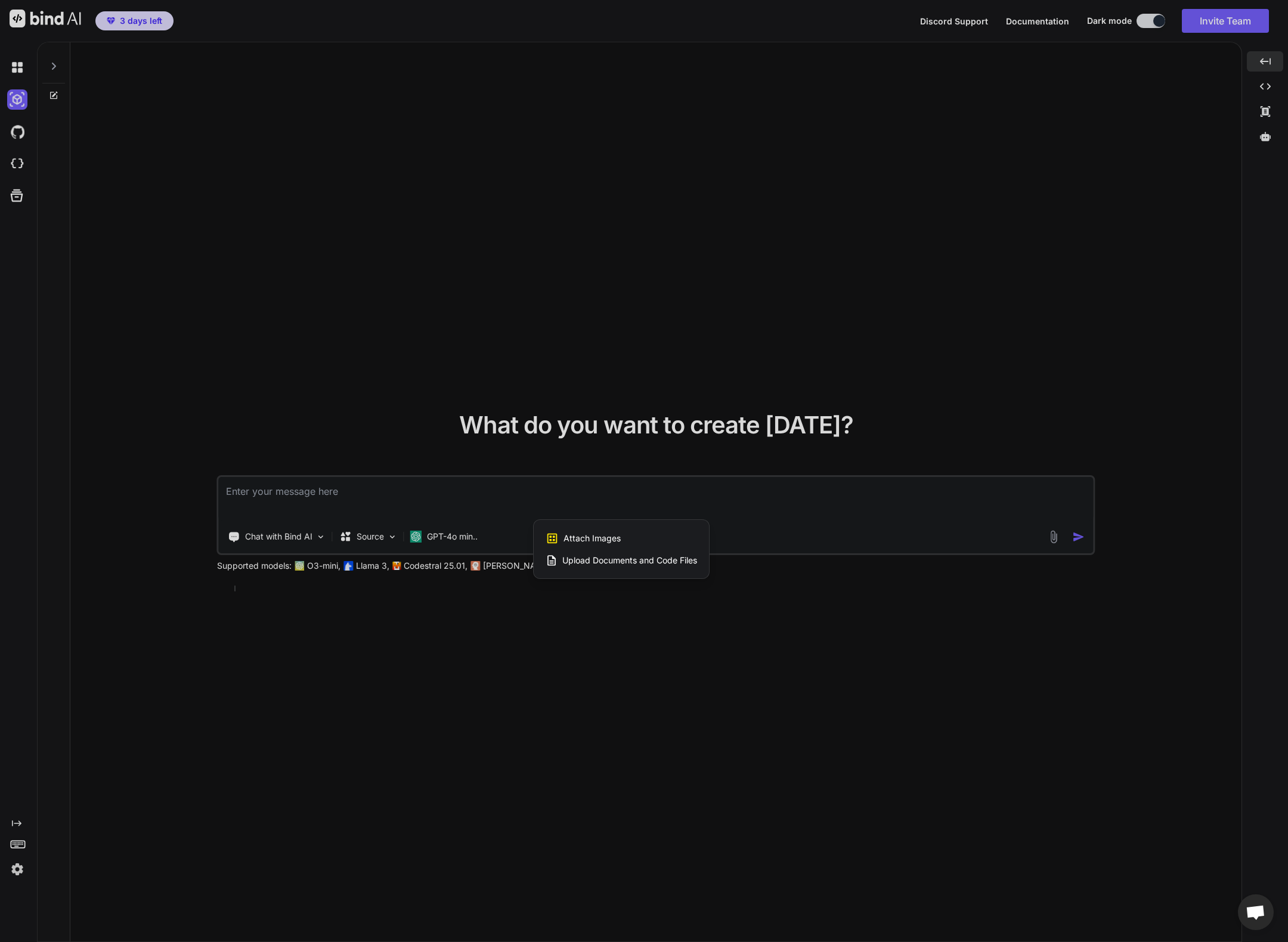
click at [384, 453] on div at bounding box center [644, 471] width 1288 height 942
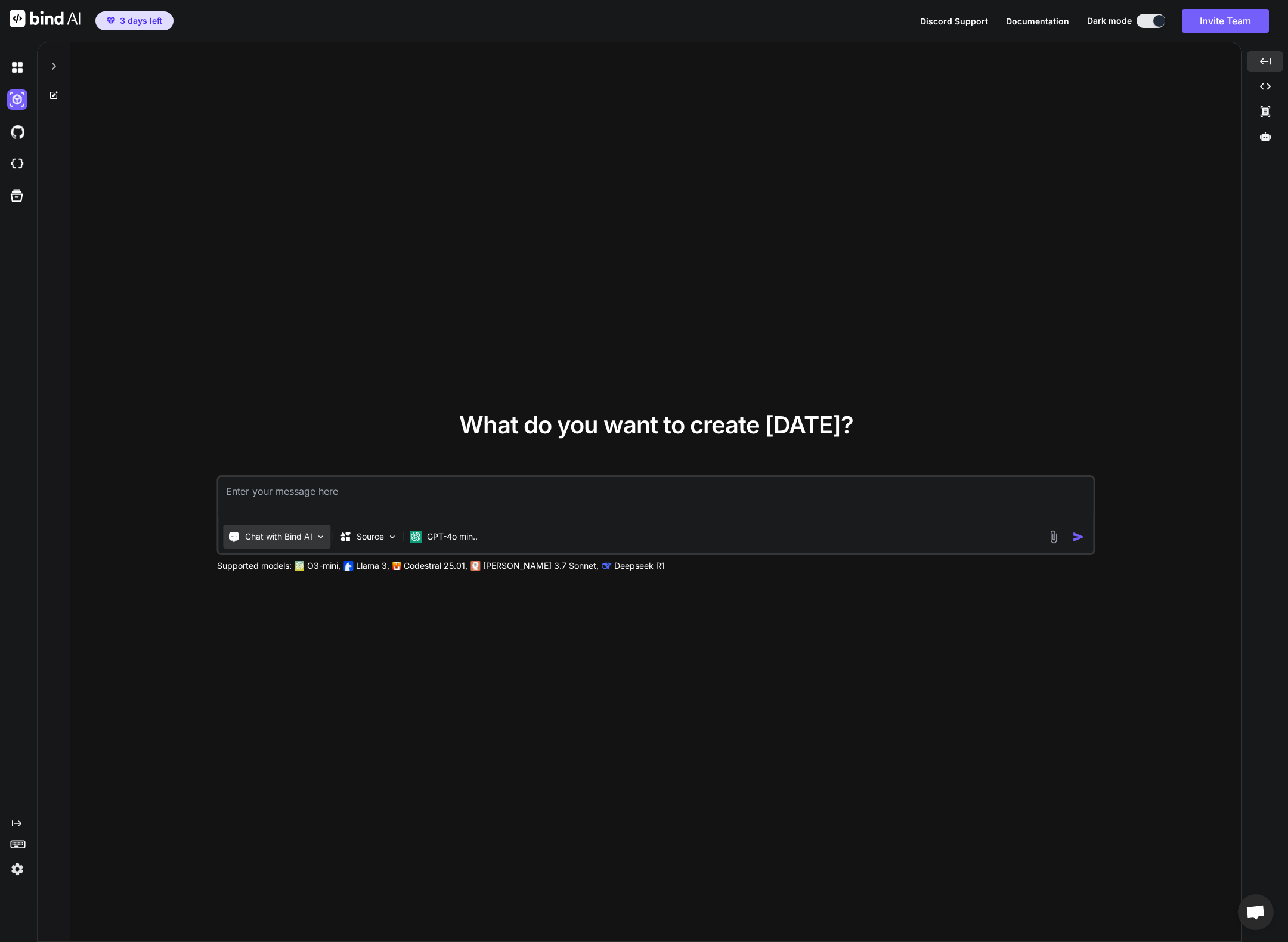
click at [286, 542] on p "Chat with Bind AI" at bounding box center [279, 536] width 68 height 12
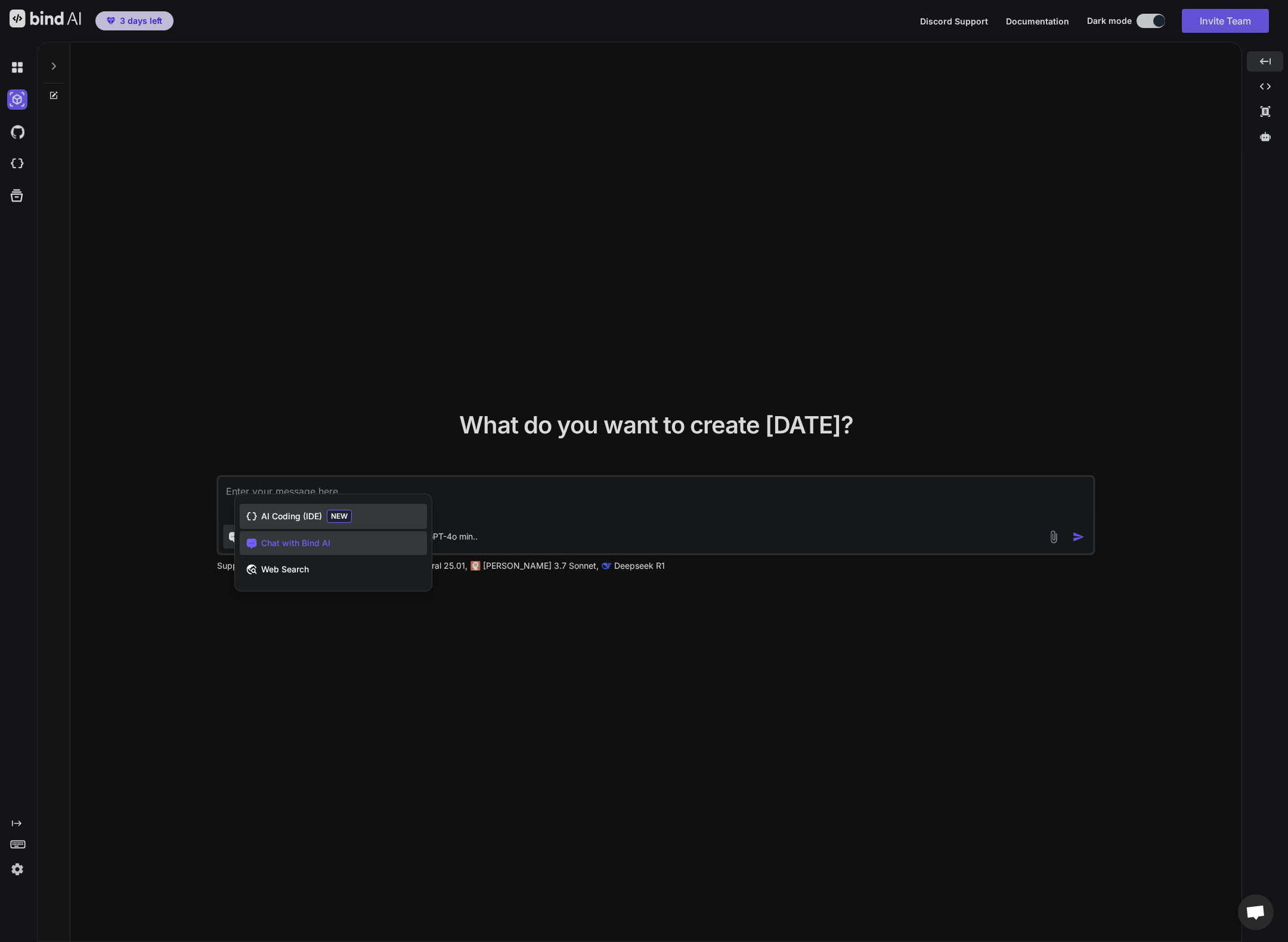
click at [299, 519] on span "AI Coding (IDE)" at bounding box center [292, 516] width 61 height 12
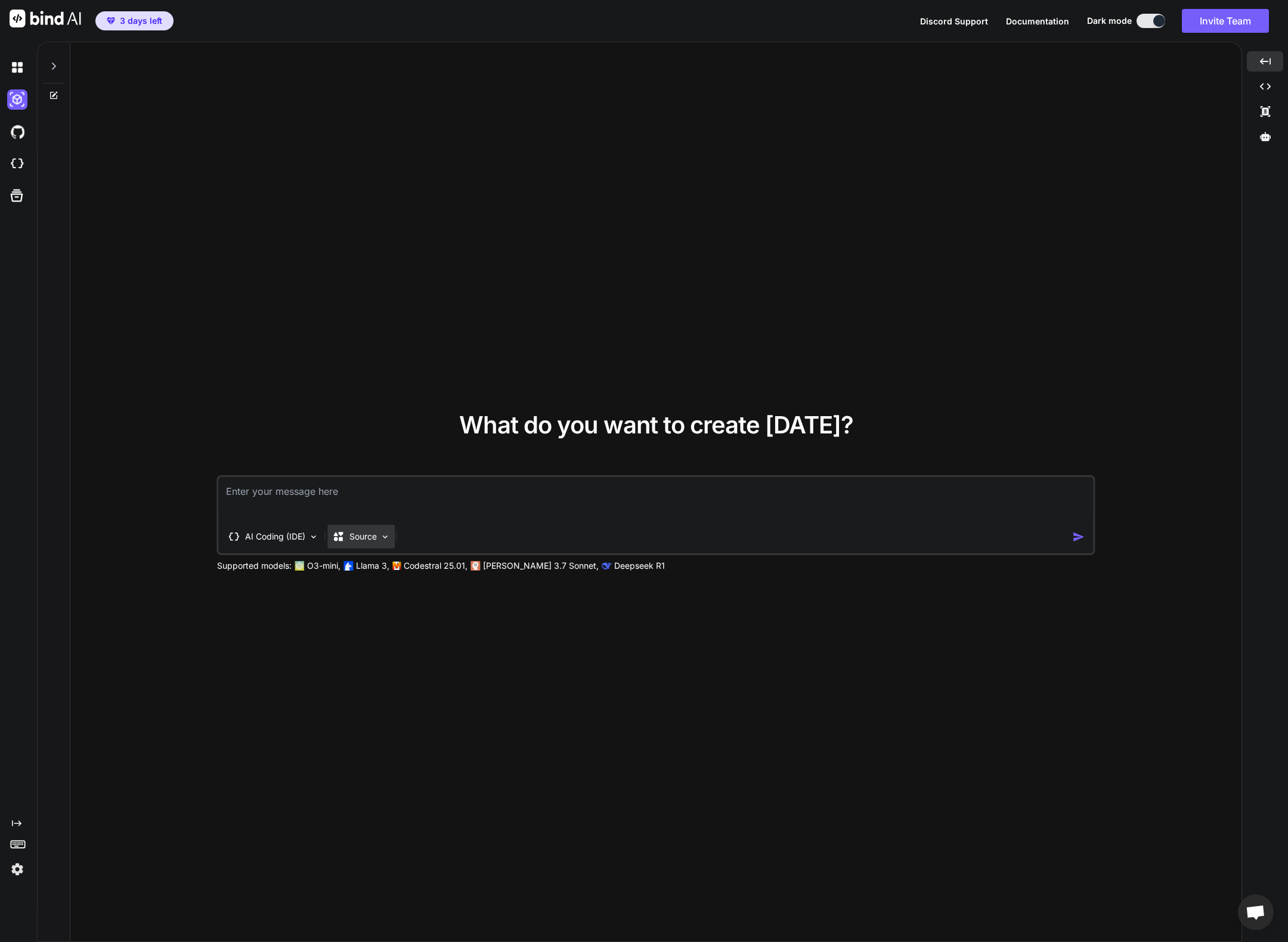
click at [371, 543] on p "Source" at bounding box center [363, 536] width 28 height 12
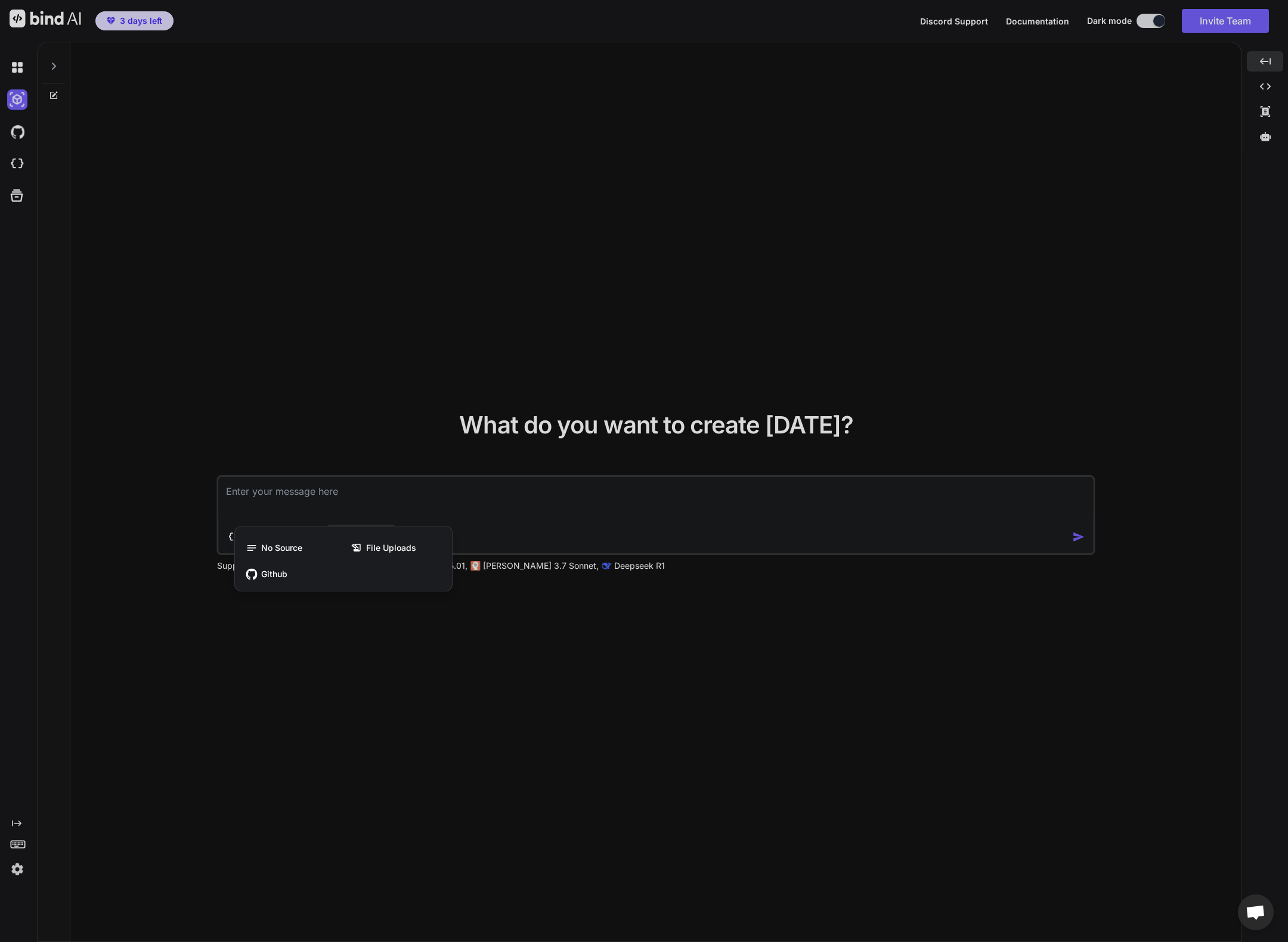
click at [357, 506] on div at bounding box center [644, 471] width 1288 height 942
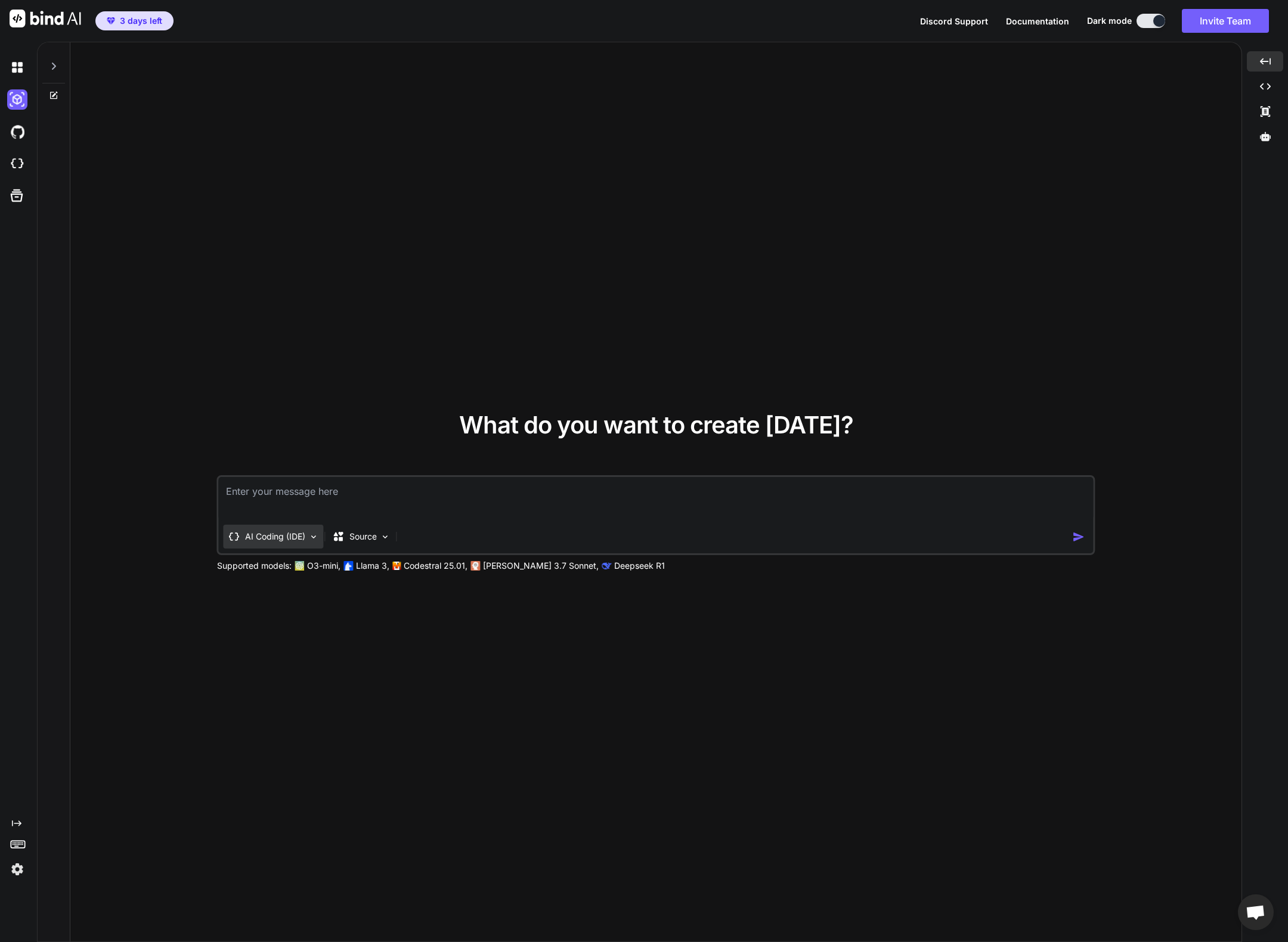
click at [266, 537] on p "AI Coding (IDE)" at bounding box center [275, 536] width 60 height 12
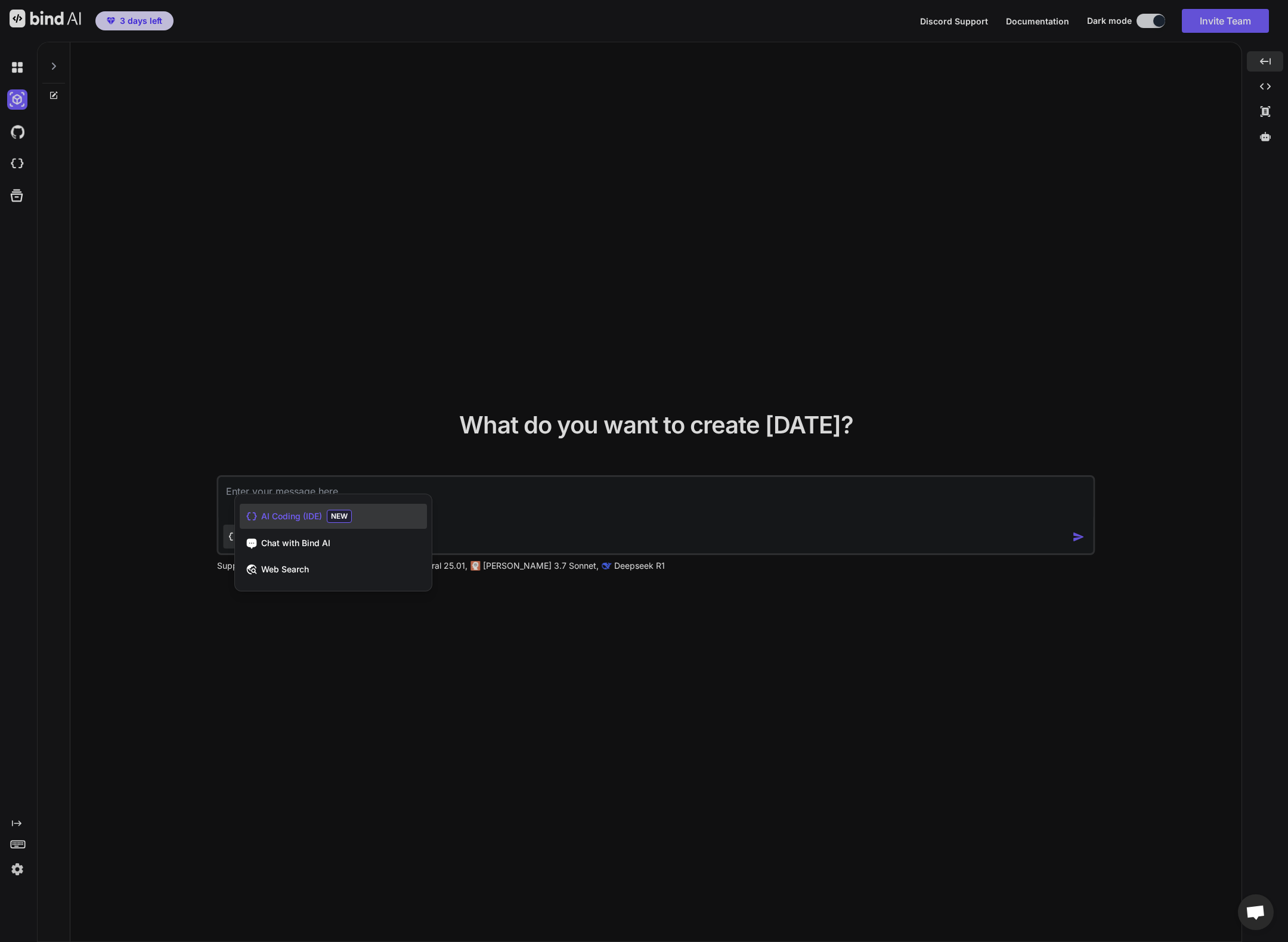
click at [519, 522] on div at bounding box center [644, 471] width 1288 height 942
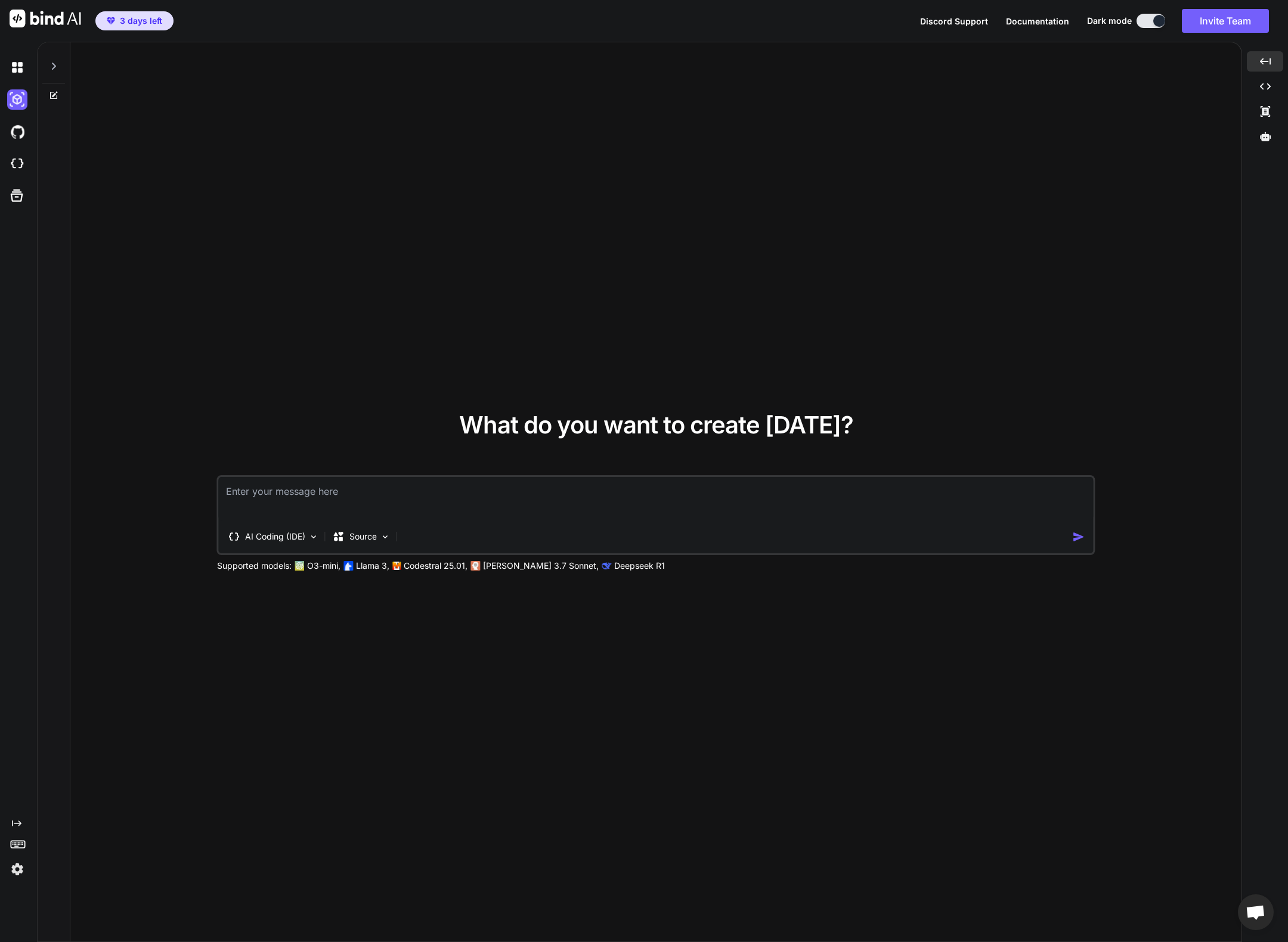
click at [315, 567] on p "O3-mini," at bounding box center [324, 565] width 33 height 12
click at [378, 569] on p "Llama 3," at bounding box center [373, 565] width 33 height 12
click at [448, 568] on p "Codestral 25.01," at bounding box center [435, 565] width 63 height 12
drag, startPoint x: 514, startPoint y: 570, endPoint x: 534, endPoint y: 572, distance: 20.1
click at [514, 570] on p "[PERSON_NAME] 3.7 Sonnet," at bounding box center [541, 565] width 116 height 12
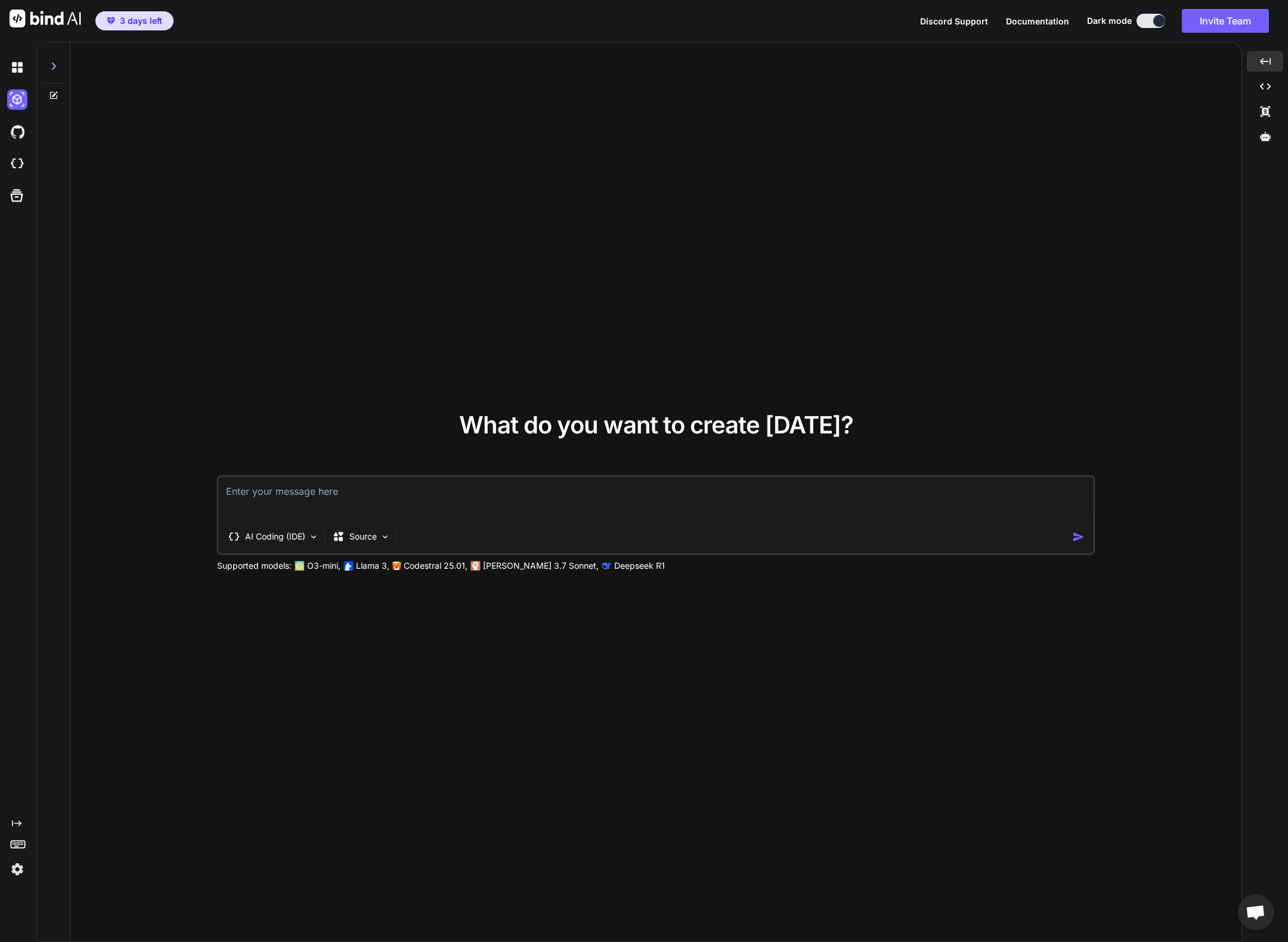
click at [622, 567] on p "Deepseek R1" at bounding box center [639, 565] width 50 height 12
drag, startPoint x: 263, startPoint y: 480, endPoint x: 261, endPoint y: 490, distance: 10.2
click at [263, 480] on textarea at bounding box center [656, 499] width 875 height 44
click at [383, 543] on div "Source" at bounding box center [361, 537] width 68 height 24
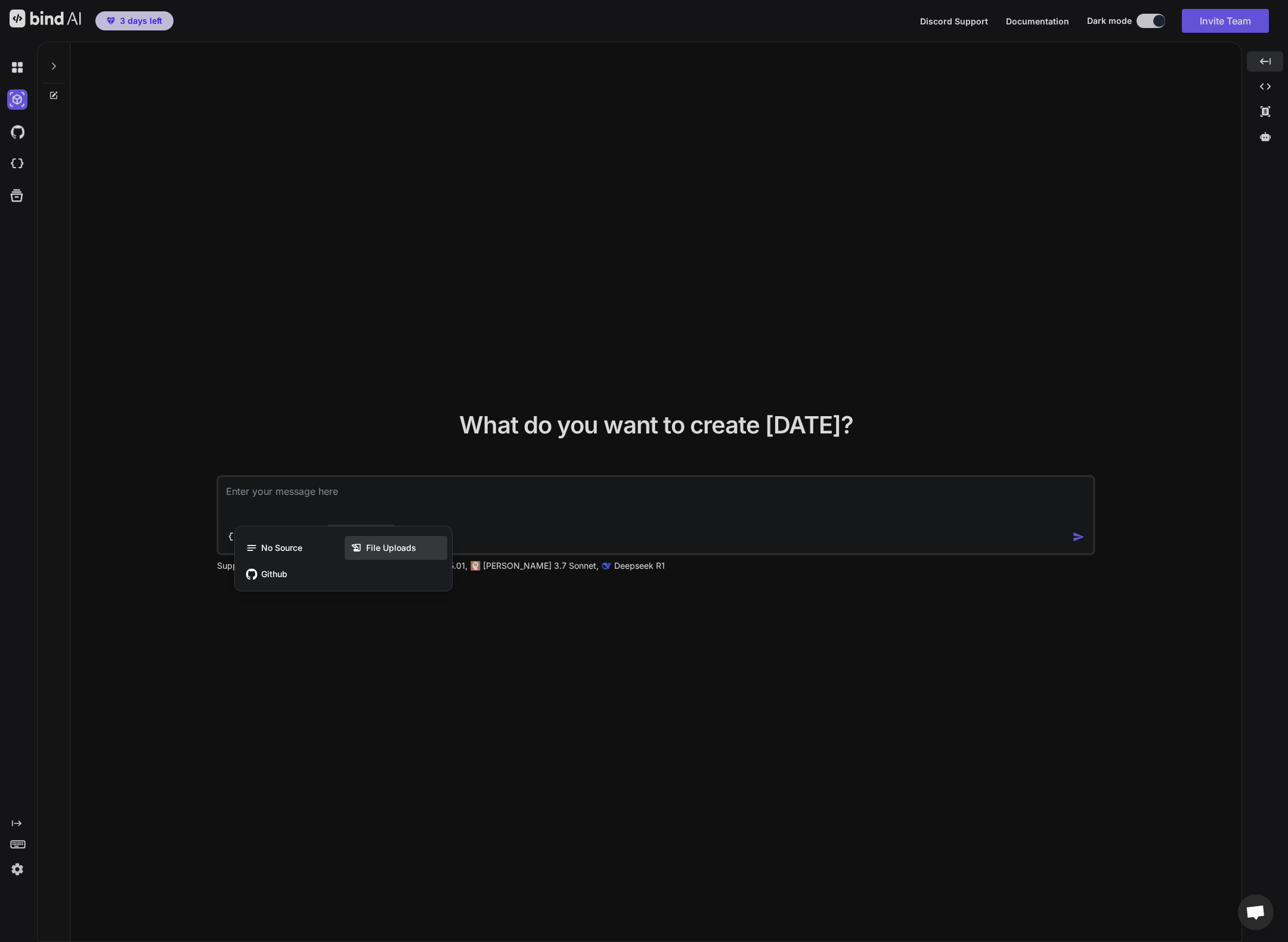
click at [386, 550] on span "File Uploads" at bounding box center [391, 548] width 50 height 12
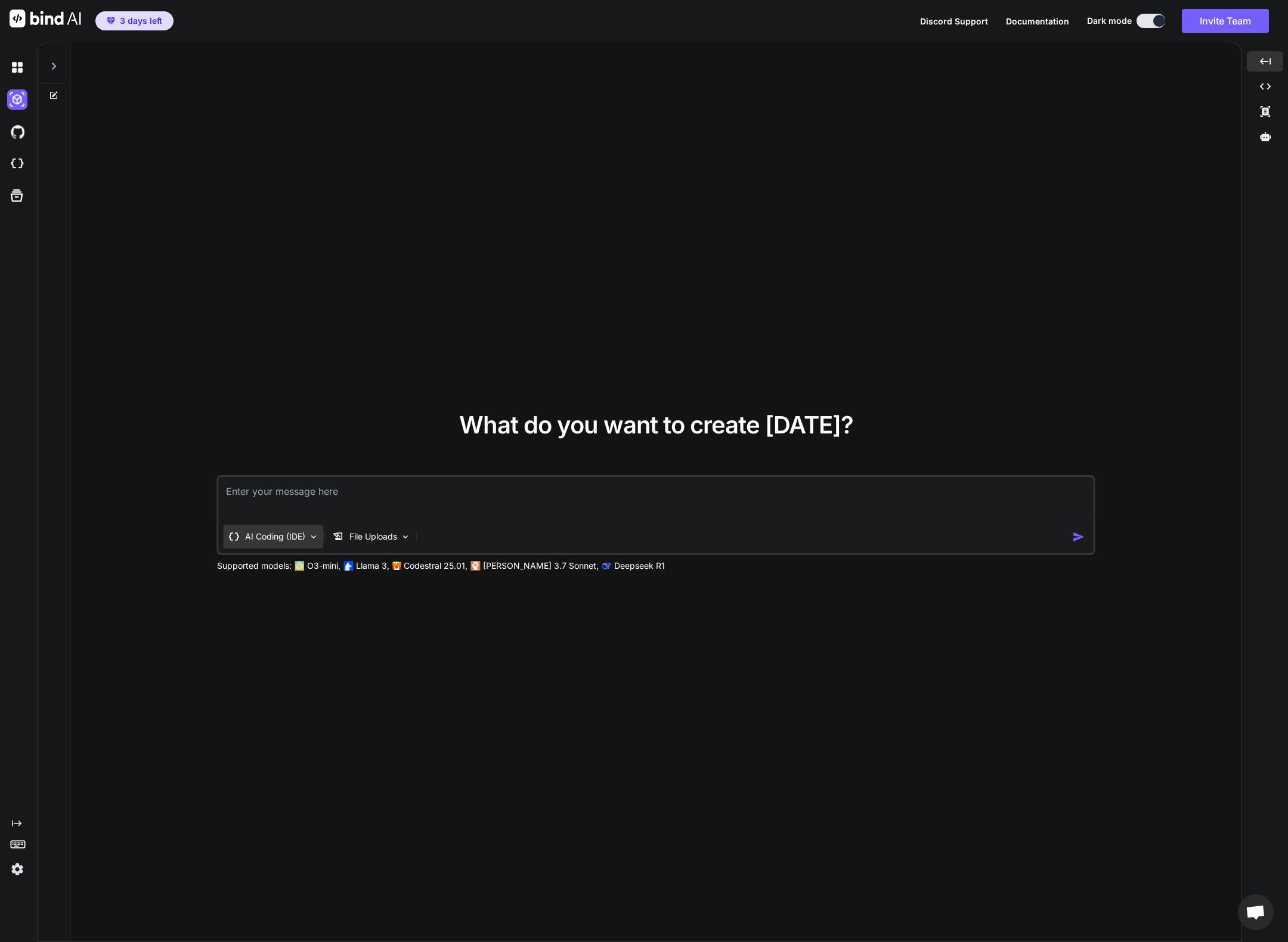
click at [288, 539] on p "AI Coding (IDE)" at bounding box center [275, 536] width 60 height 12
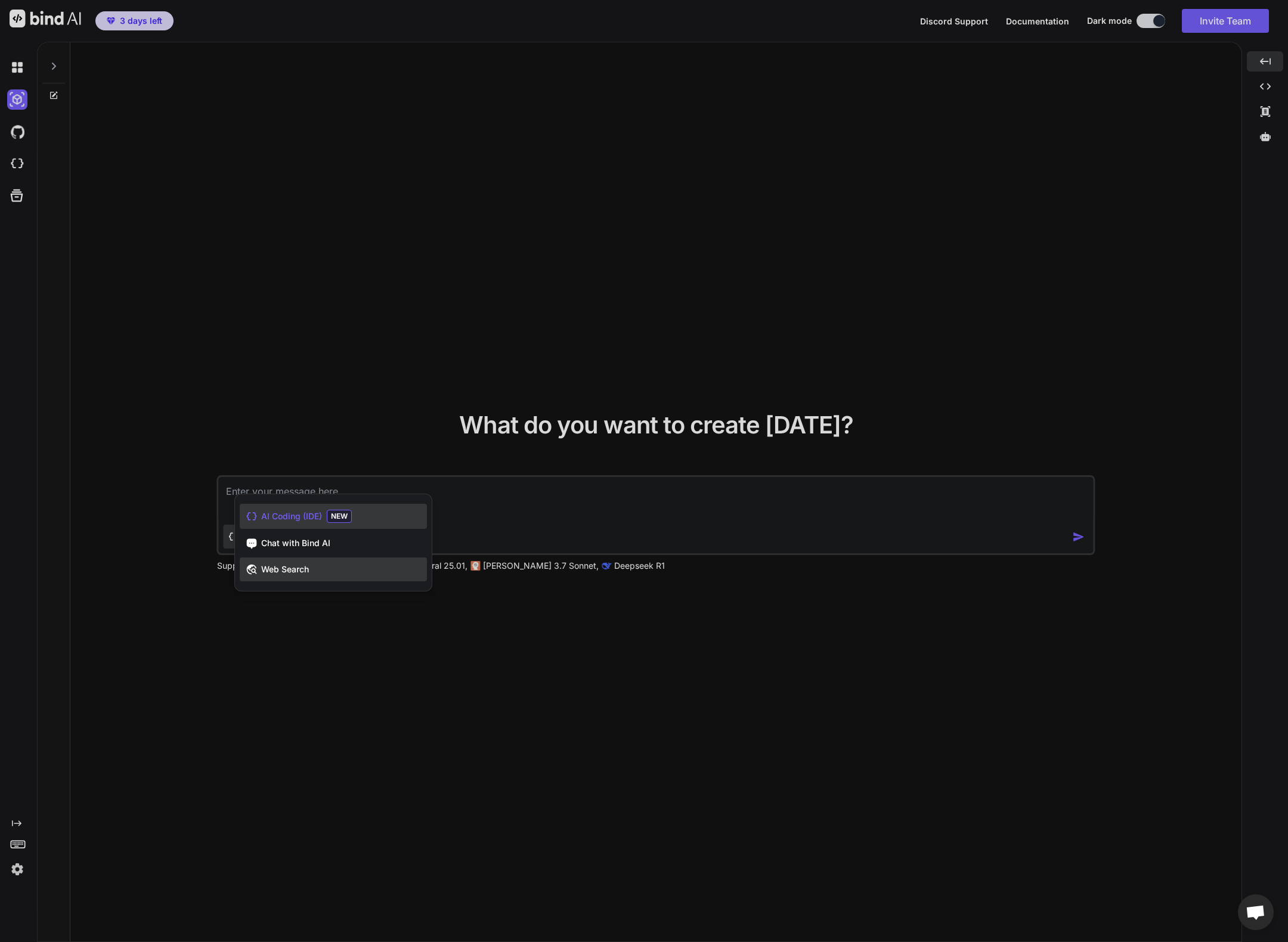
click at [295, 574] on span "Web Search" at bounding box center [285, 569] width 48 height 12
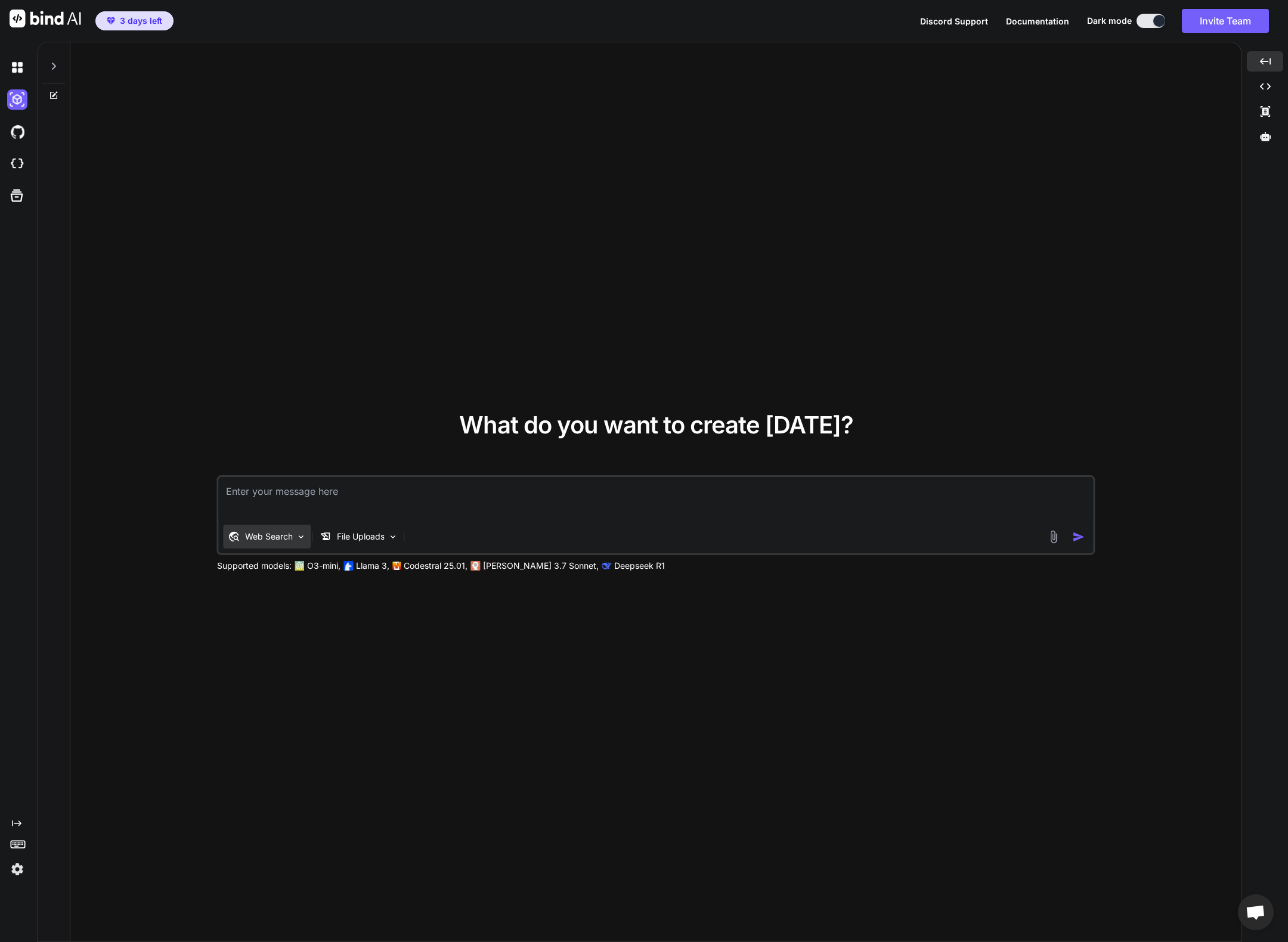
click at [284, 542] on p "Web Search" at bounding box center [268, 536] width 48 height 12
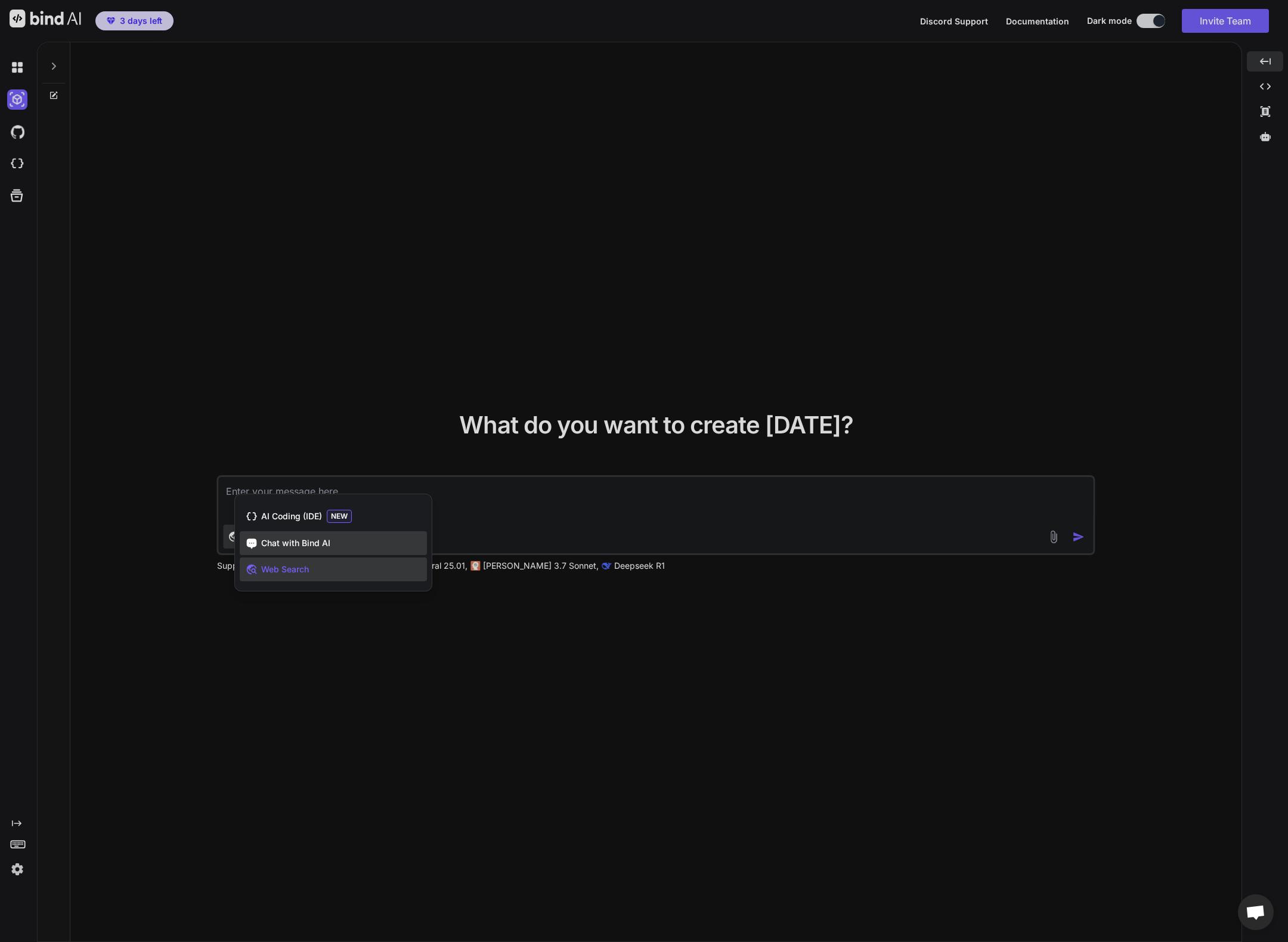
click at [299, 543] on span "Chat with Bind AI" at bounding box center [296, 543] width 69 height 12
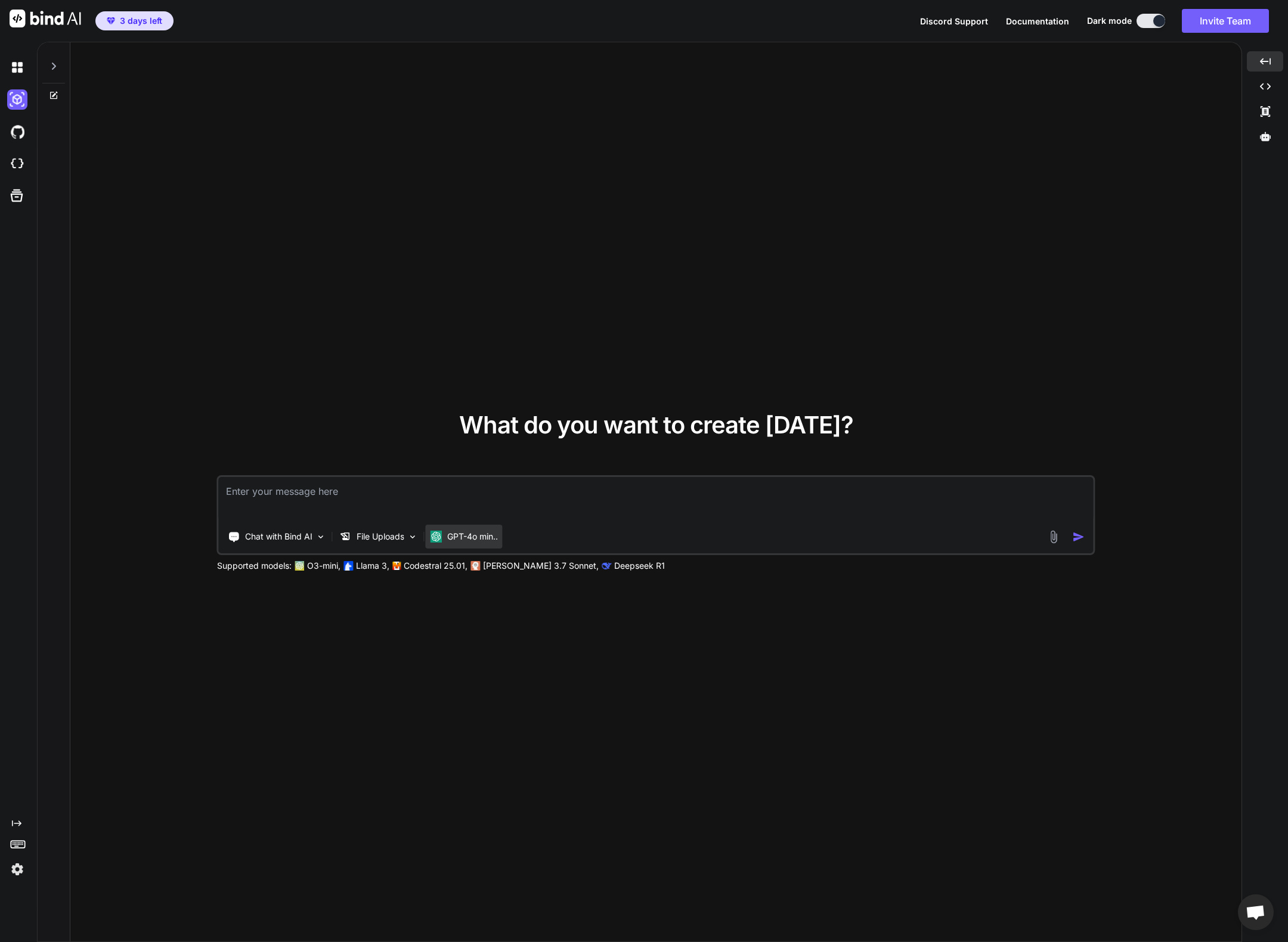
click at [463, 534] on p "GPT-4o min.." at bounding box center [472, 536] width 50 height 12
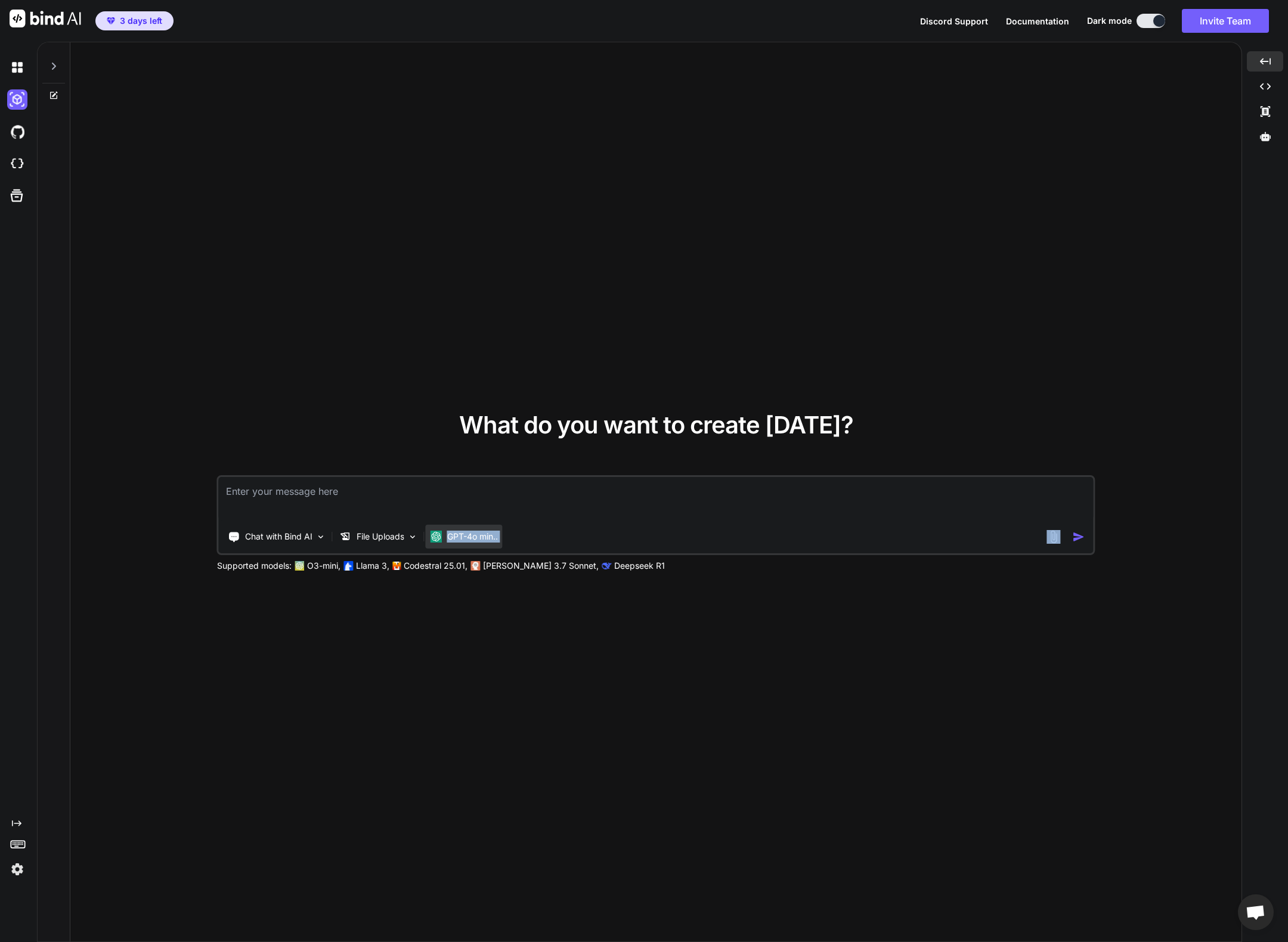
click at [435, 535] on img at bounding box center [436, 536] width 12 height 12
click at [451, 500] on textarea at bounding box center [656, 499] width 875 height 44
click at [430, 540] on div "GPT-4o min.." at bounding box center [464, 537] width 77 height 24
click at [390, 508] on textarea at bounding box center [656, 499] width 875 height 44
click at [16, 68] on img at bounding box center [17, 67] width 20 height 20
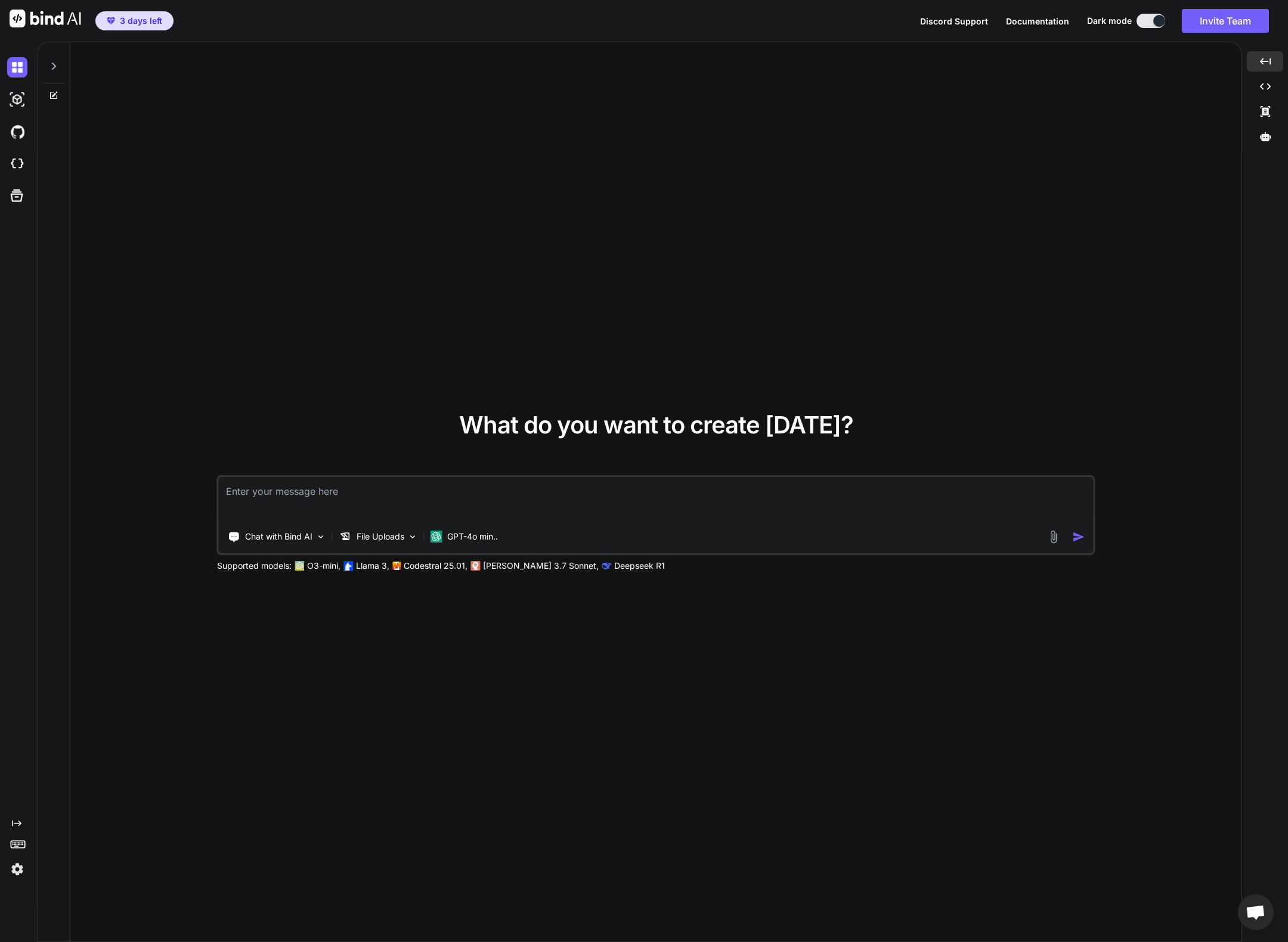
click at [48, 66] on div at bounding box center [53, 63] width 23 height 41
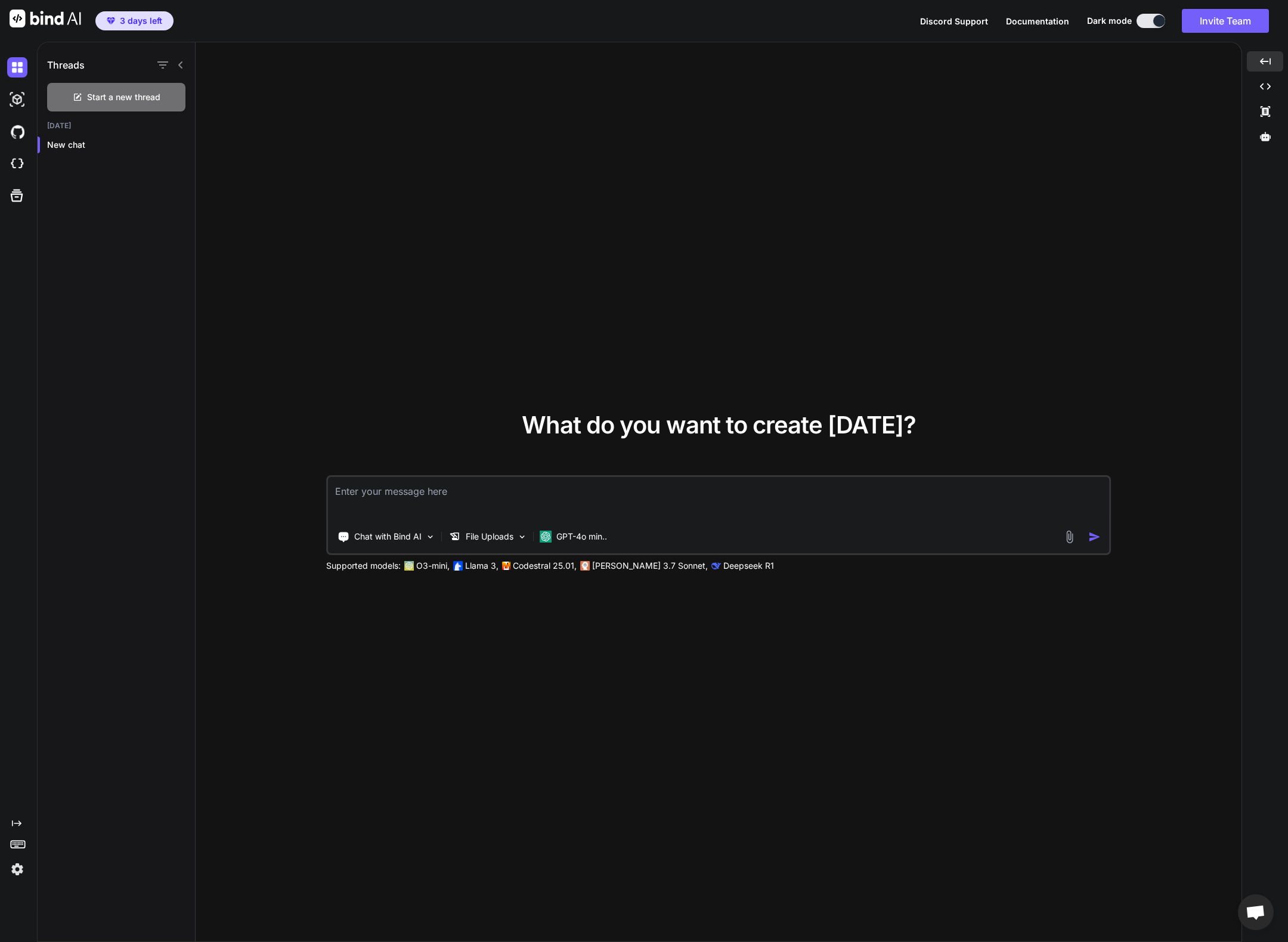
click at [181, 64] on icon at bounding box center [181, 65] width 10 height 10
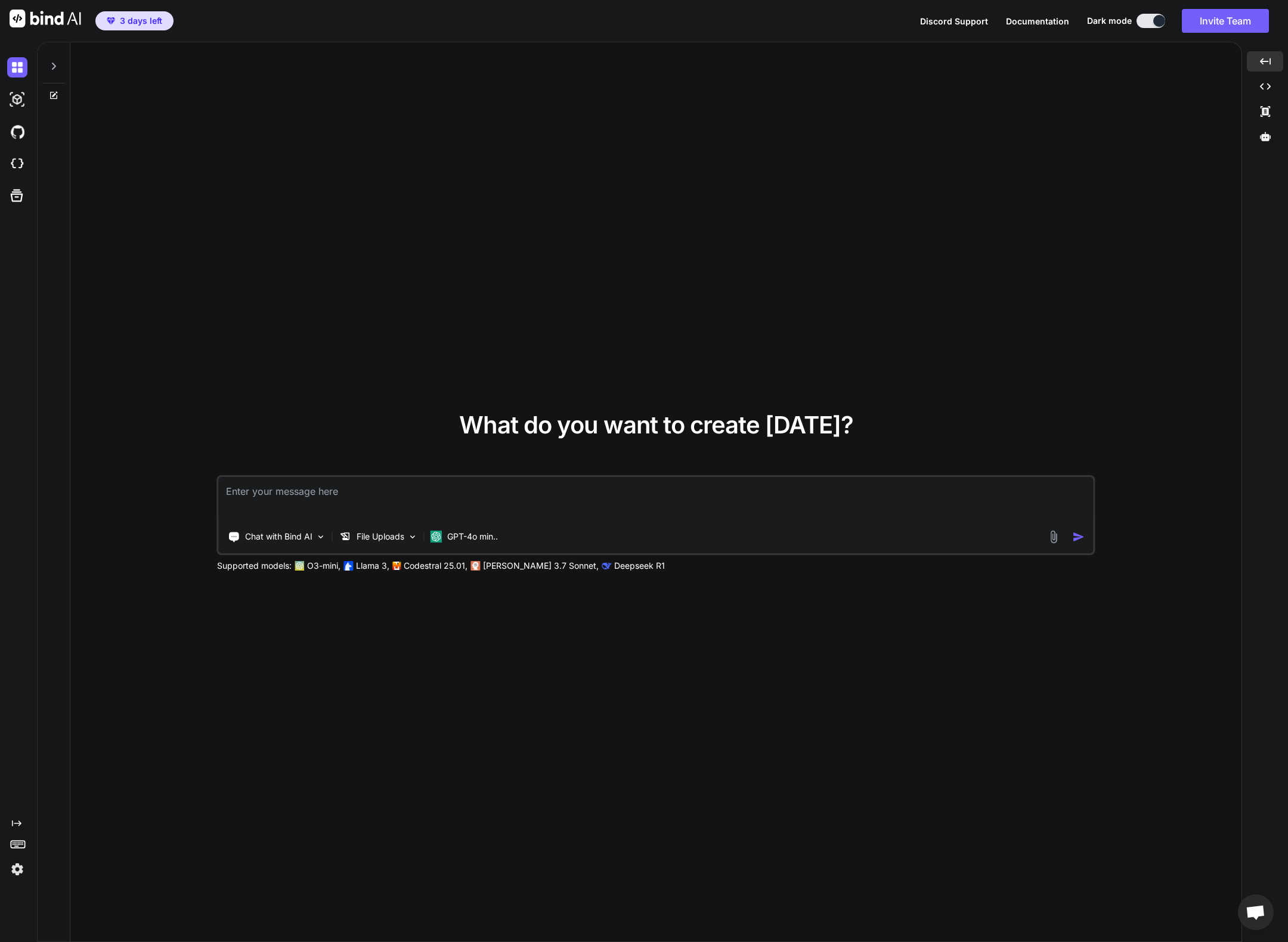
drag, startPoint x: 1202, startPoint y: 150, endPoint x: 1213, endPoint y: 127, distance: 25.5
click at [1202, 150] on div "What do you want to create today? Chat with Bind AI File Uploads GPT-4o min.. S…" at bounding box center [655, 492] width 1171 height 900
click at [1272, 86] on div "Created with Pixso." at bounding box center [1265, 86] width 37 height 20
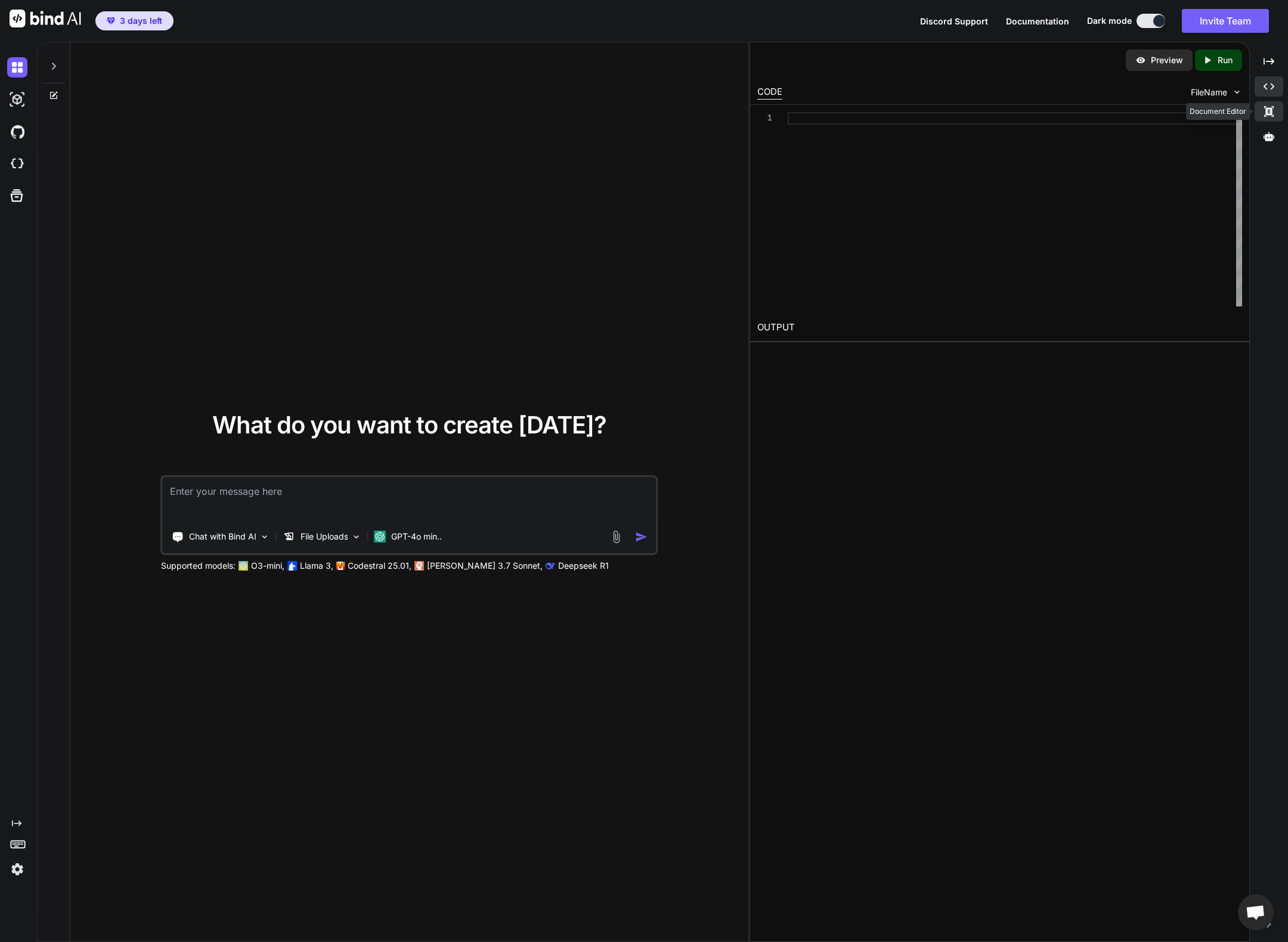
click at [1269, 117] on div "Created with Pixso." at bounding box center [1269, 111] width 28 height 20
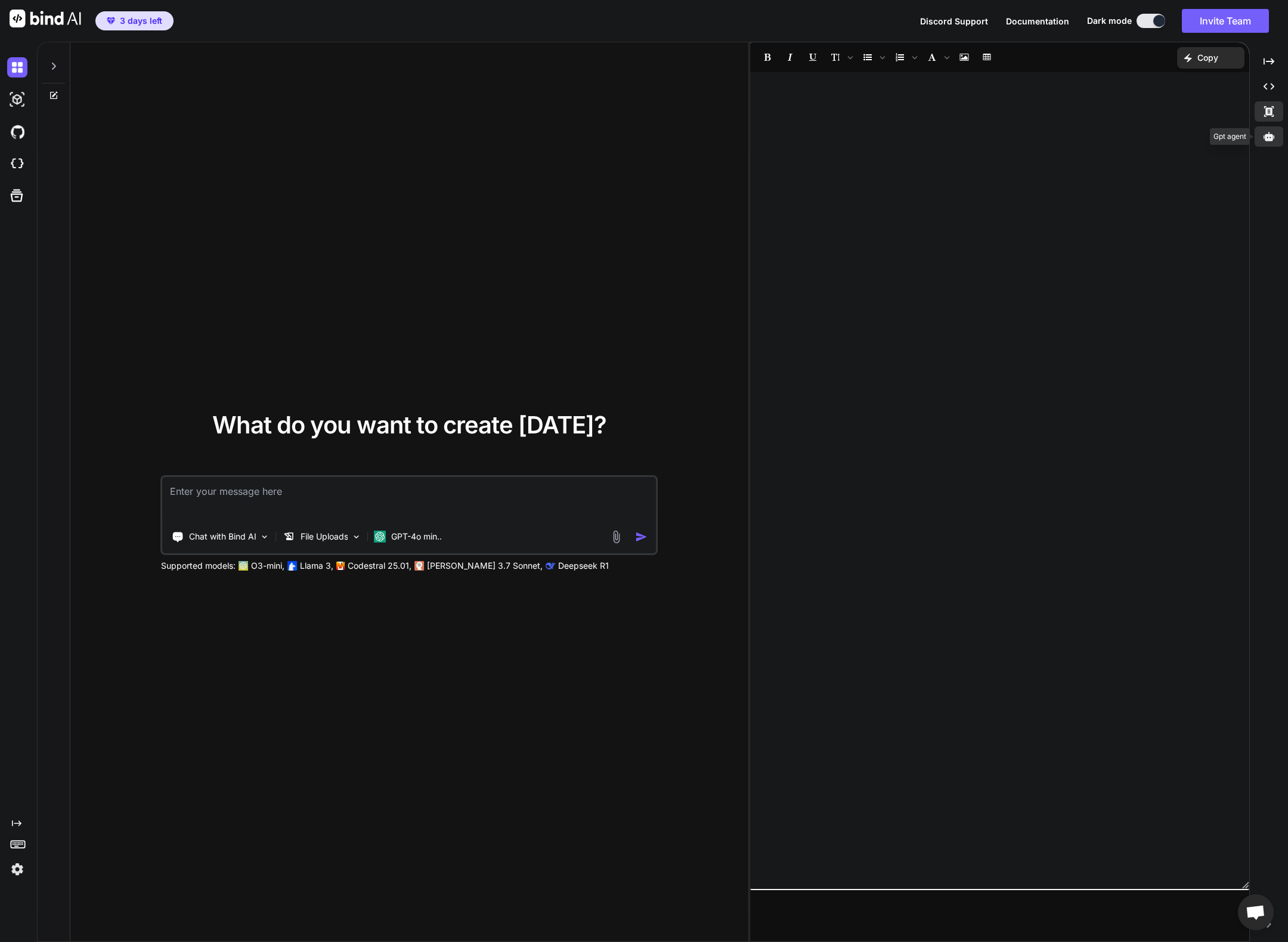
click at [1272, 142] on div at bounding box center [1269, 136] width 28 height 20
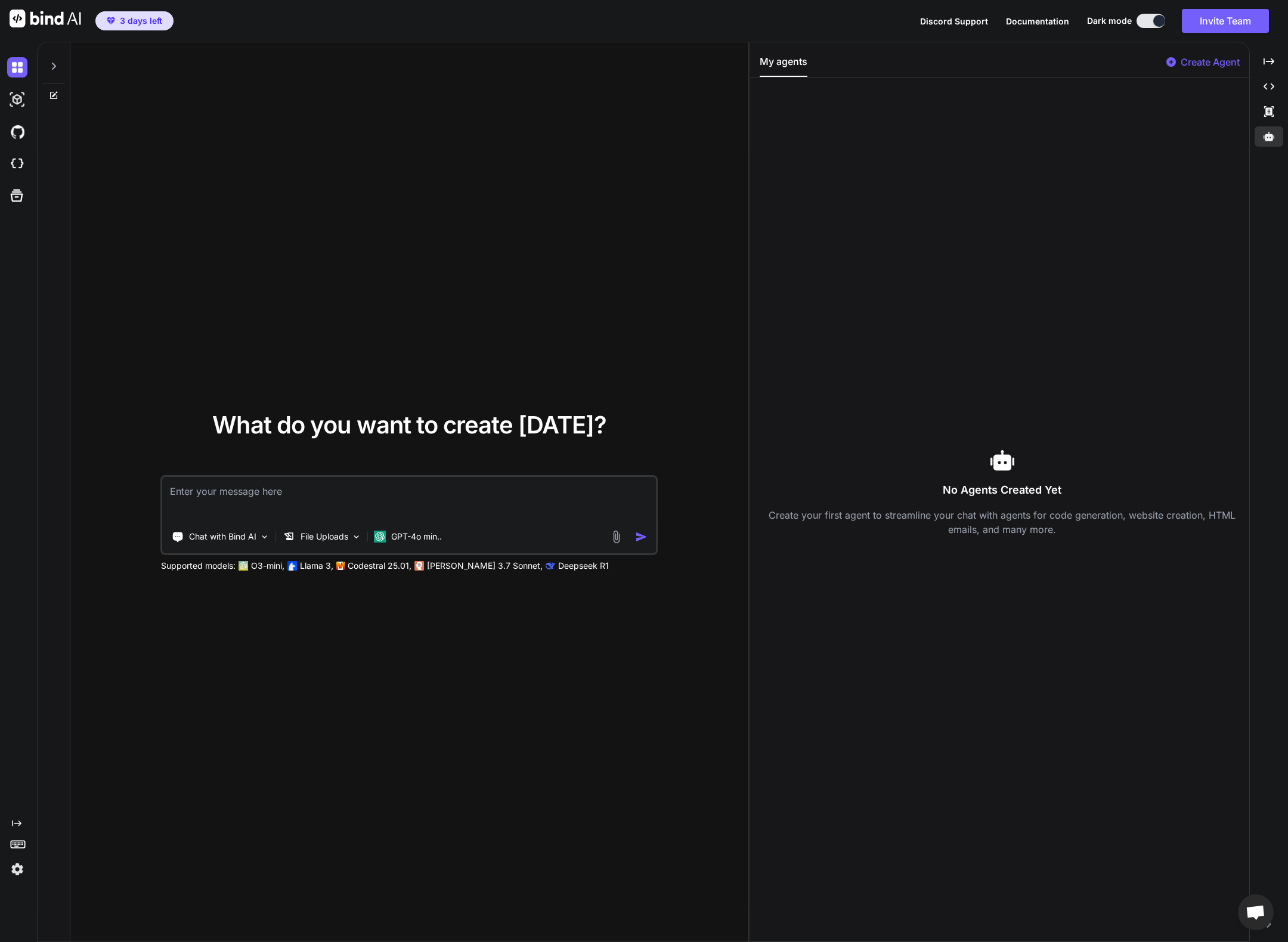
click at [1175, 70] on div "Create Agent" at bounding box center [1203, 66] width 73 height 21
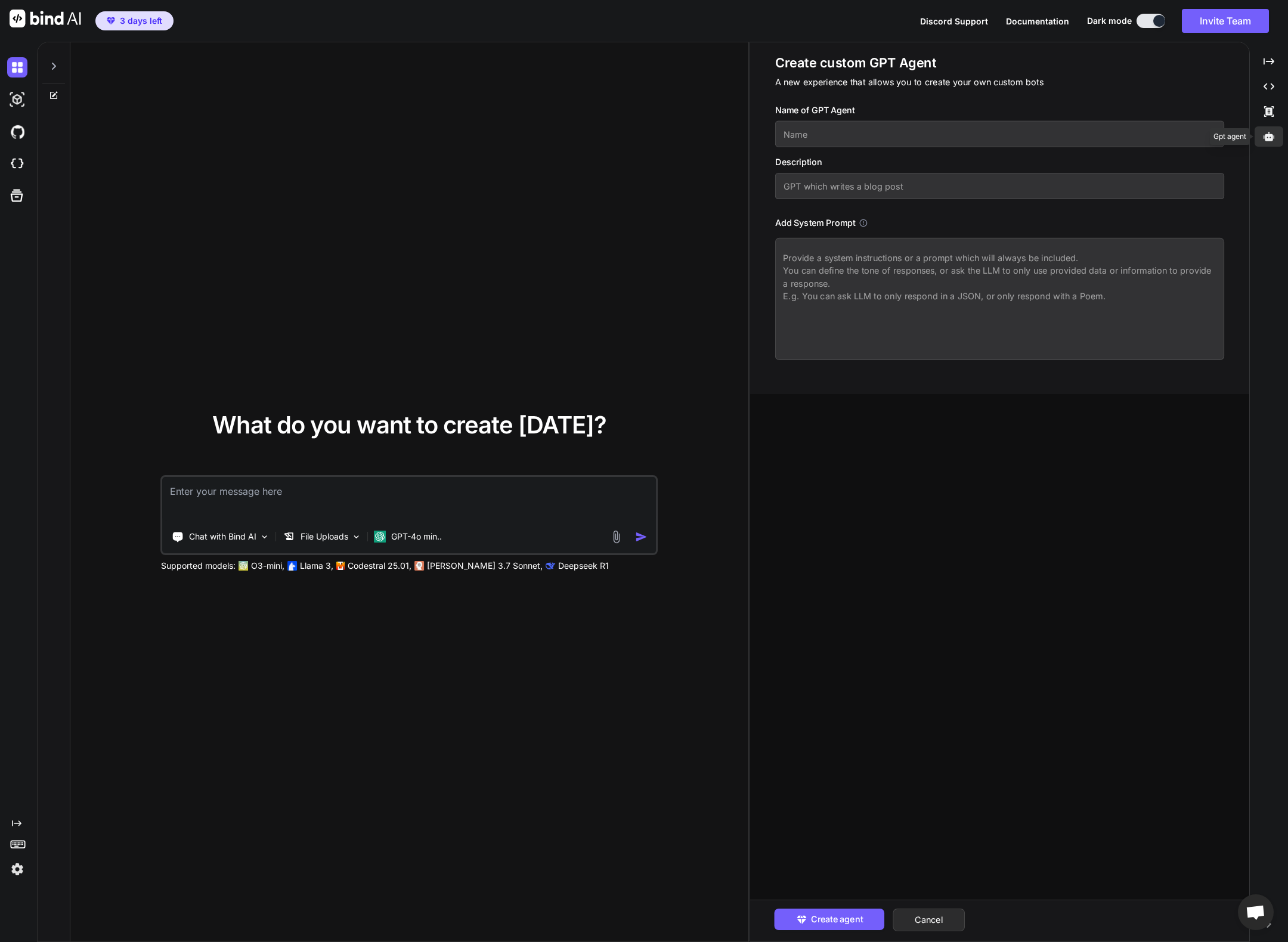
click at [1274, 135] on icon at bounding box center [1269, 136] width 11 height 9
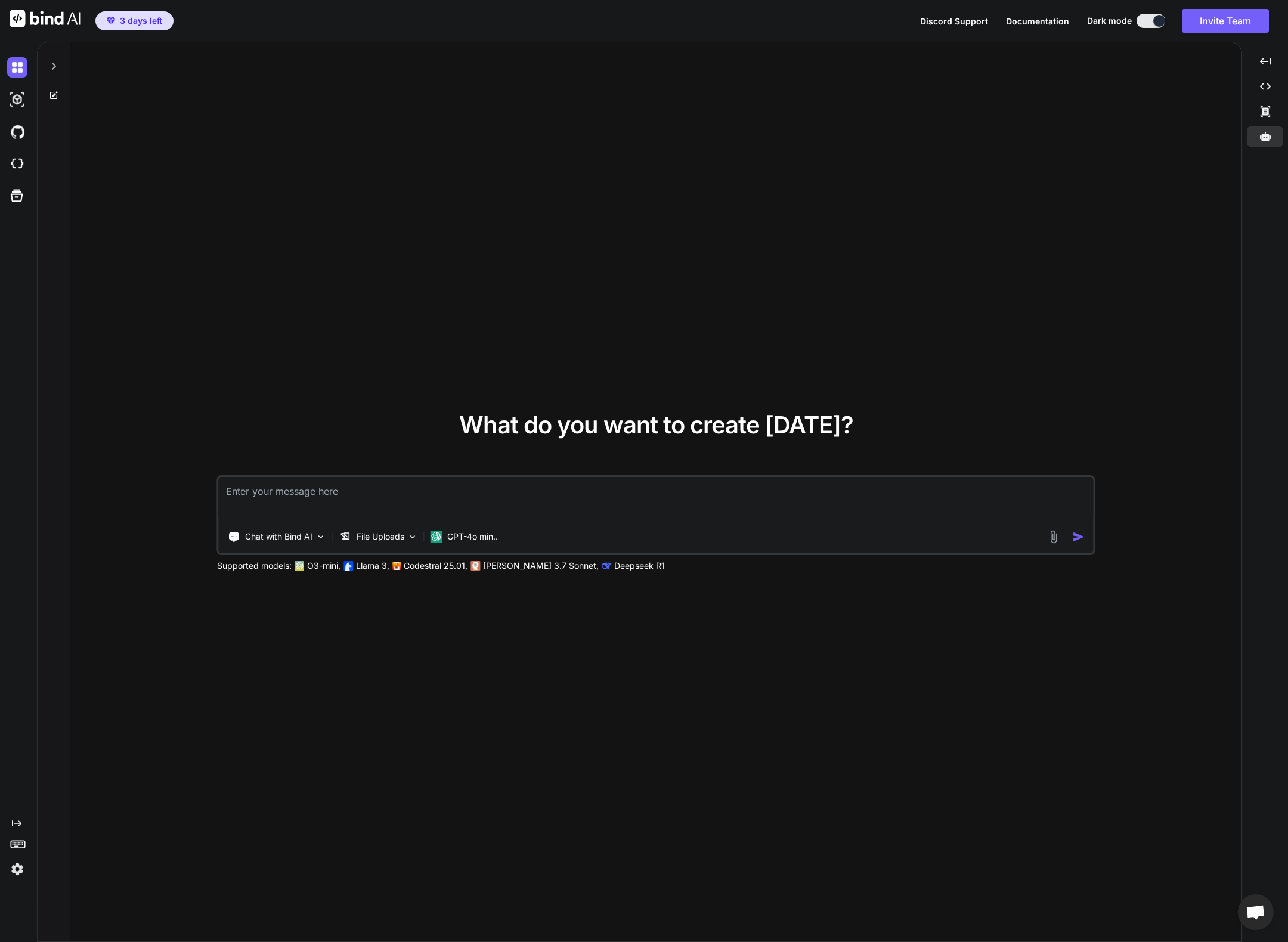
click at [563, 220] on div "What do you want to create today? Chat with Bind AI File Uploads GPT-4o min.. S…" at bounding box center [655, 492] width 1171 height 900
click at [1055, 538] on img at bounding box center [1054, 537] width 14 height 14
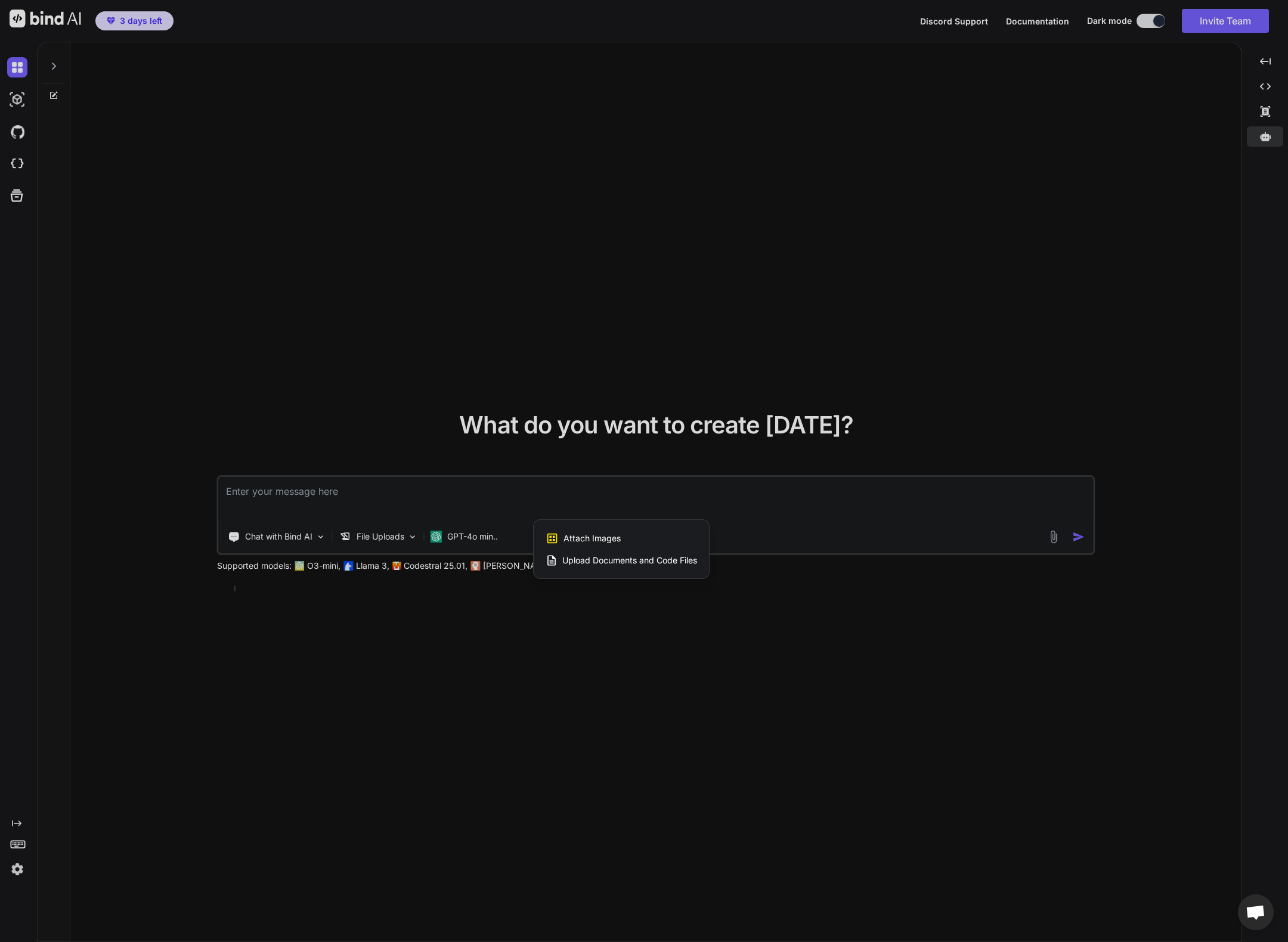
click at [655, 558] on span "Upload Documents and Code Files" at bounding box center [629, 560] width 135 height 12
type textarea "x"
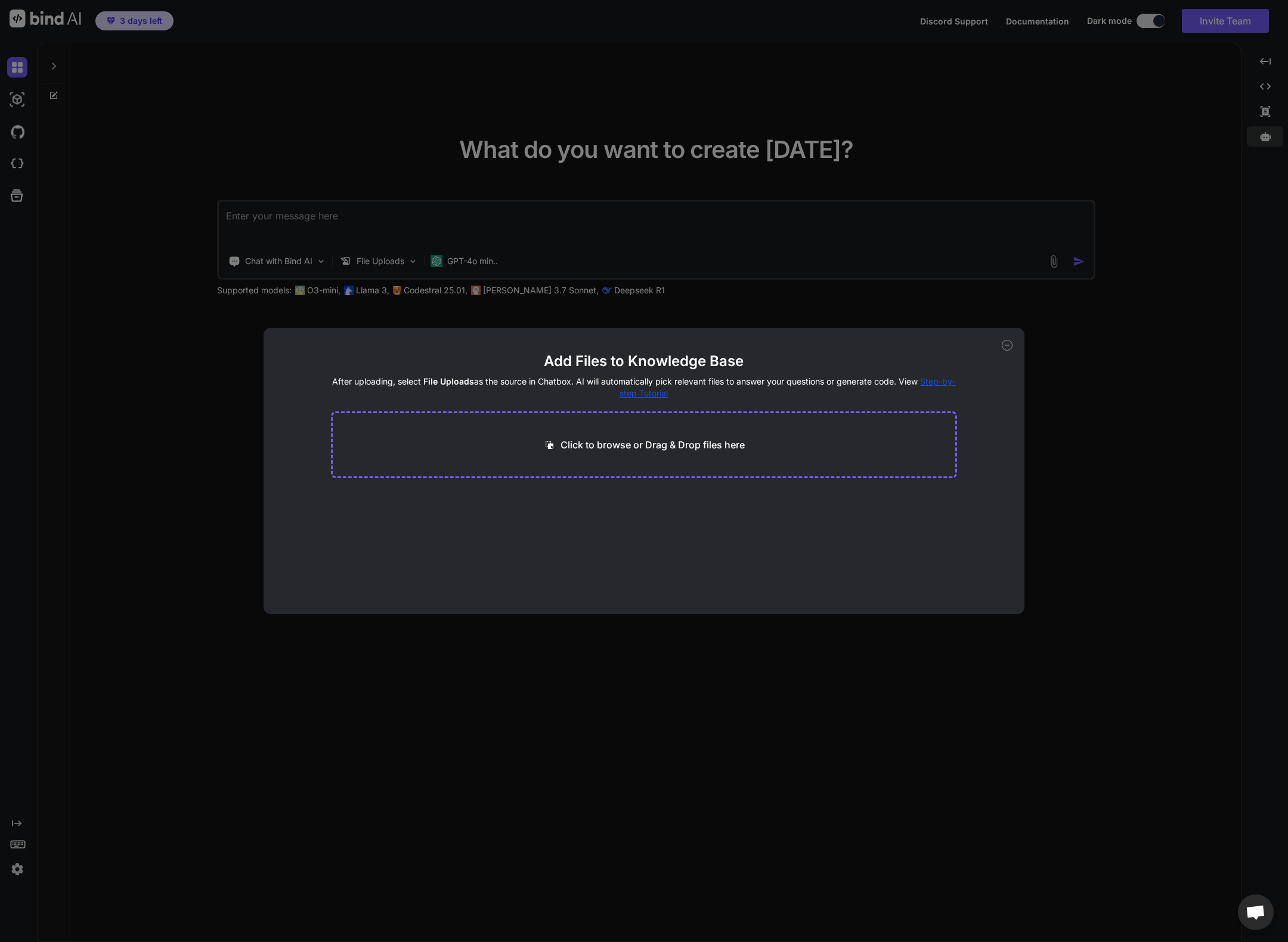
click at [601, 523] on main "Add Files to Knowledge Base After uploading, select File Uploads as the source …" at bounding box center [644, 483] width 626 height 262
click at [657, 450] on p "Click to browse or Drag & Drop files here" at bounding box center [652, 444] width 184 height 14
click at [1007, 345] on icon at bounding box center [1007, 345] width 11 height 11
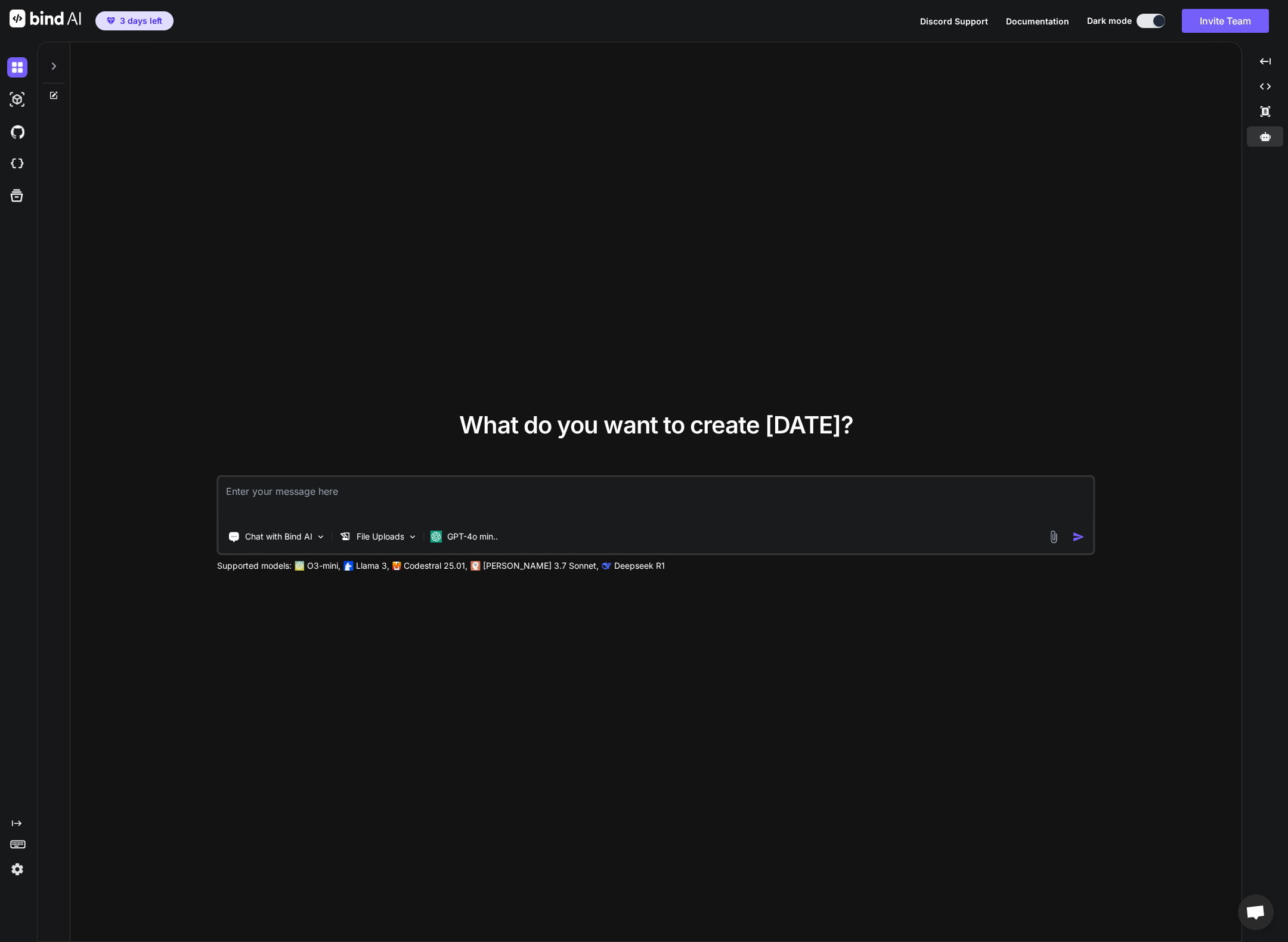
click at [1058, 534] on img at bounding box center [1054, 537] width 14 height 14
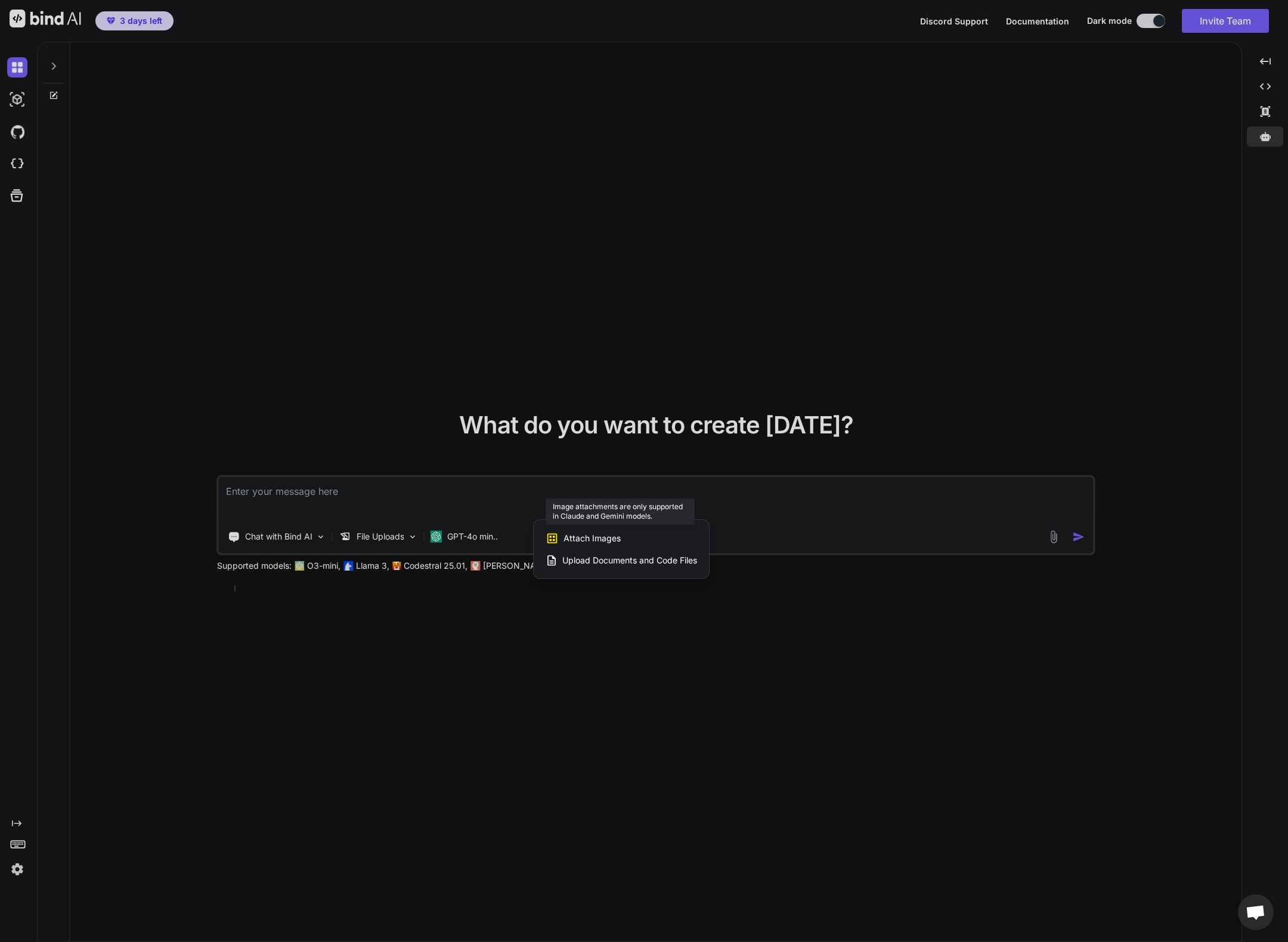
click at [626, 539] on div "Attach Images Image attachments are only supported in Claude and Gemini models." at bounding box center [622, 538] width 152 height 23
click at [626, 538] on div "Attach Images Image attachments are only supported in Claude and Gemini models." at bounding box center [622, 538] width 152 height 23
click at [625, 538] on div "Attach Images Image attachments are only supported in Claude and Gemini models." at bounding box center [622, 538] width 152 height 23
click at [595, 538] on span "Attach Images" at bounding box center [592, 538] width 57 height 12
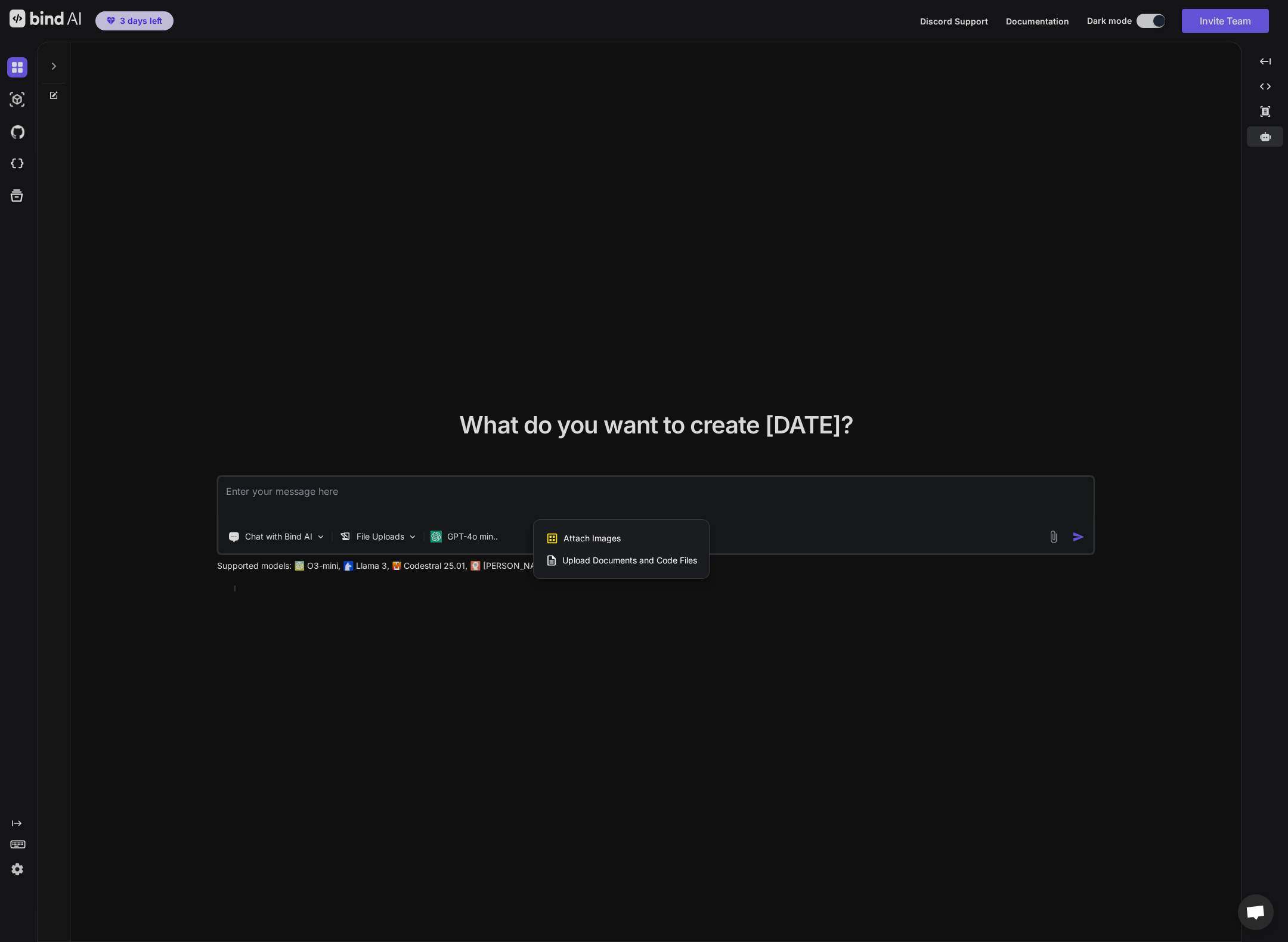
click at [306, 324] on div at bounding box center [644, 471] width 1288 height 942
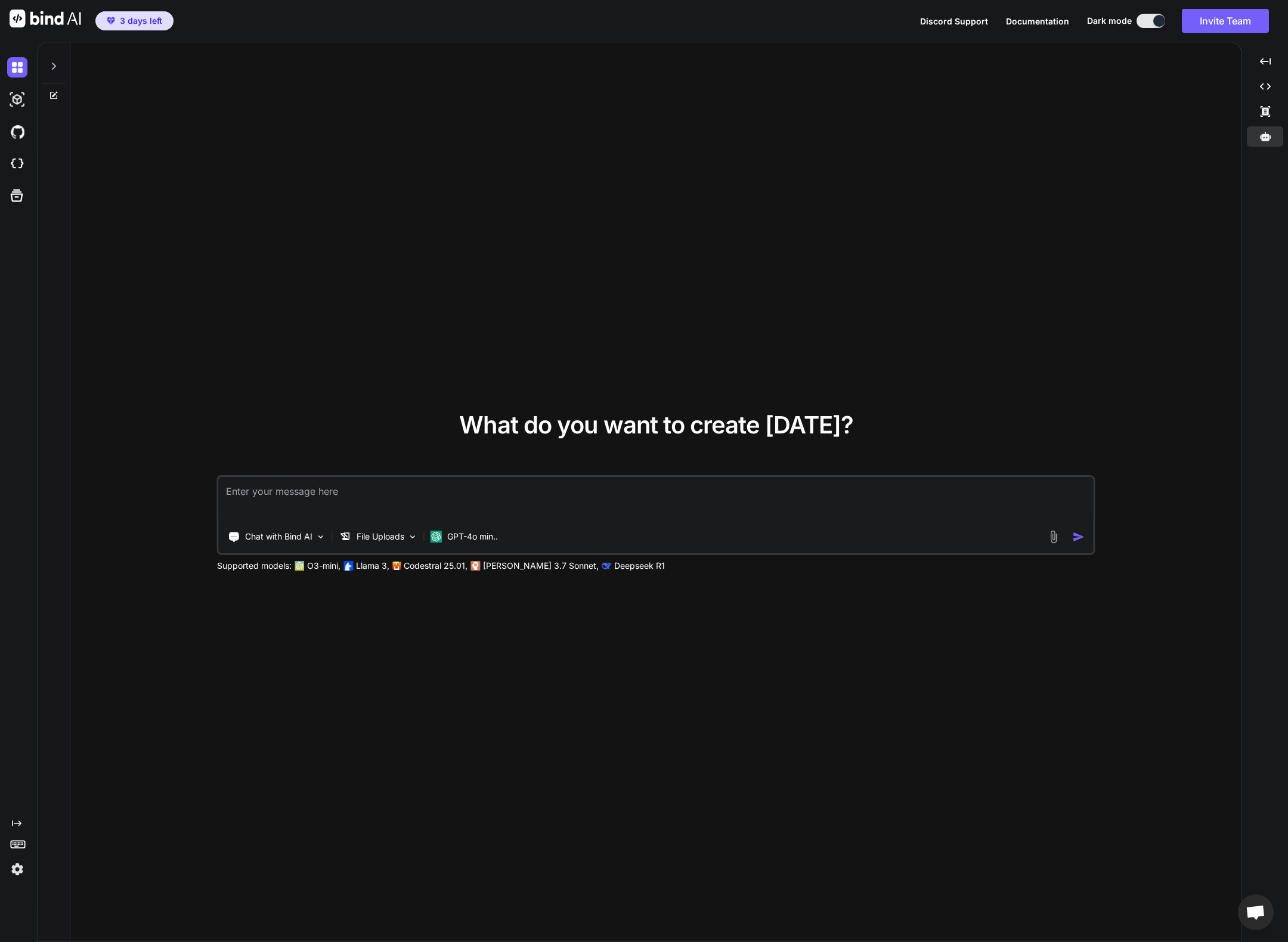
click at [17, 845] on icon at bounding box center [18, 843] width 17 height 17
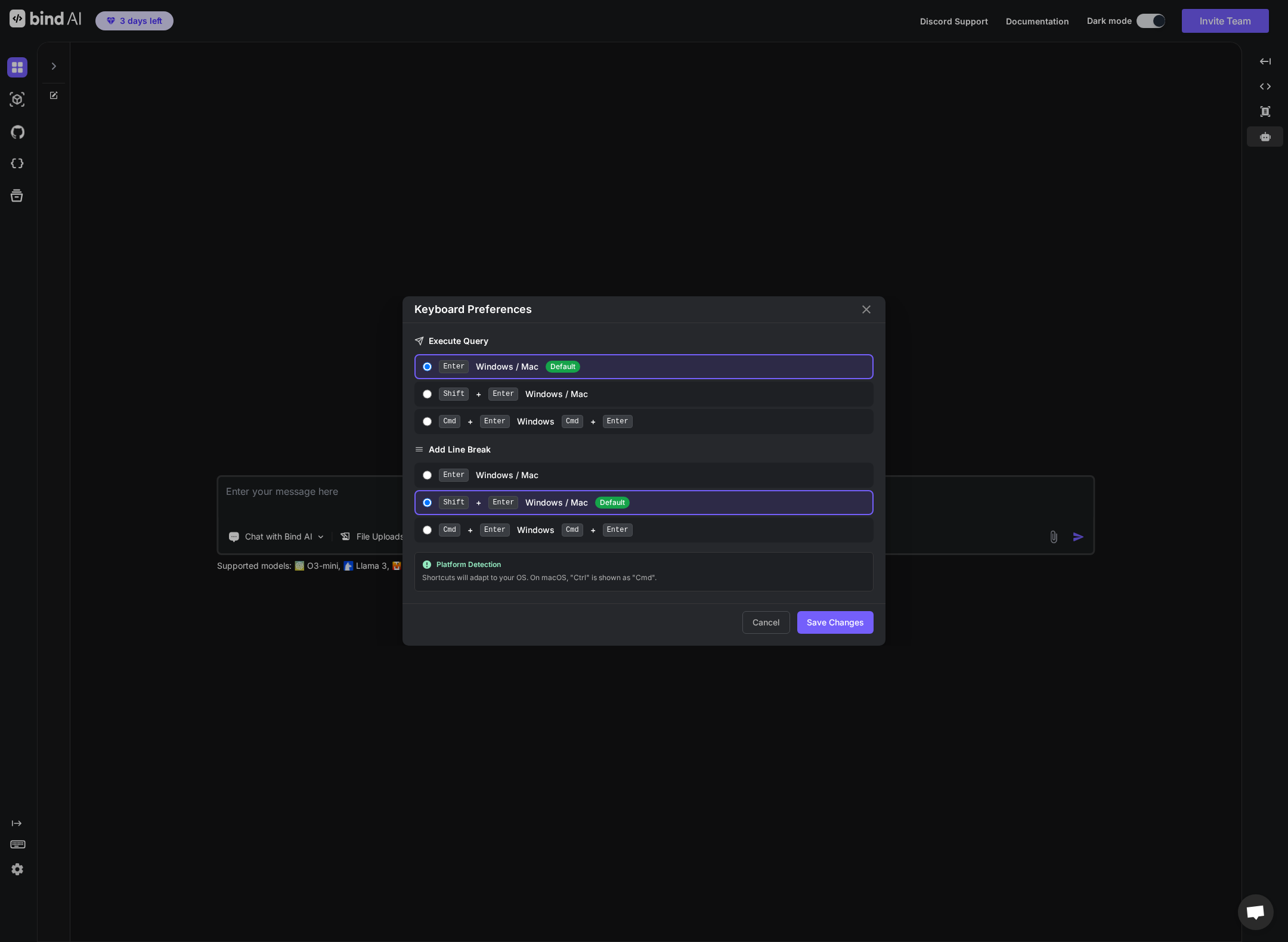
click at [762, 635] on div "Cancel Save Changes" at bounding box center [644, 624] width 483 height 42
click at [771, 622] on button "Cancel" at bounding box center [766, 622] width 48 height 23
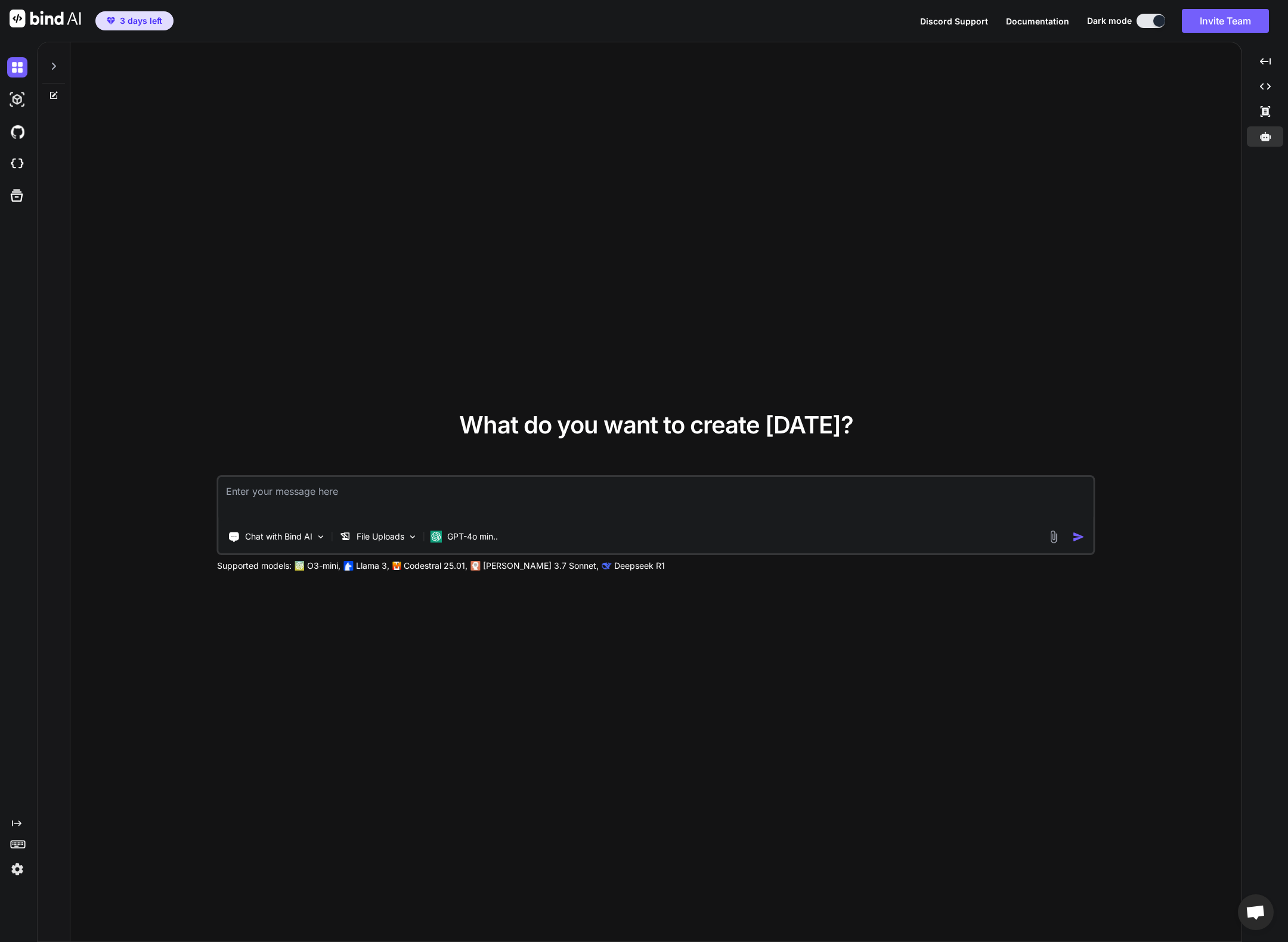
click at [28, 872] on div at bounding box center [19, 868] width 25 height 20
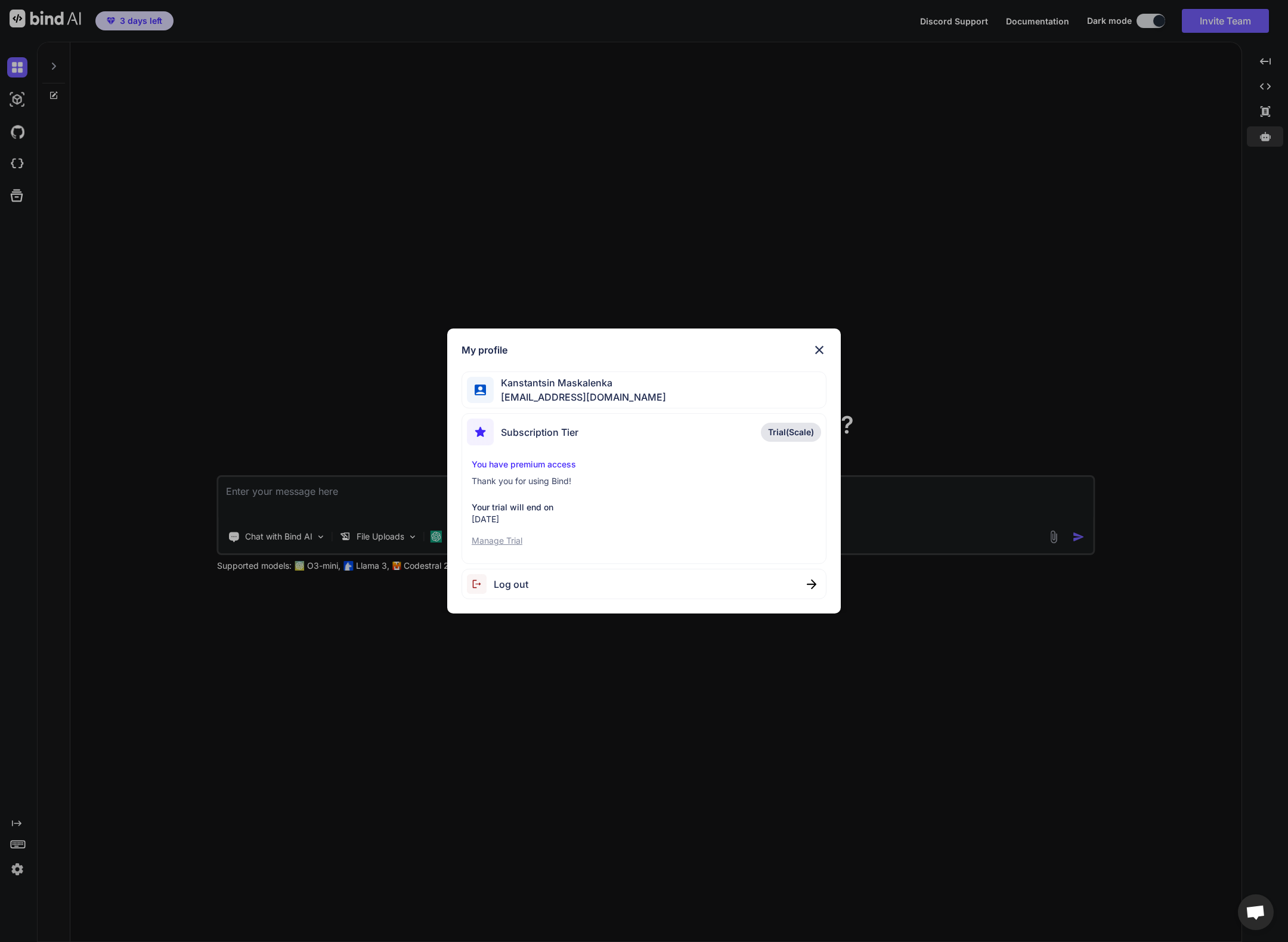
click at [797, 433] on span "Trial(Scale)" at bounding box center [791, 432] width 46 height 12
click at [822, 345] on img at bounding box center [819, 350] width 14 height 14
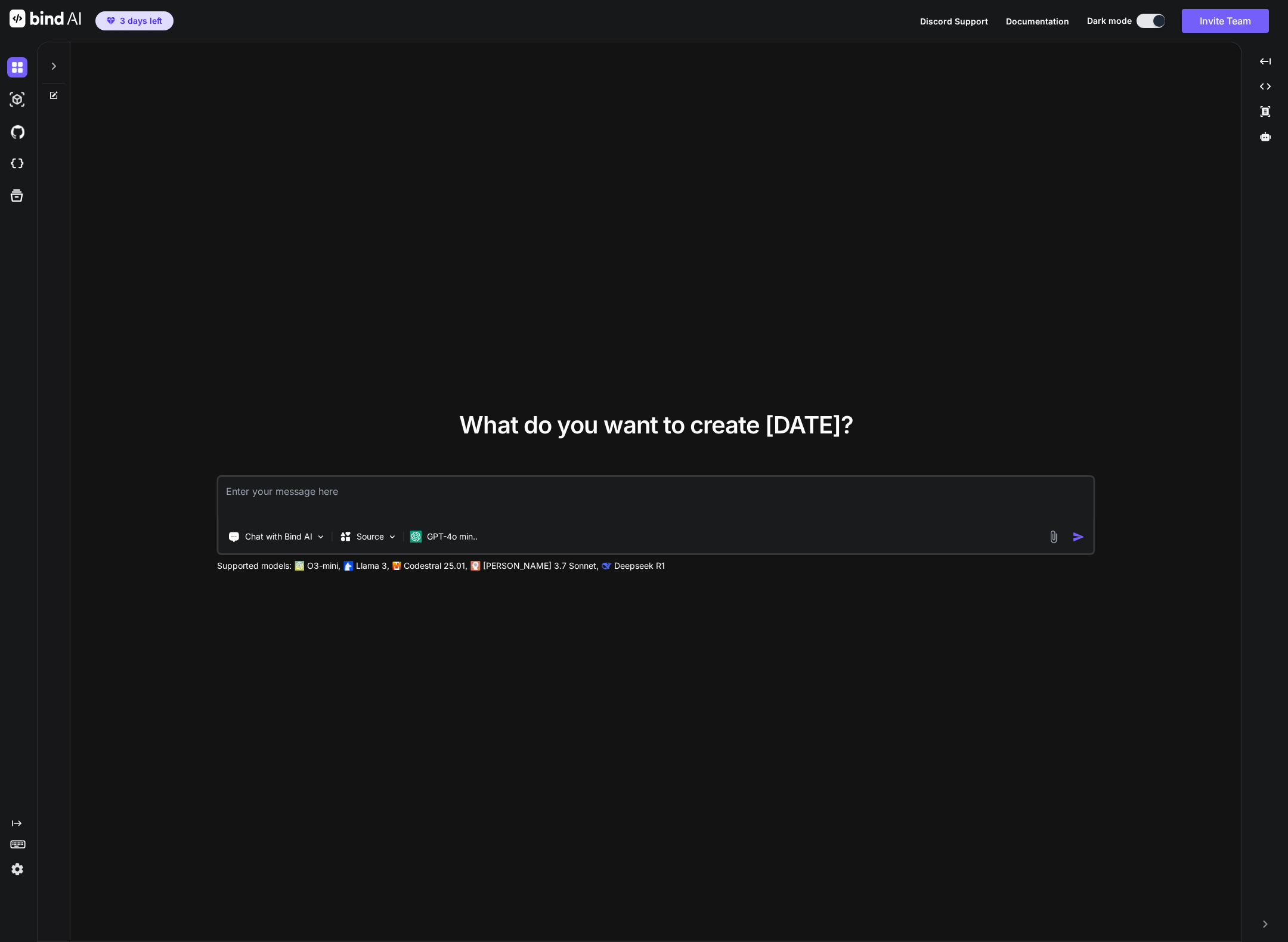
type textarea "x"
